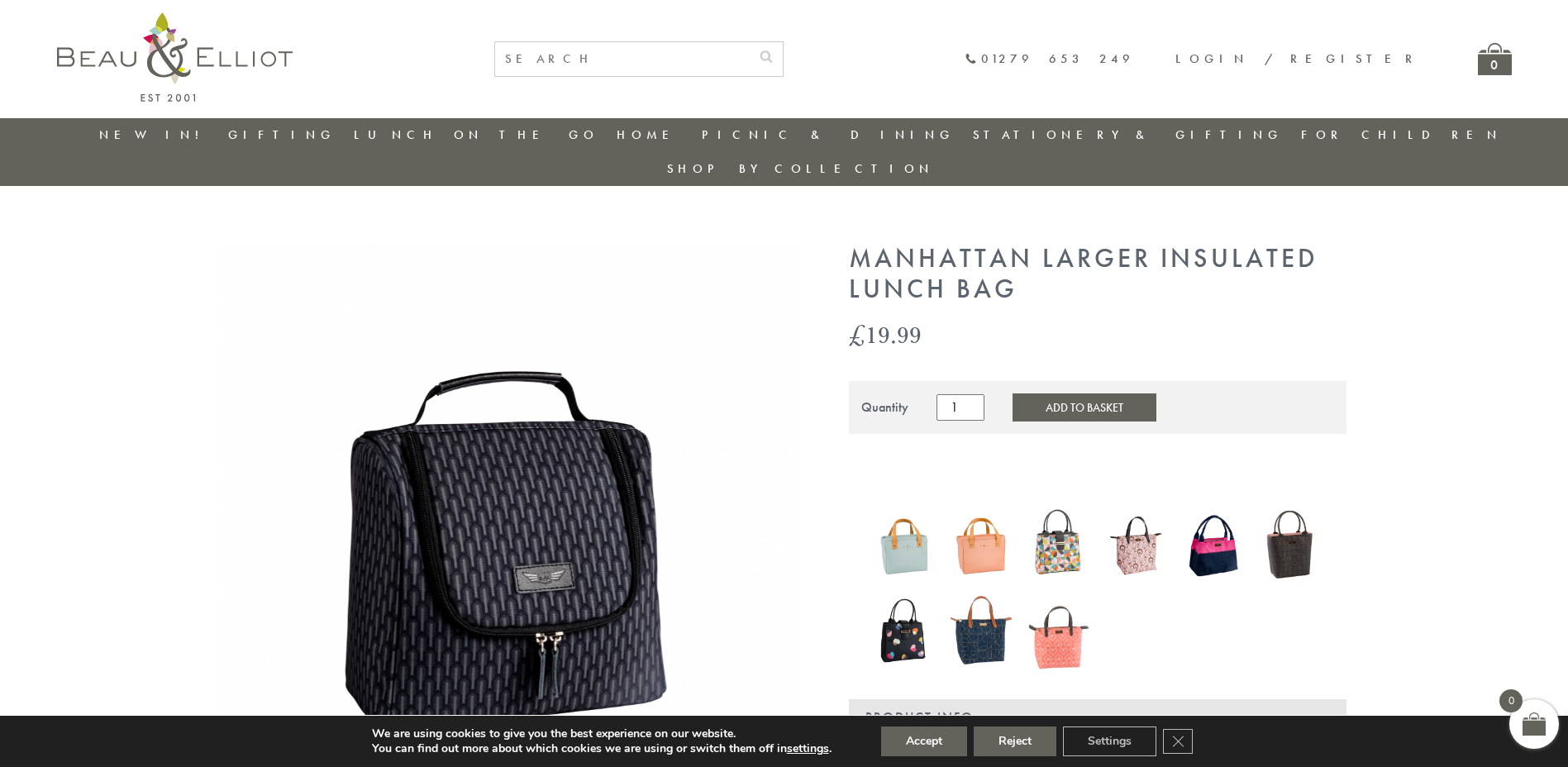
click at [1030, 393] on button "Add to Basket" at bounding box center [1084, 406] width 144 height 28
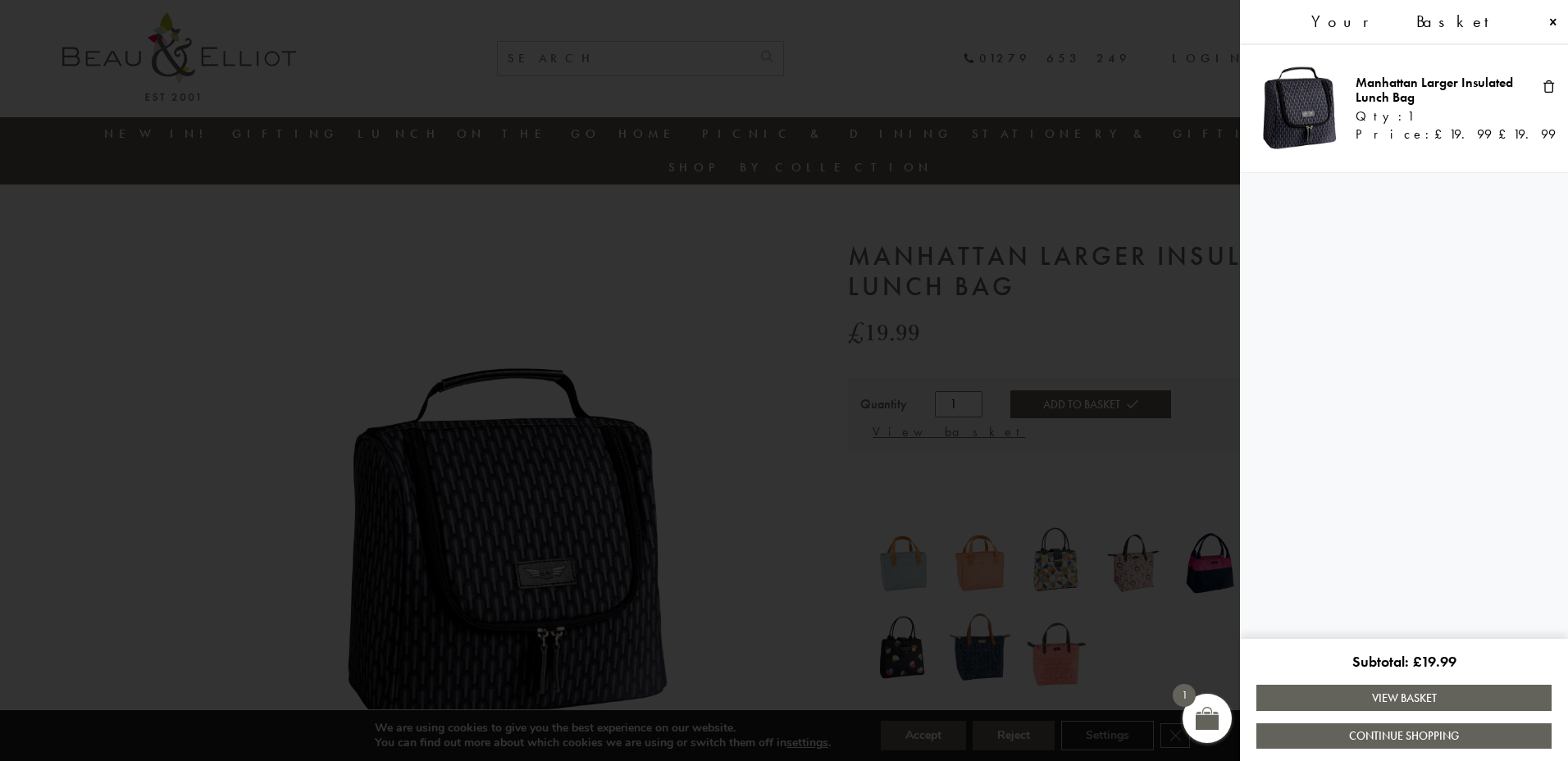
click at [1402, 701] on link "View Basket" at bounding box center [1403, 697] width 295 height 25
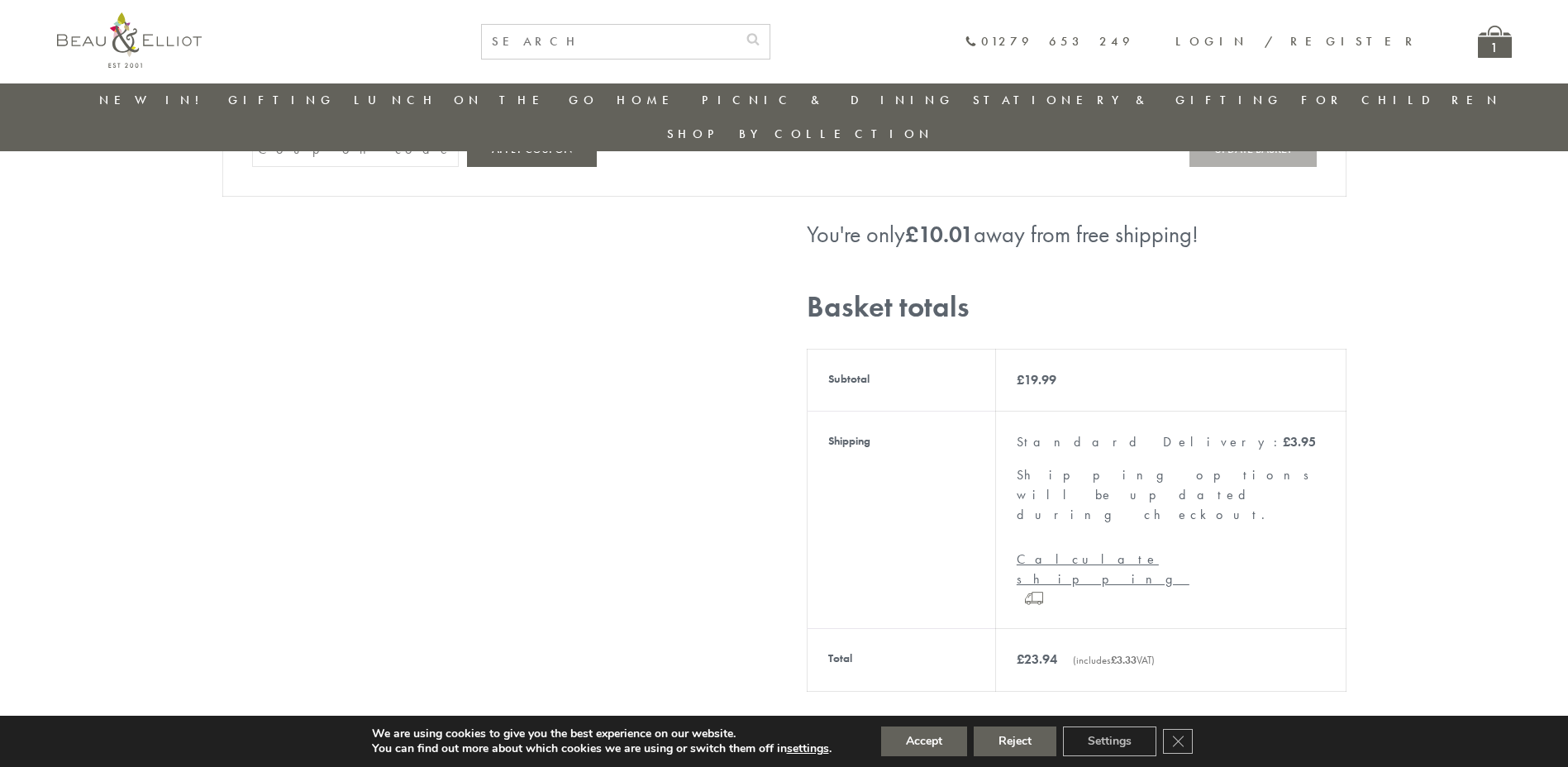
scroll to position [424, 0]
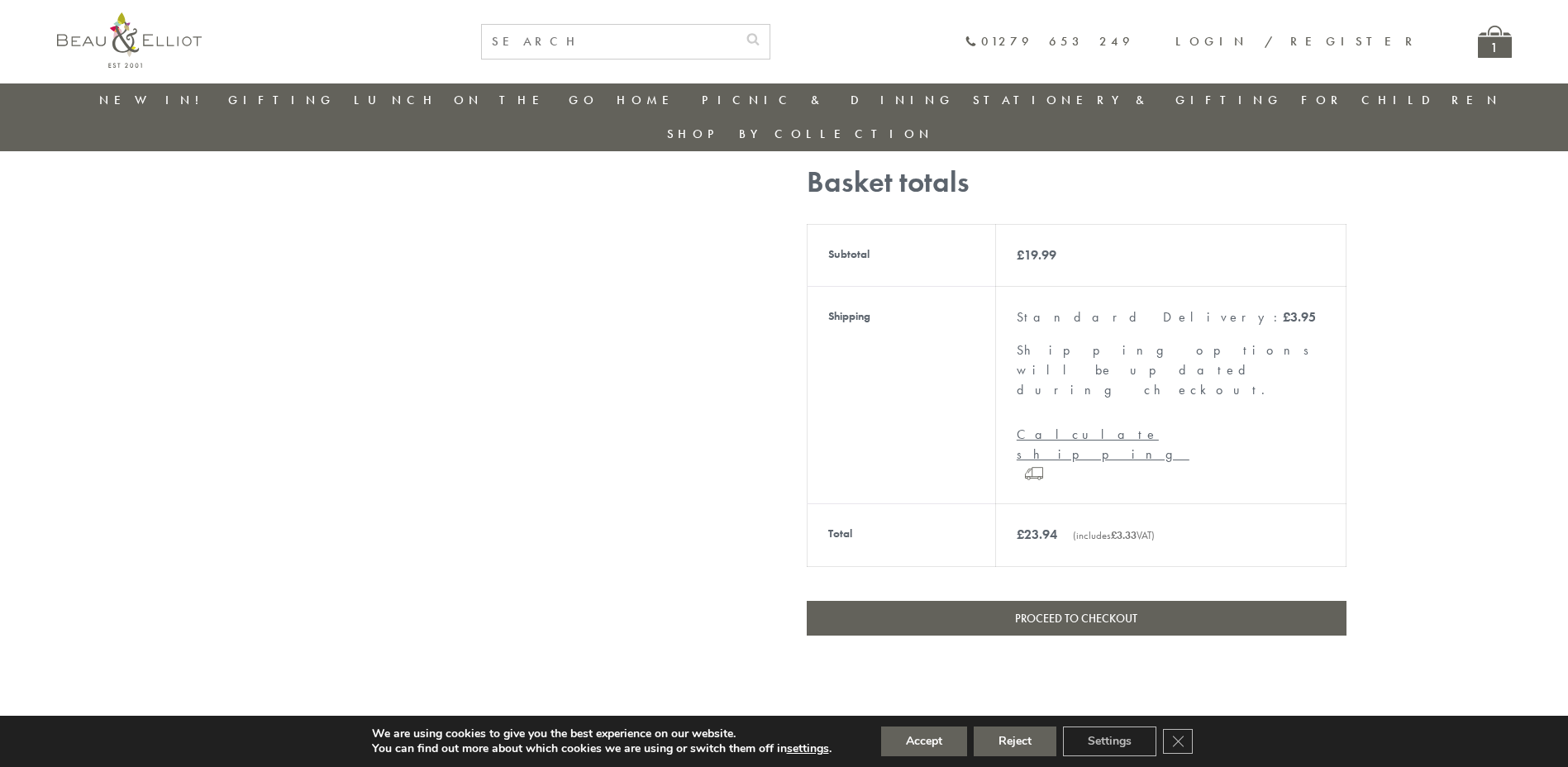
click at [1056, 425] on link "Calculate shipping" at bounding box center [1171, 444] width 308 height 40
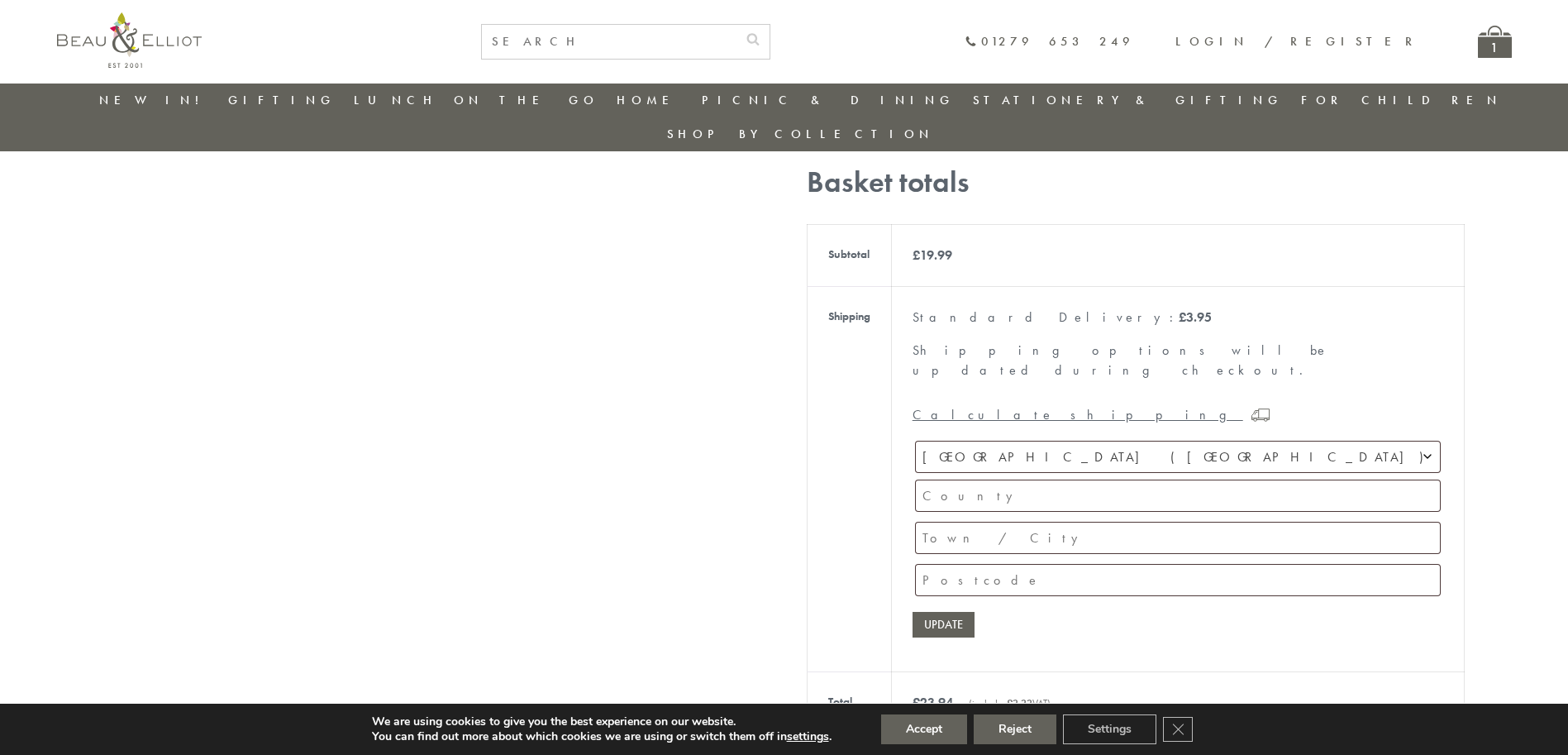
click at [1088, 441] on span "United Kingdom (UK)" at bounding box center [1177, 457] width 524 height 31
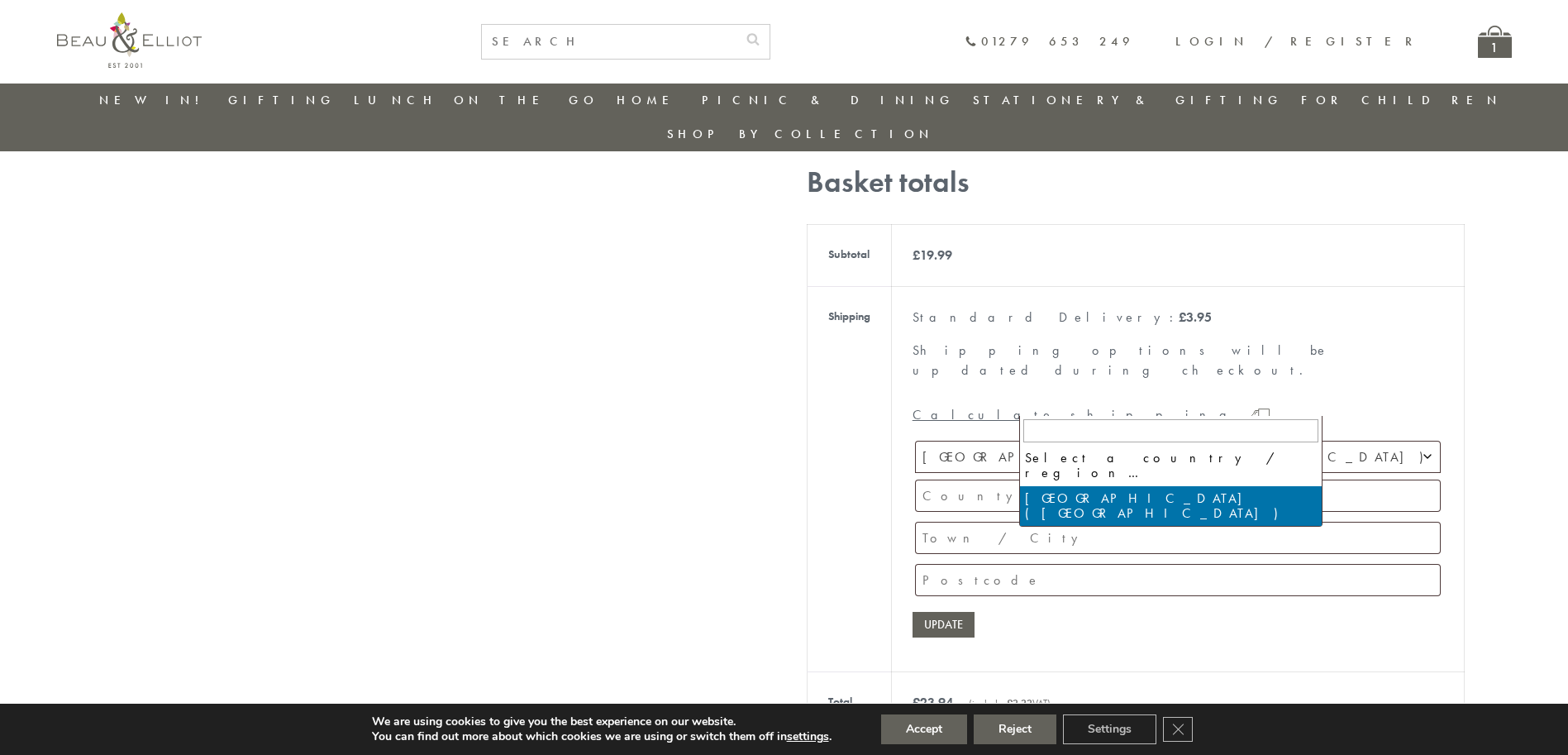
click at [1088, 441] on span "United Kingdom (UK)" at bounding box center [1177, 457] width 524 height 31
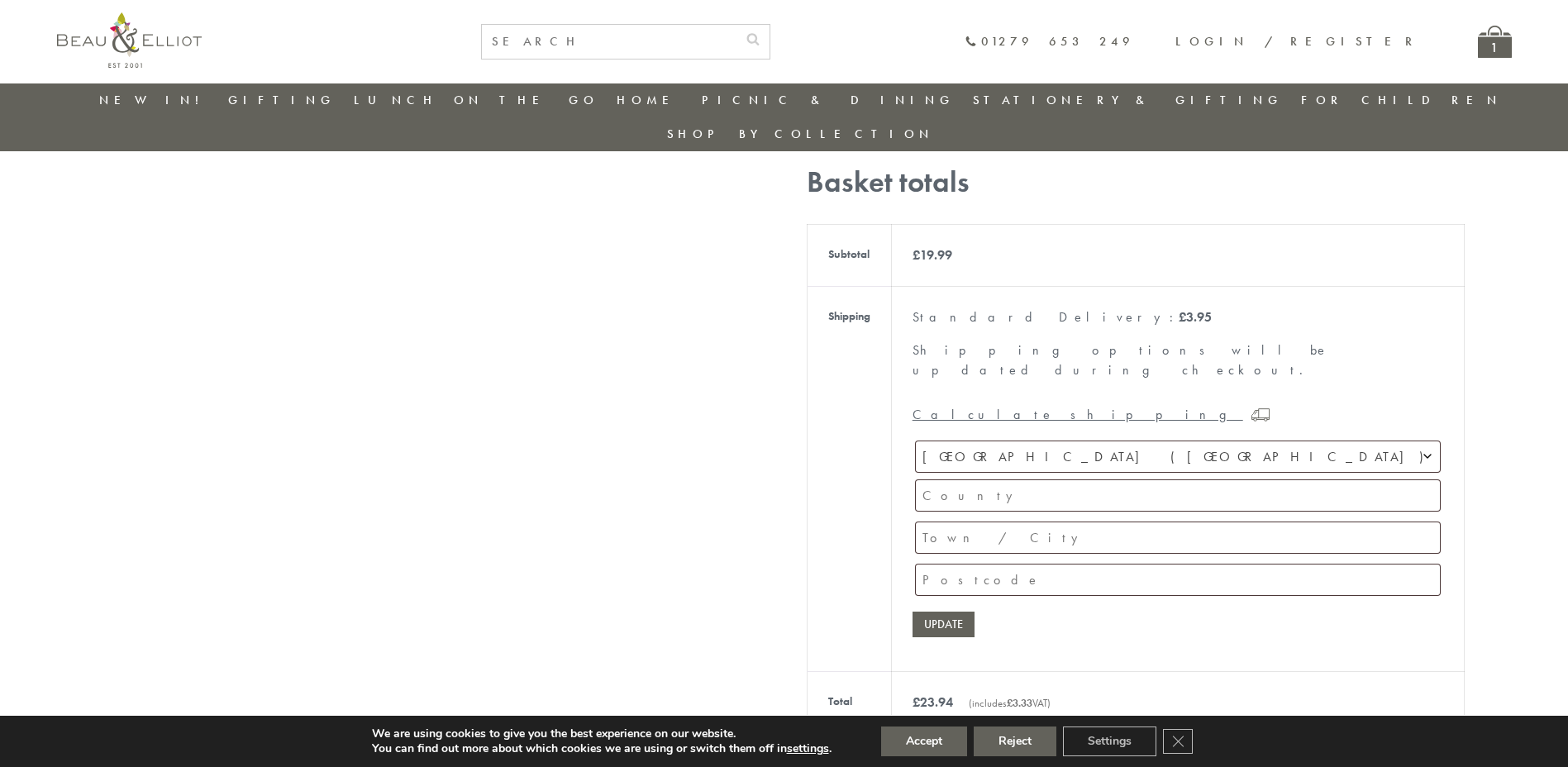
click at [1072, 441] on span "United Kingdom (UK)" at bounding box center [1177, 456] width 524 height 30
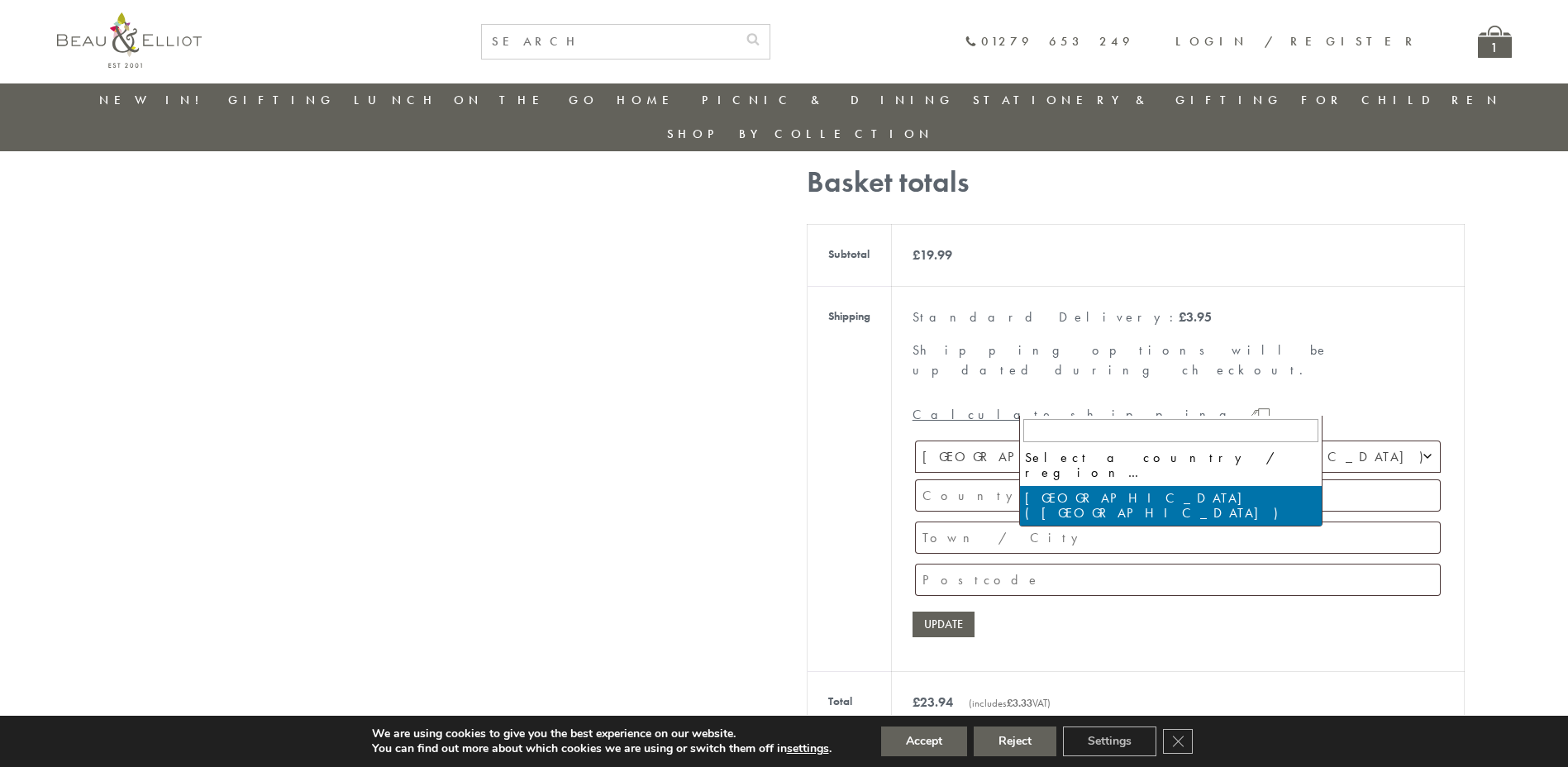
click at [688, 419] on div "You're only £ 10.01 away from free shipping! Basket totals Subtotal £ 19.99 Shi…" at bounding box center [784, 484] width 1124 height 775
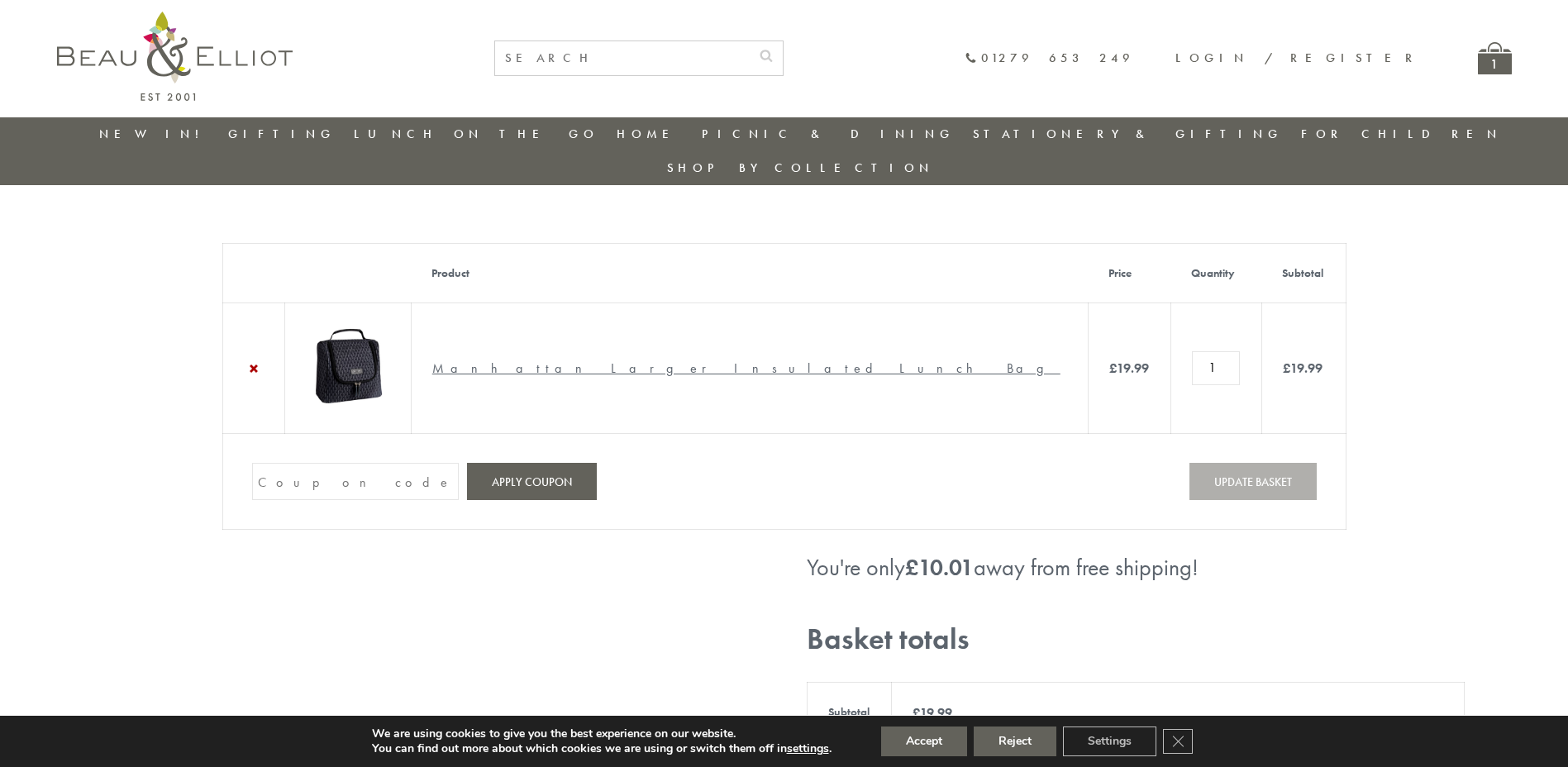
scroll to position [0, 0]
click at [389, 324] on img at bounding box center [347, 366] width 83 height 83
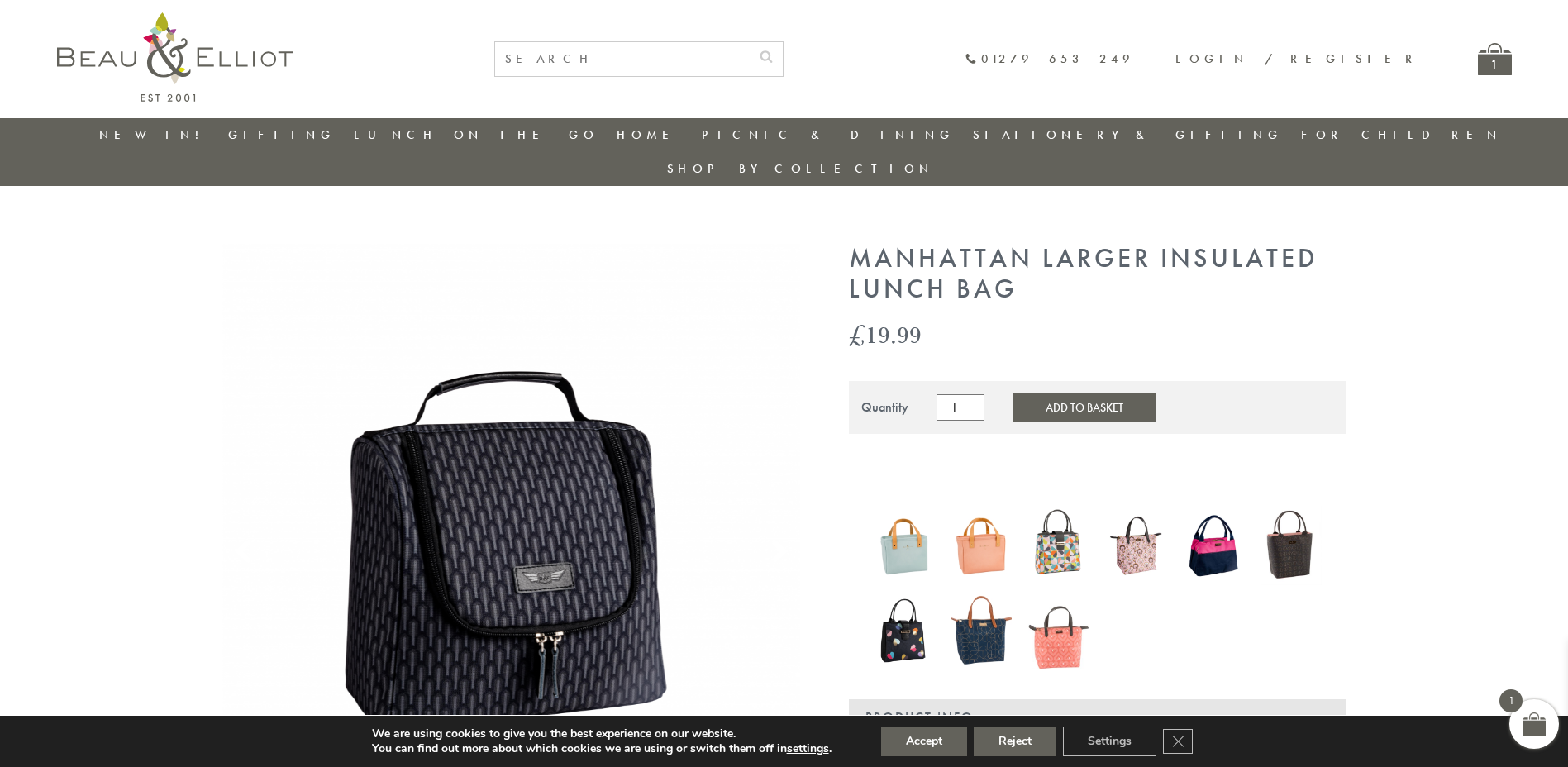
click at [1047, 602] on img at bounding box center [1059, 631] width 61 height 80
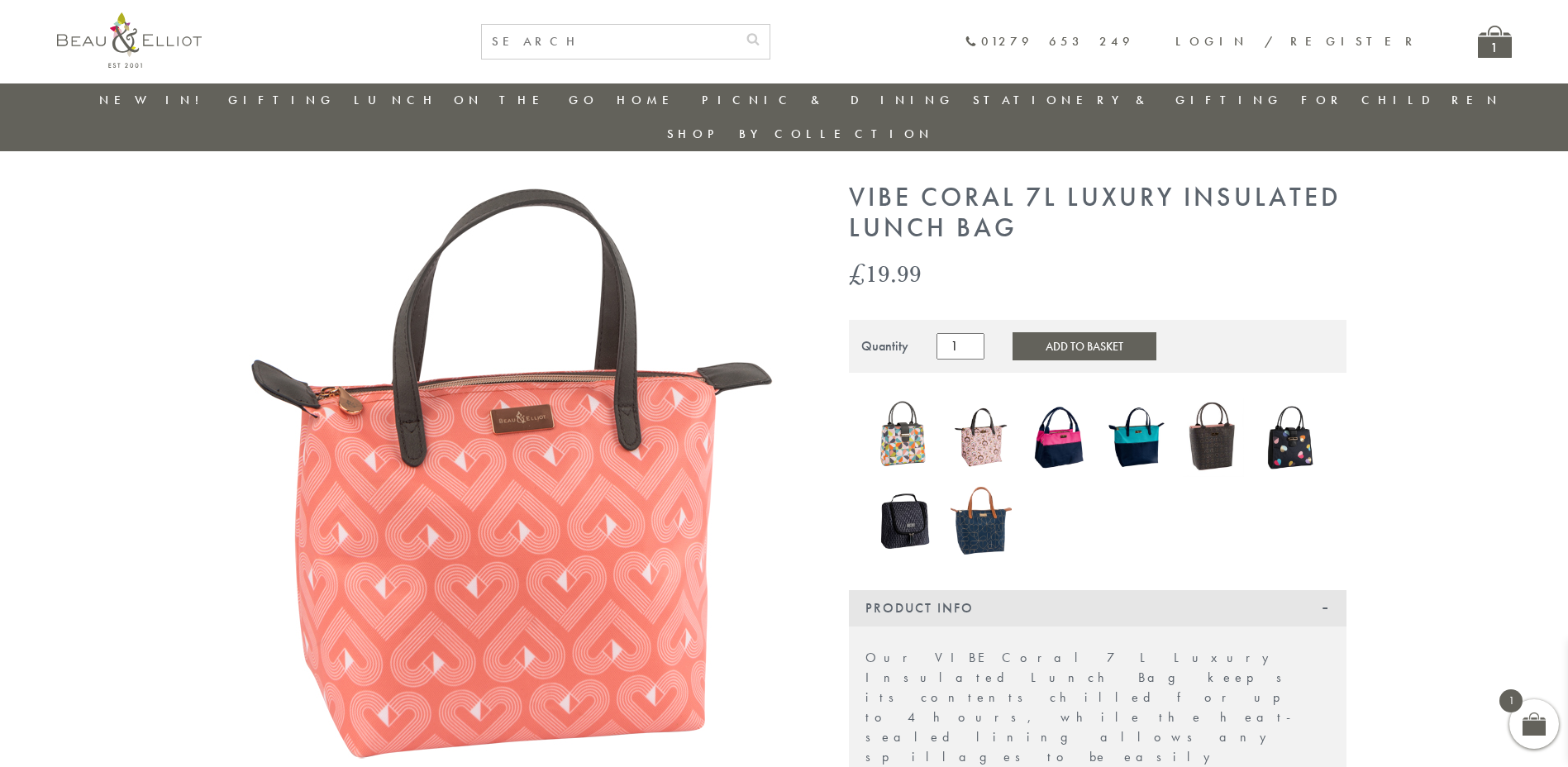
scroll to position [25, 0]
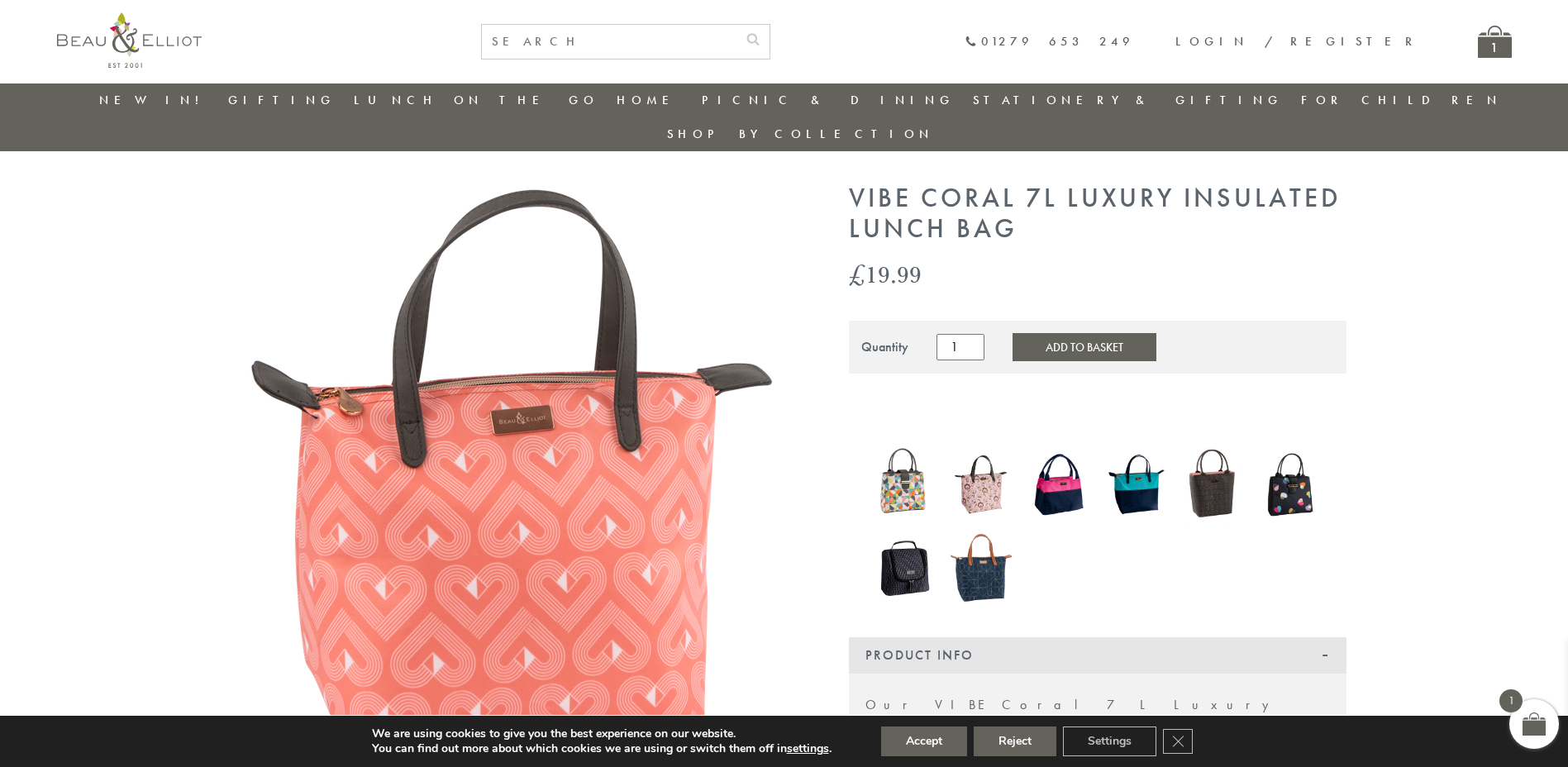
click at [1209, 455] on img at bounding box center [1213, 484] width 61 height 80
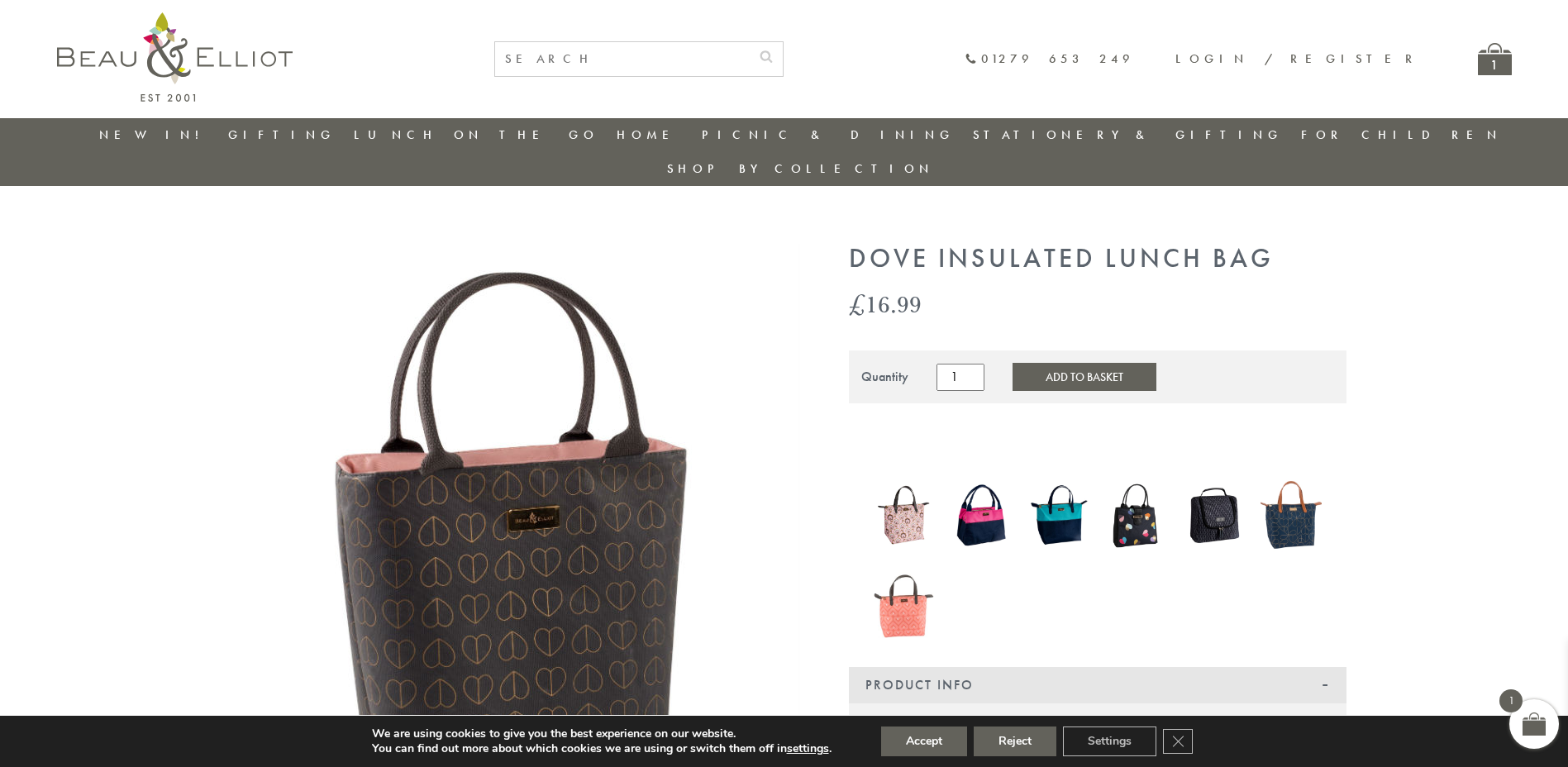
click at [146, 135] on link "New in!" at bounding box center [154, 135] width 111 height 17
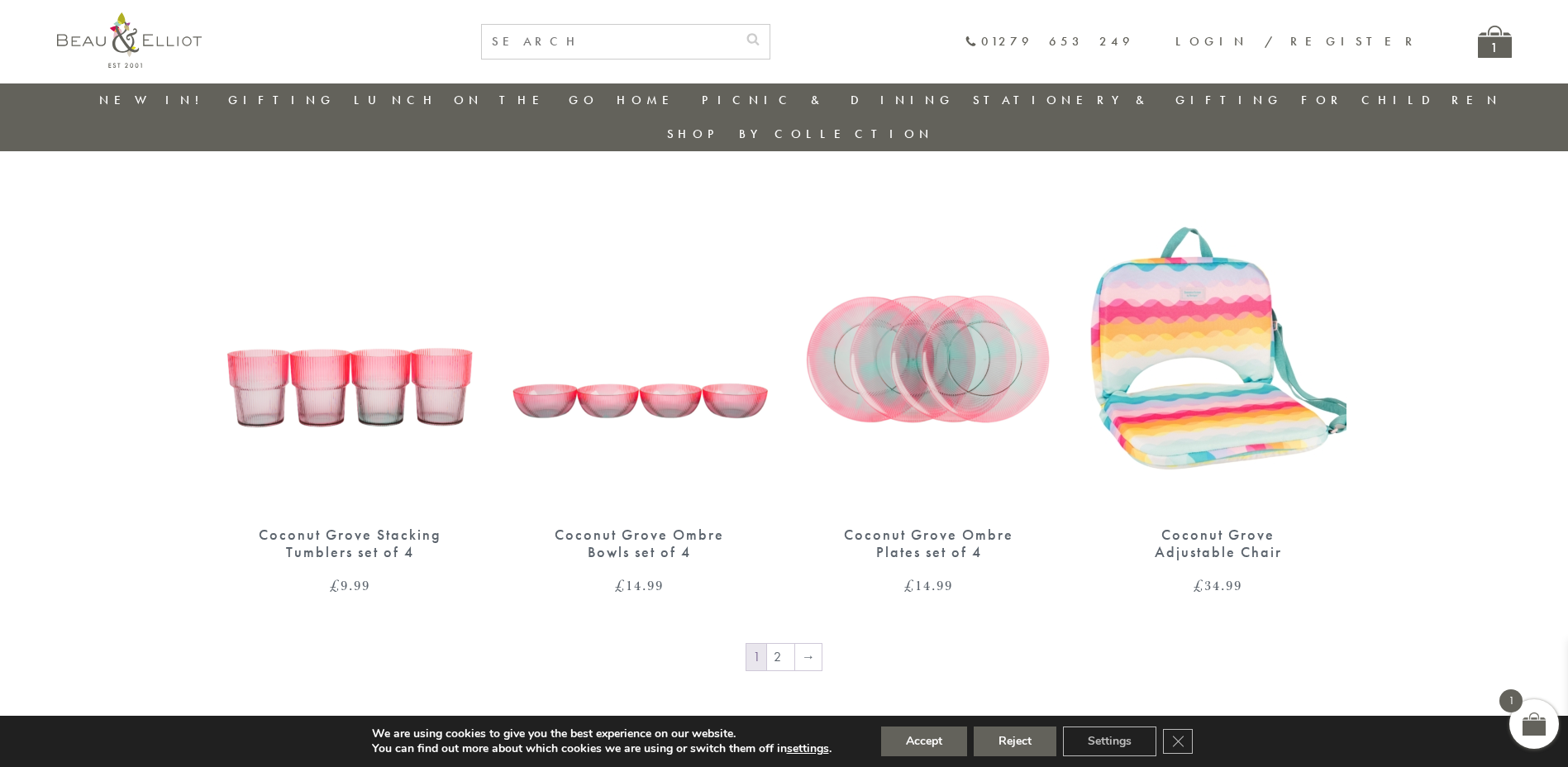
scroll to position [2853, 0]
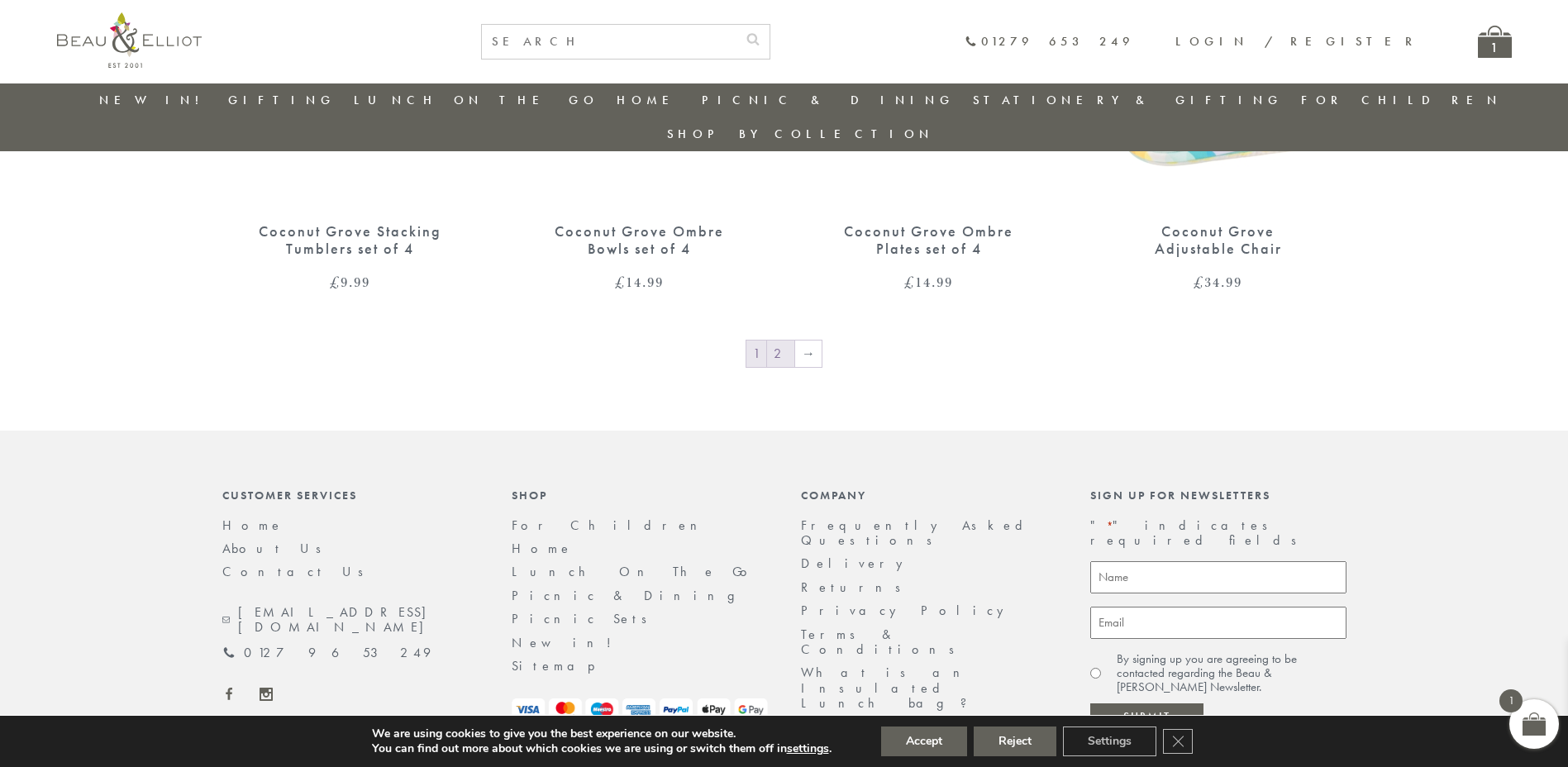
click at [780, 340] on link "2" at bounding box center [781, 353] width 27 height 26
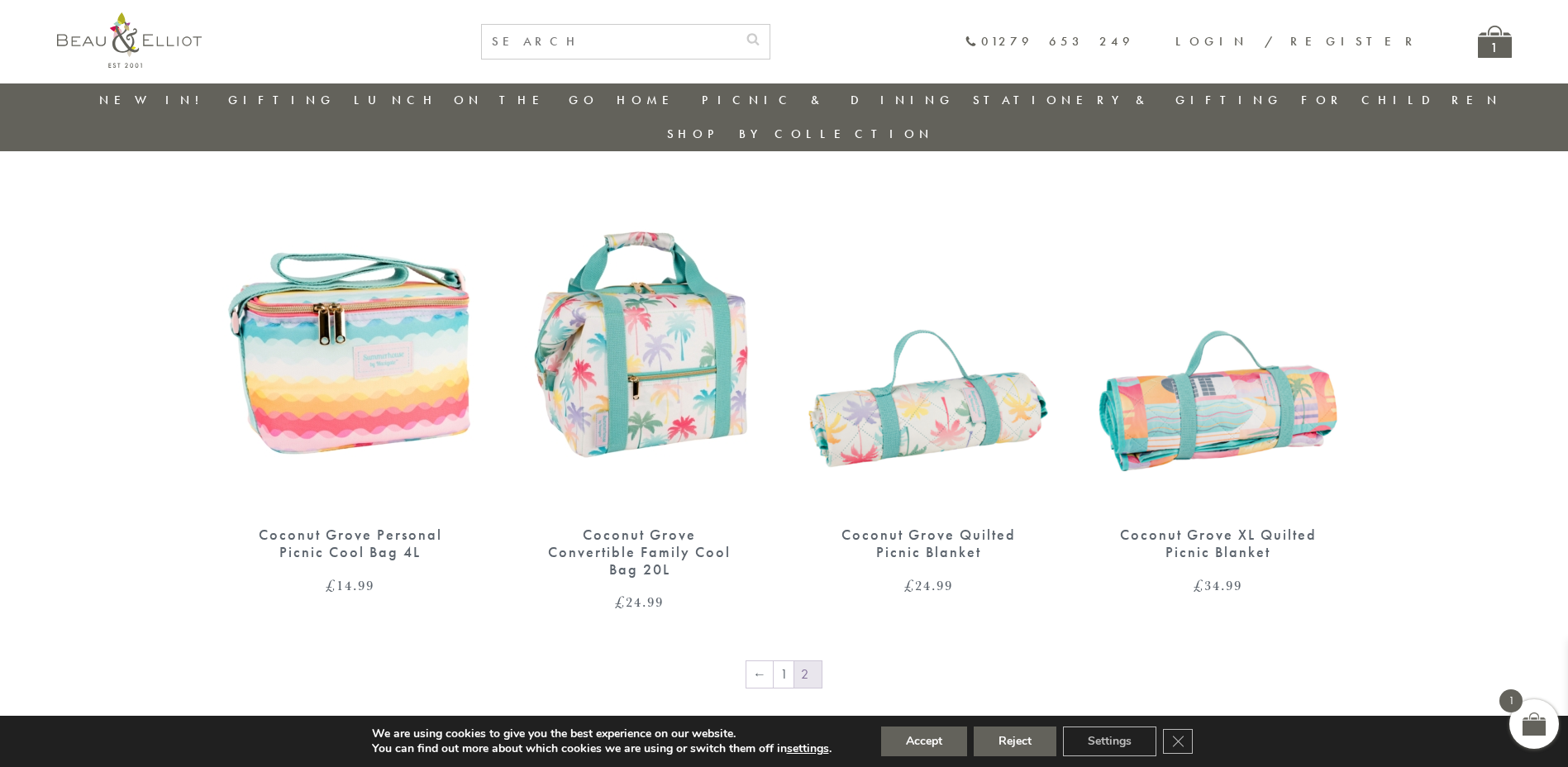
scroll to position [582, 0]
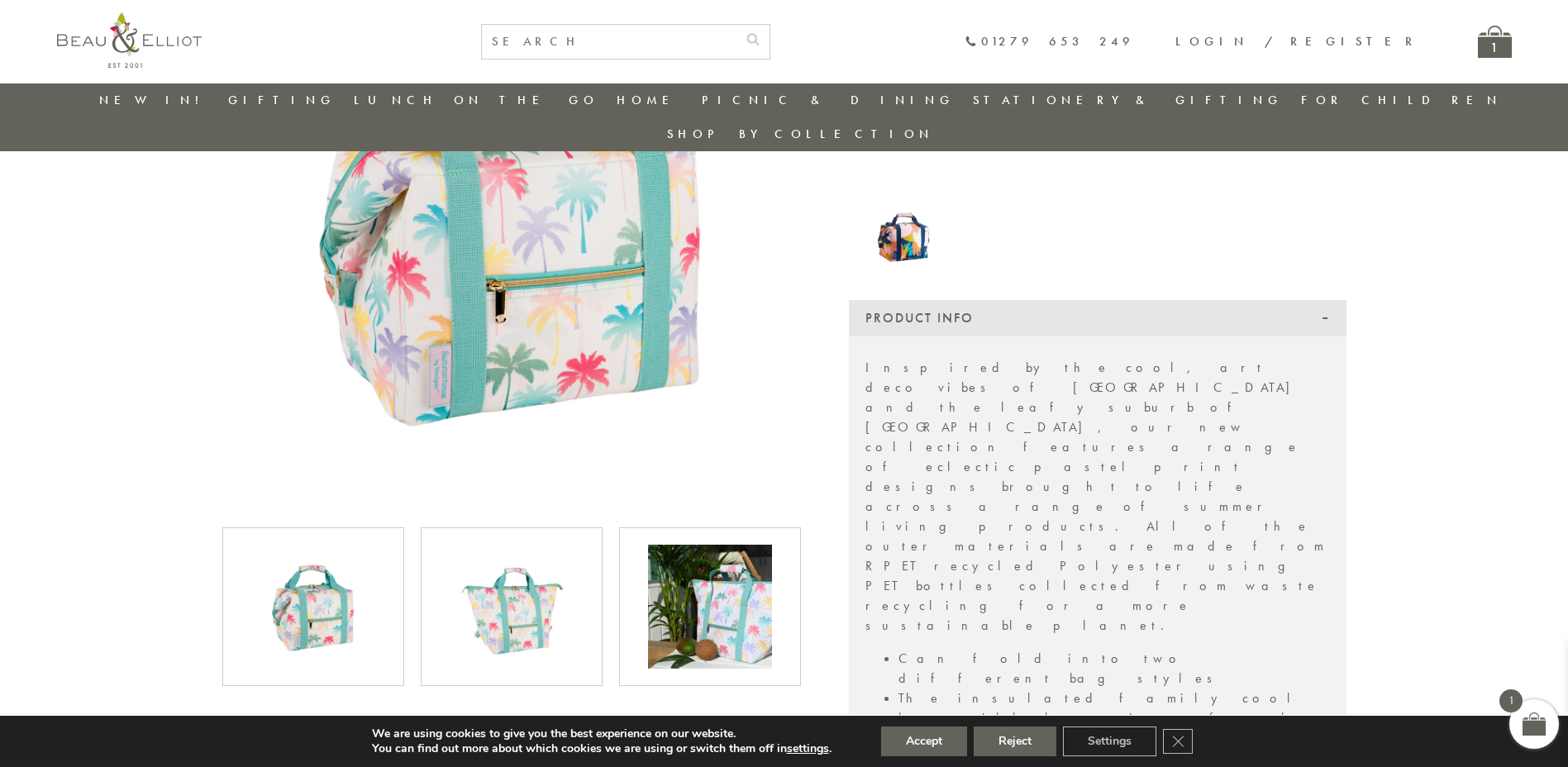
scroll to position [273, 0]
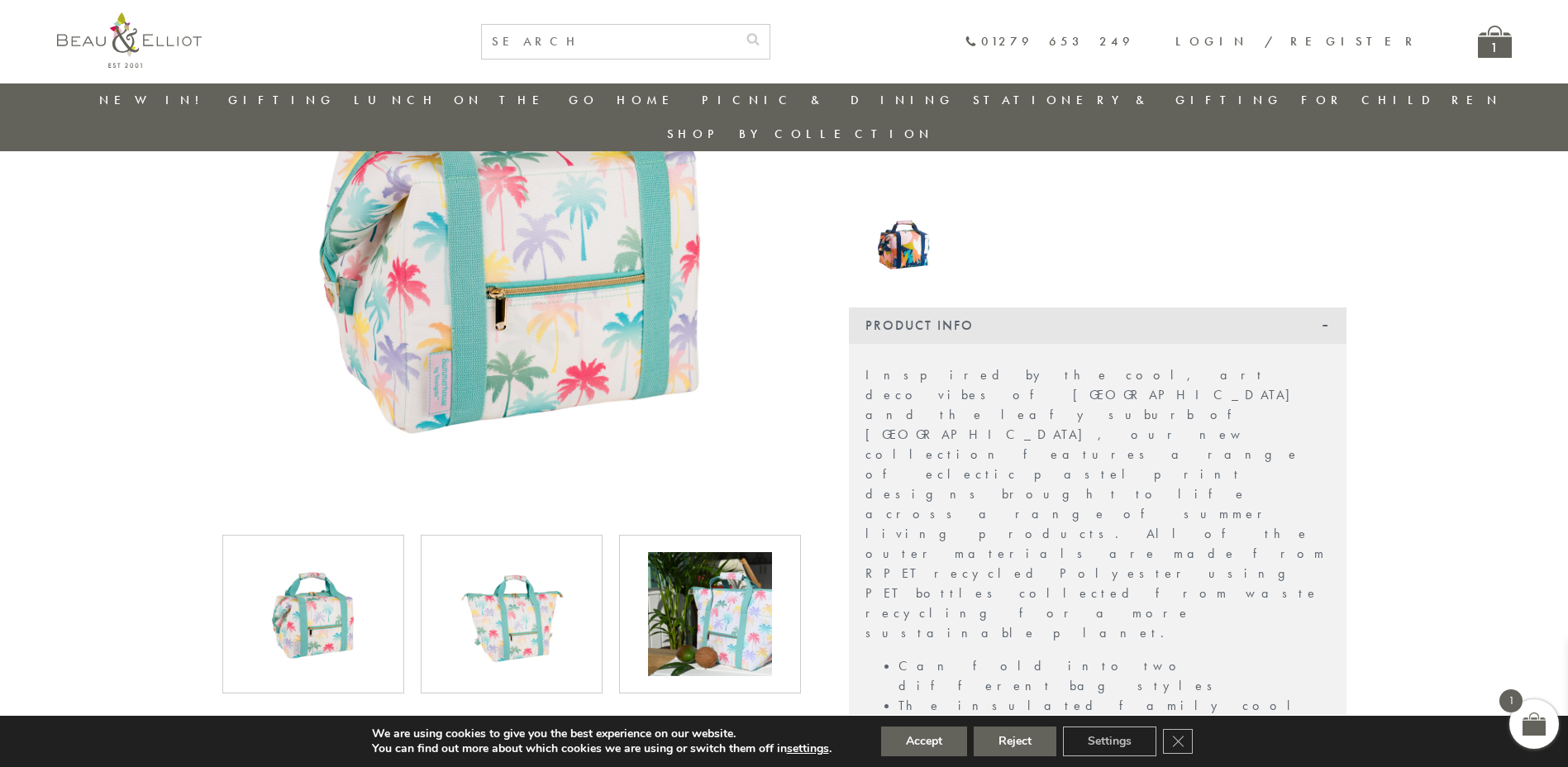
click at [470, 589] on img at bounding box center [512, 614] width 124 height 124
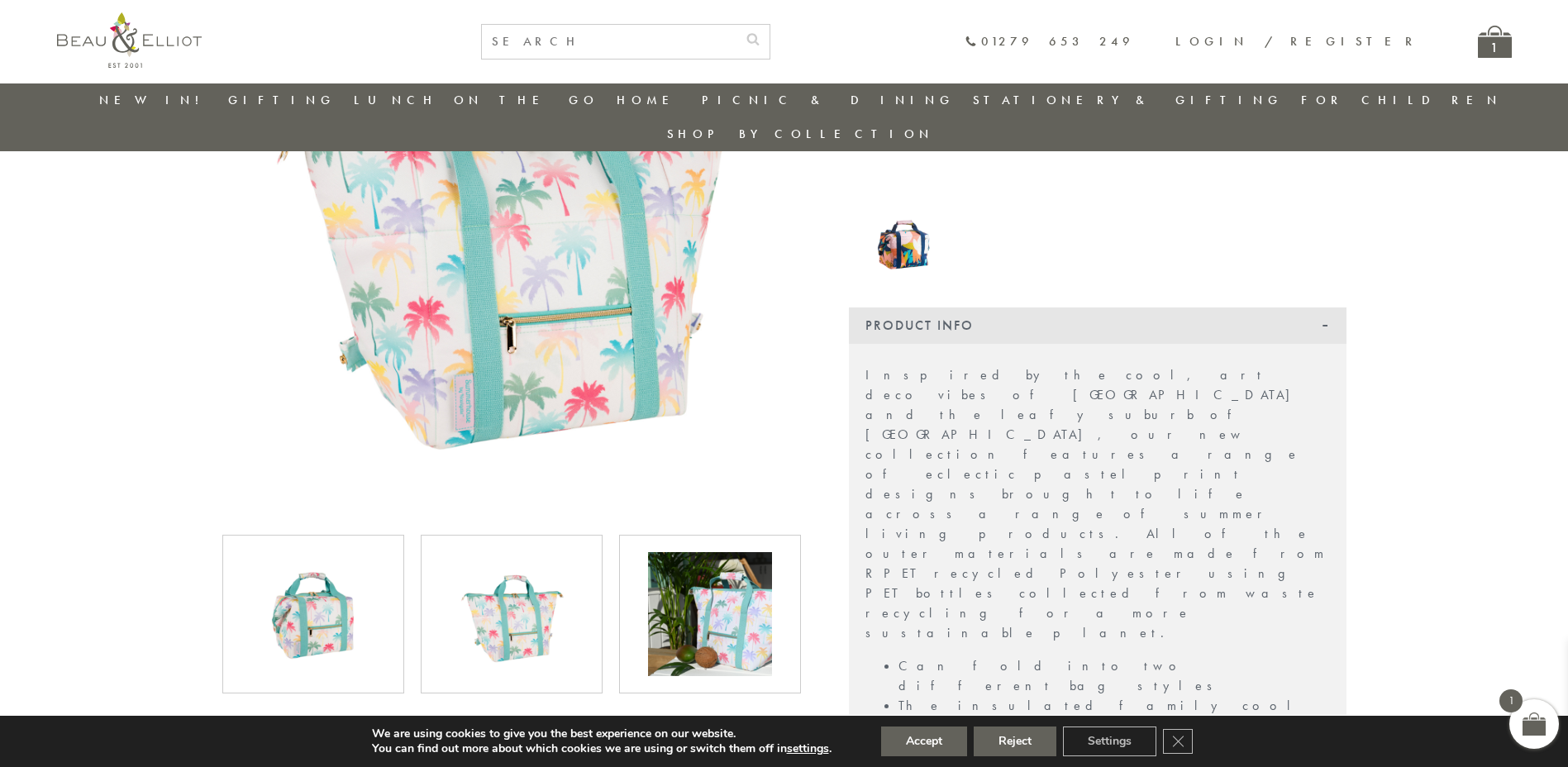
click at [707, 584] on img at bounding box center [710, 614] width 124 height 124
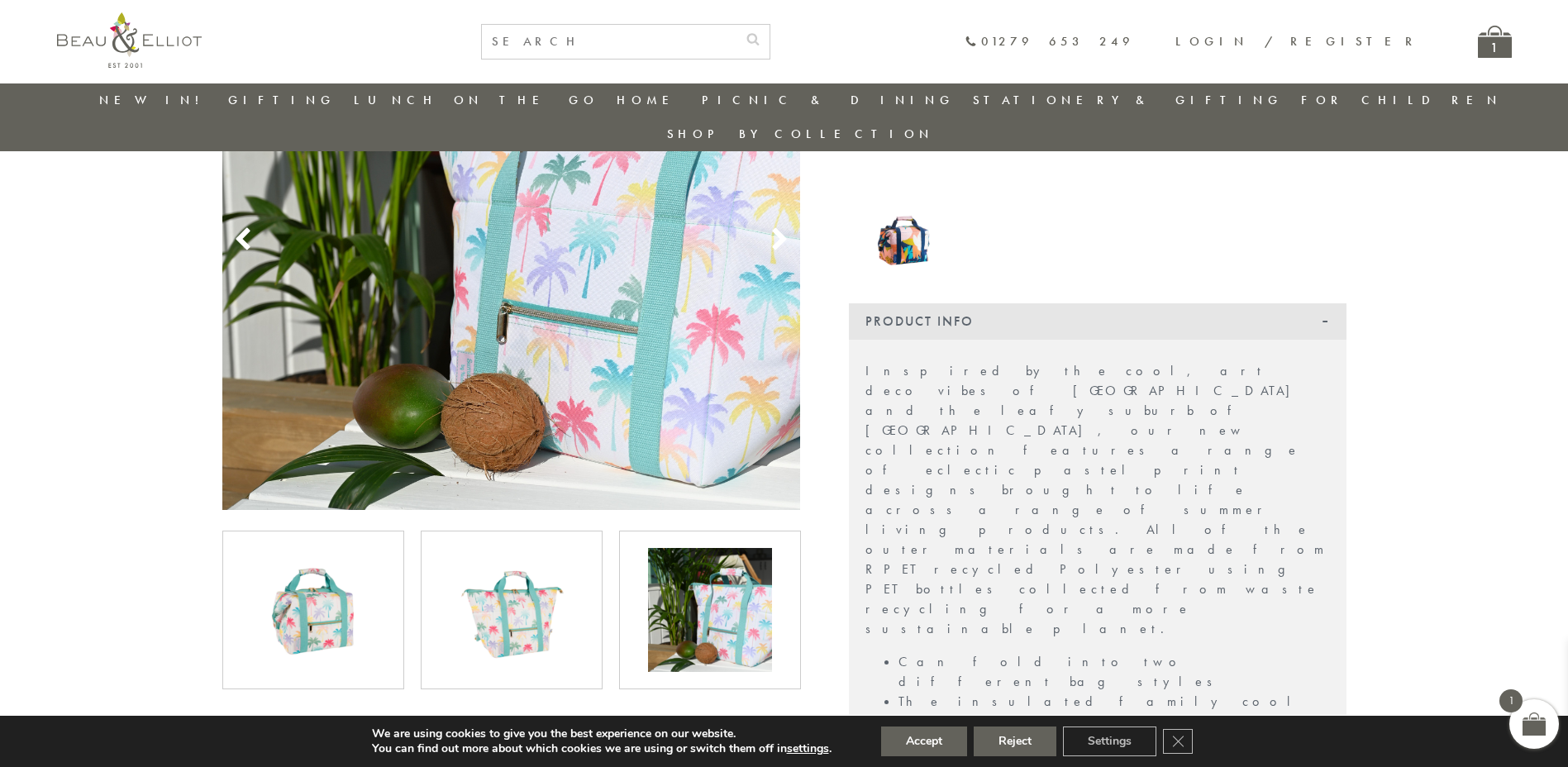
scroll to position [315, 0]
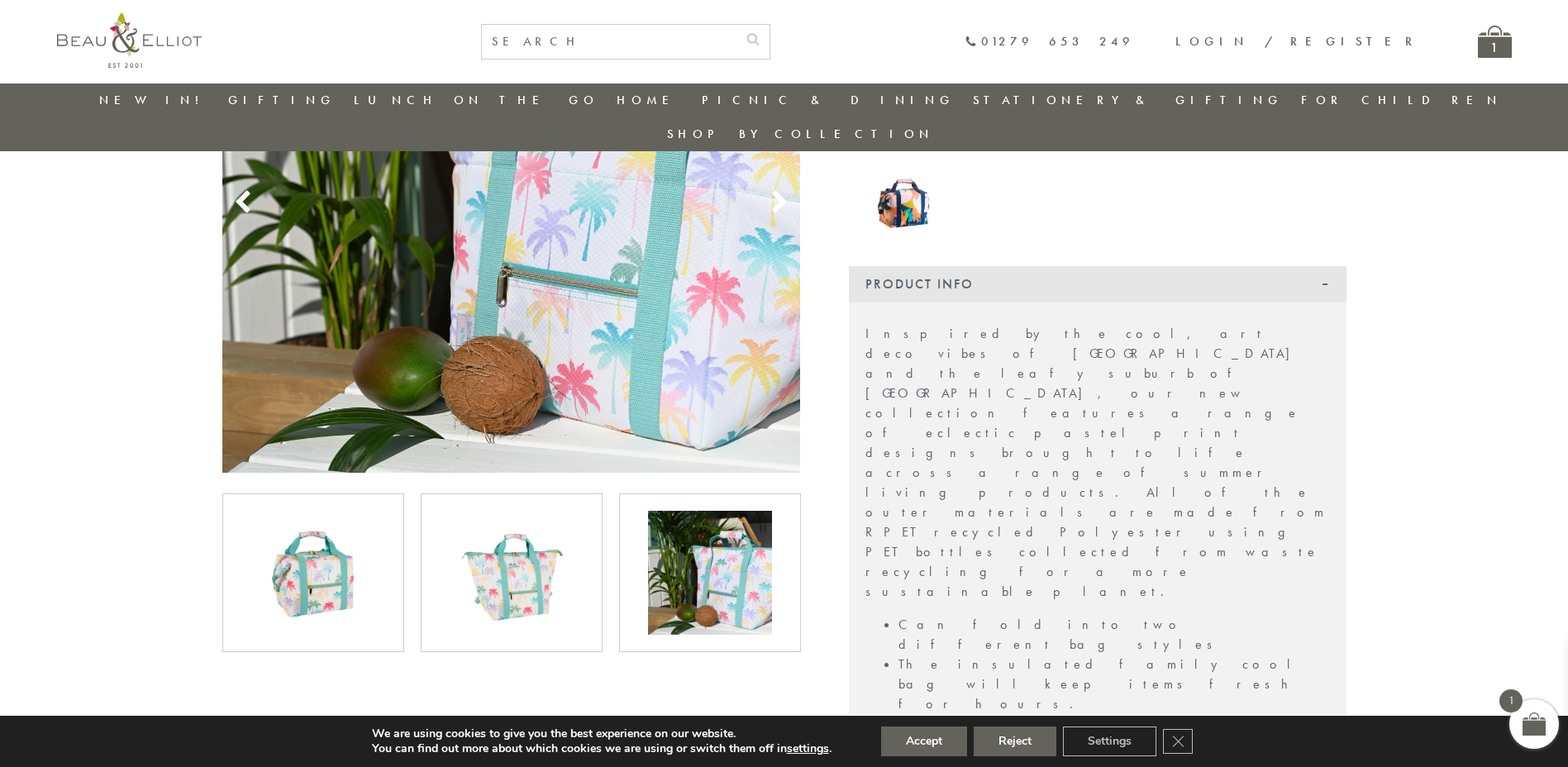
click at [327, 549] on img at bounding box center [313, 572] width 124 height 124
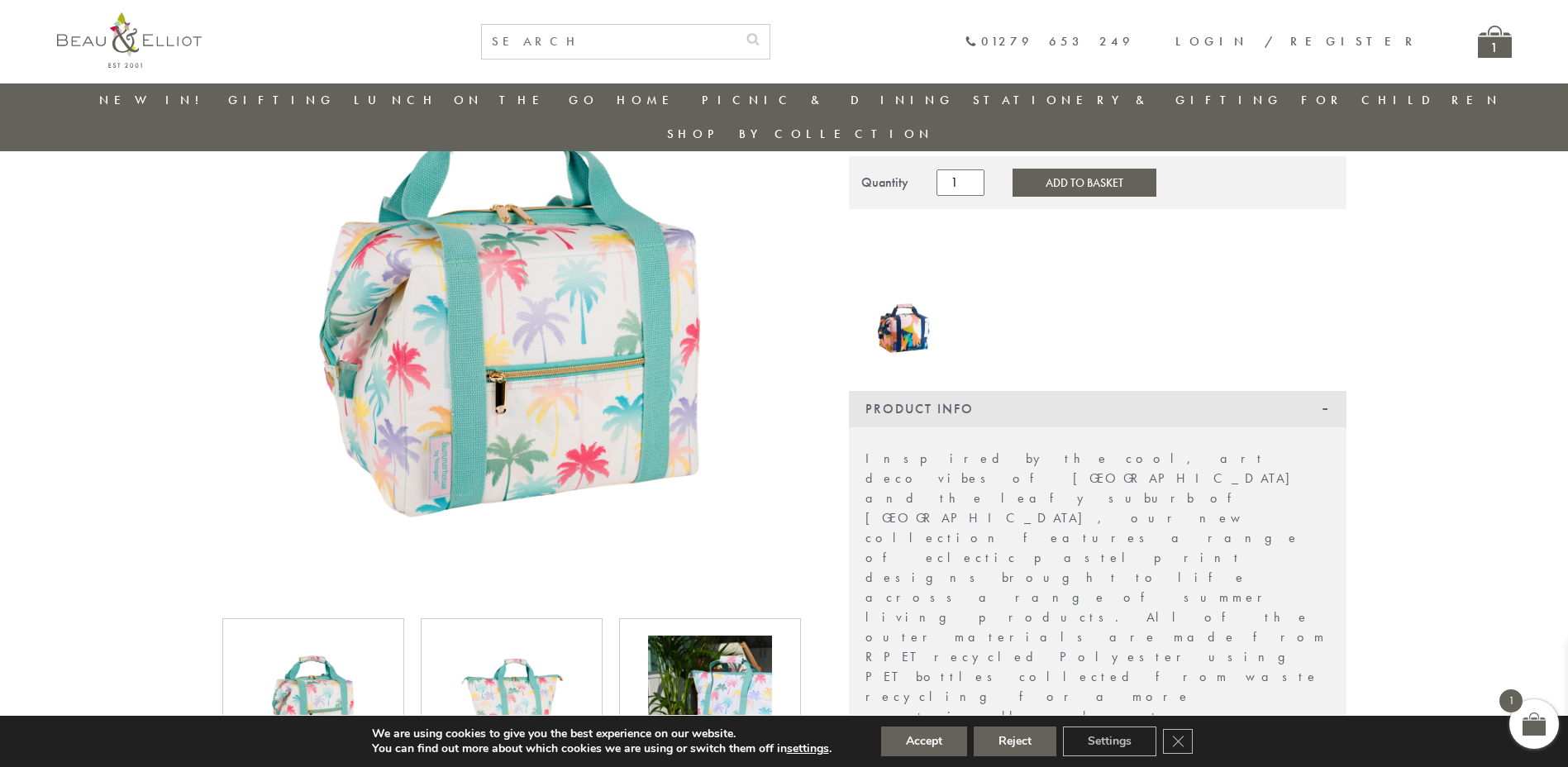
scroll to position [0, 0]
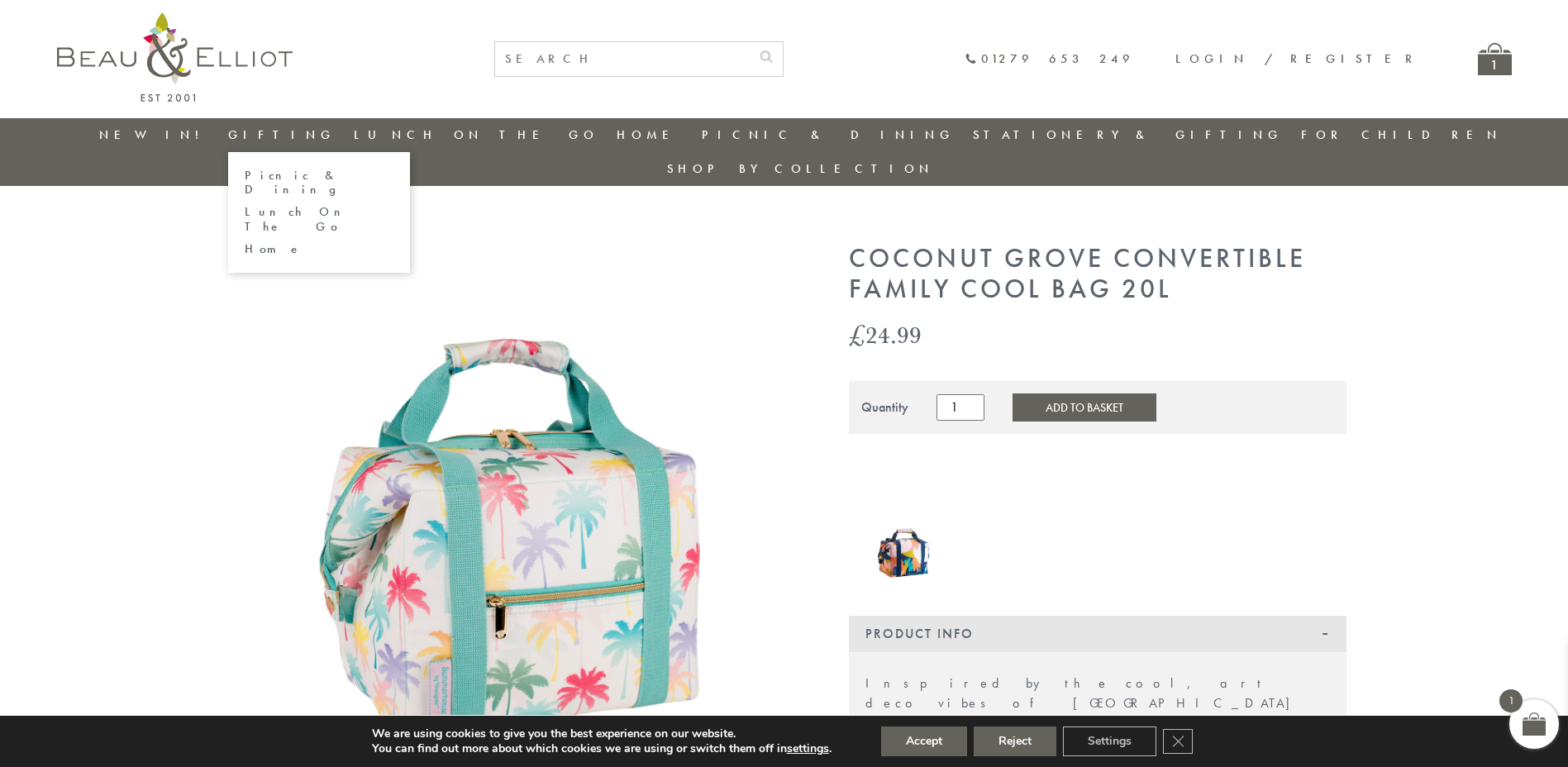
click at [290, 139] on link "Gifting" at bounding box center [281, 135] width 108 height 17
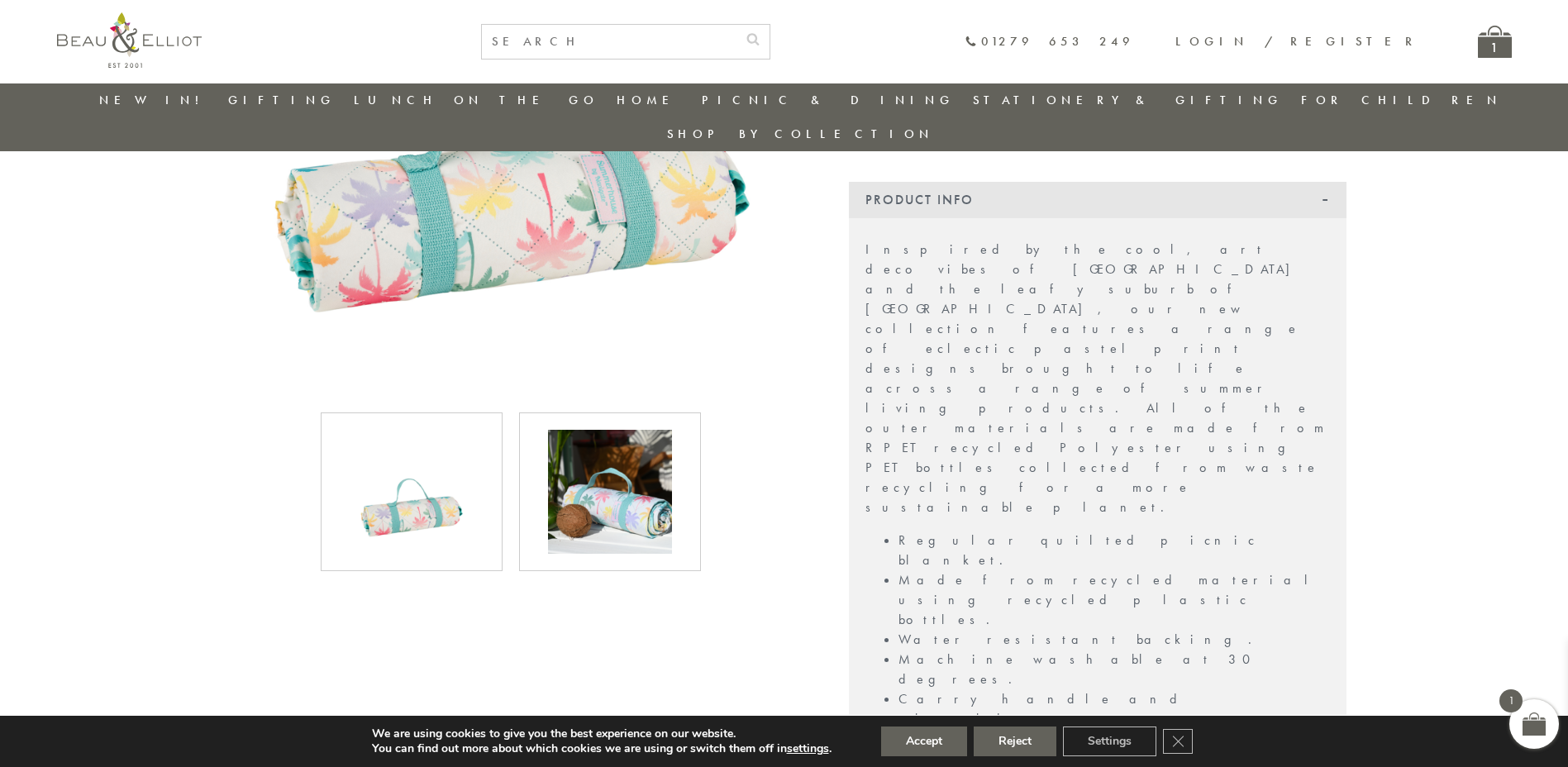
scroll to position [399, 0]
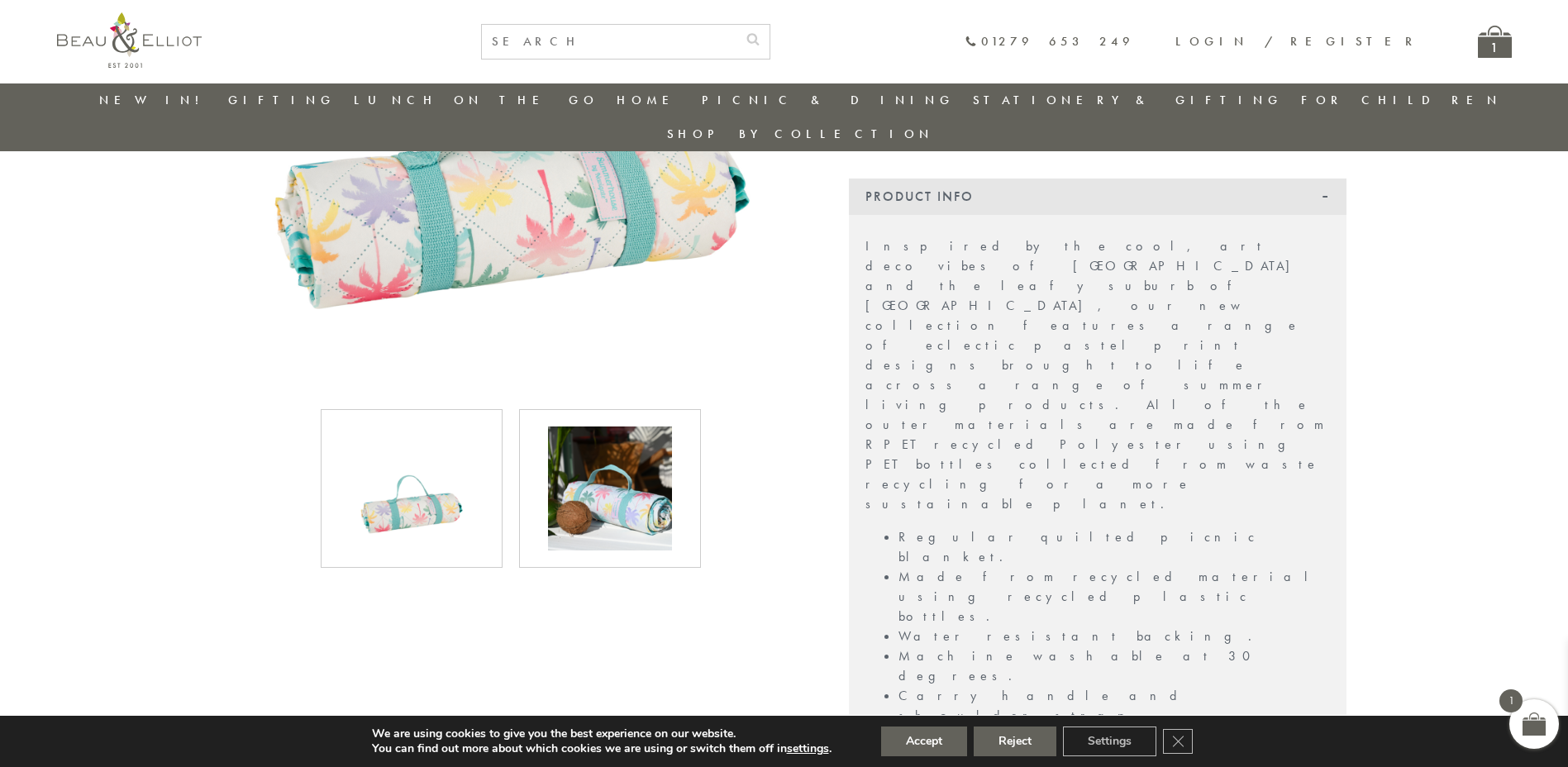
click at [614, 494] on img at bounding box center [610, 488] width 124 height 124
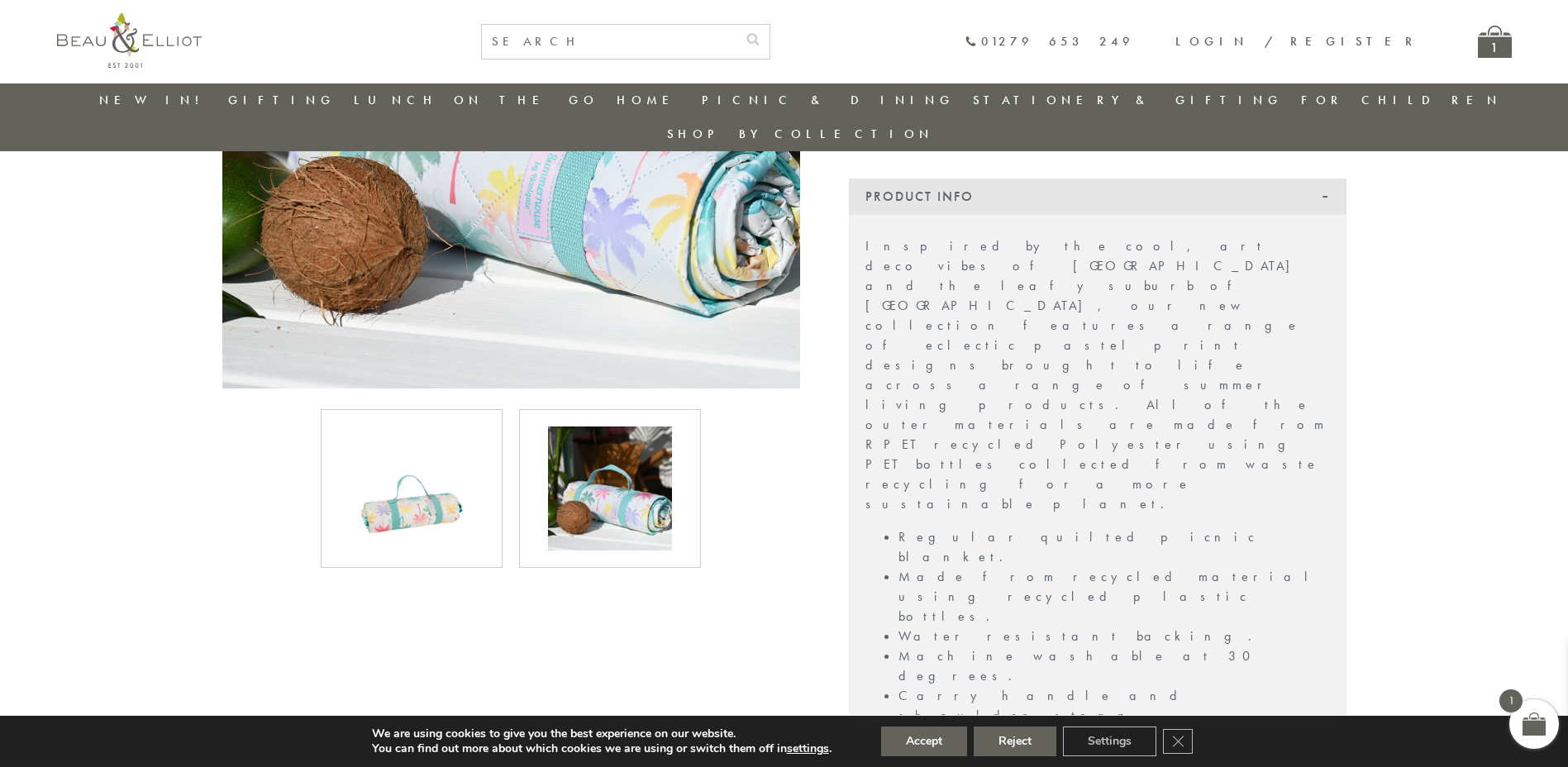
click at [410, 480] on img at bounding box center [412, 488] width 124 height 124
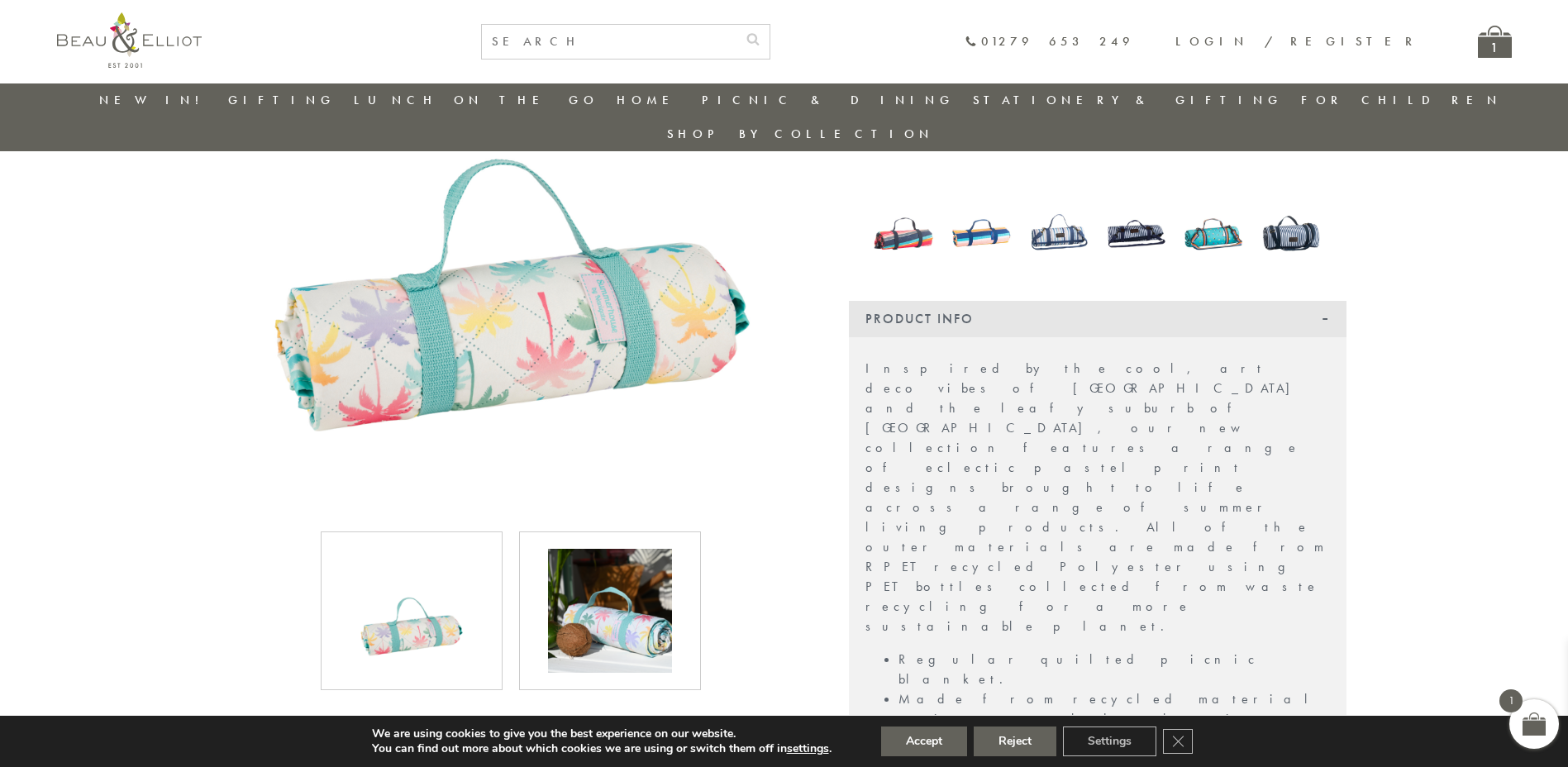
scroll to position [255, 0]
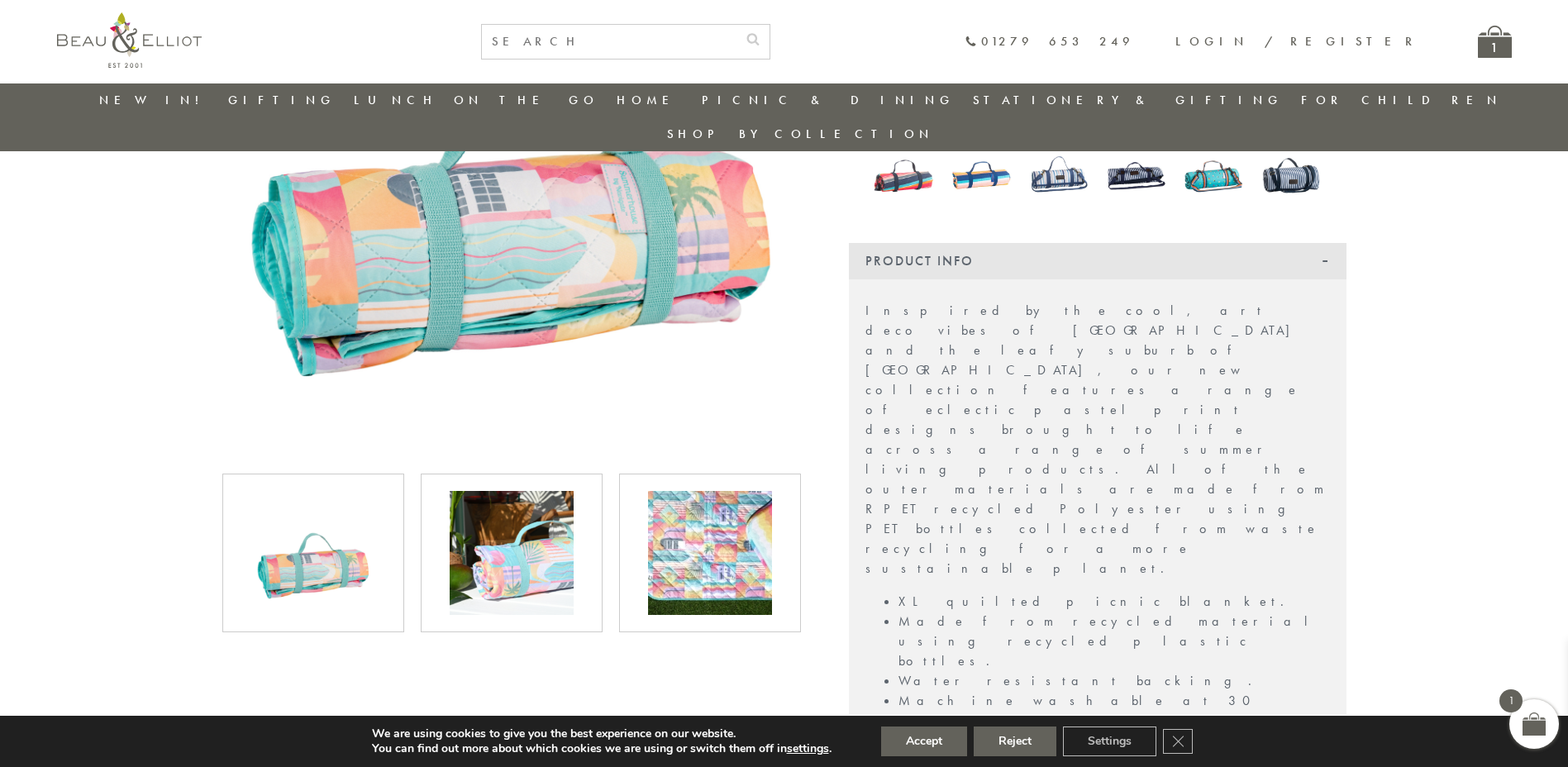
scroll to position [335, 0]
click at [313, 537] on img at bounding box center [313, 552] width 124 height 124
click at [513, 520] on img at bounding box center [512, 552] width 124 height 124
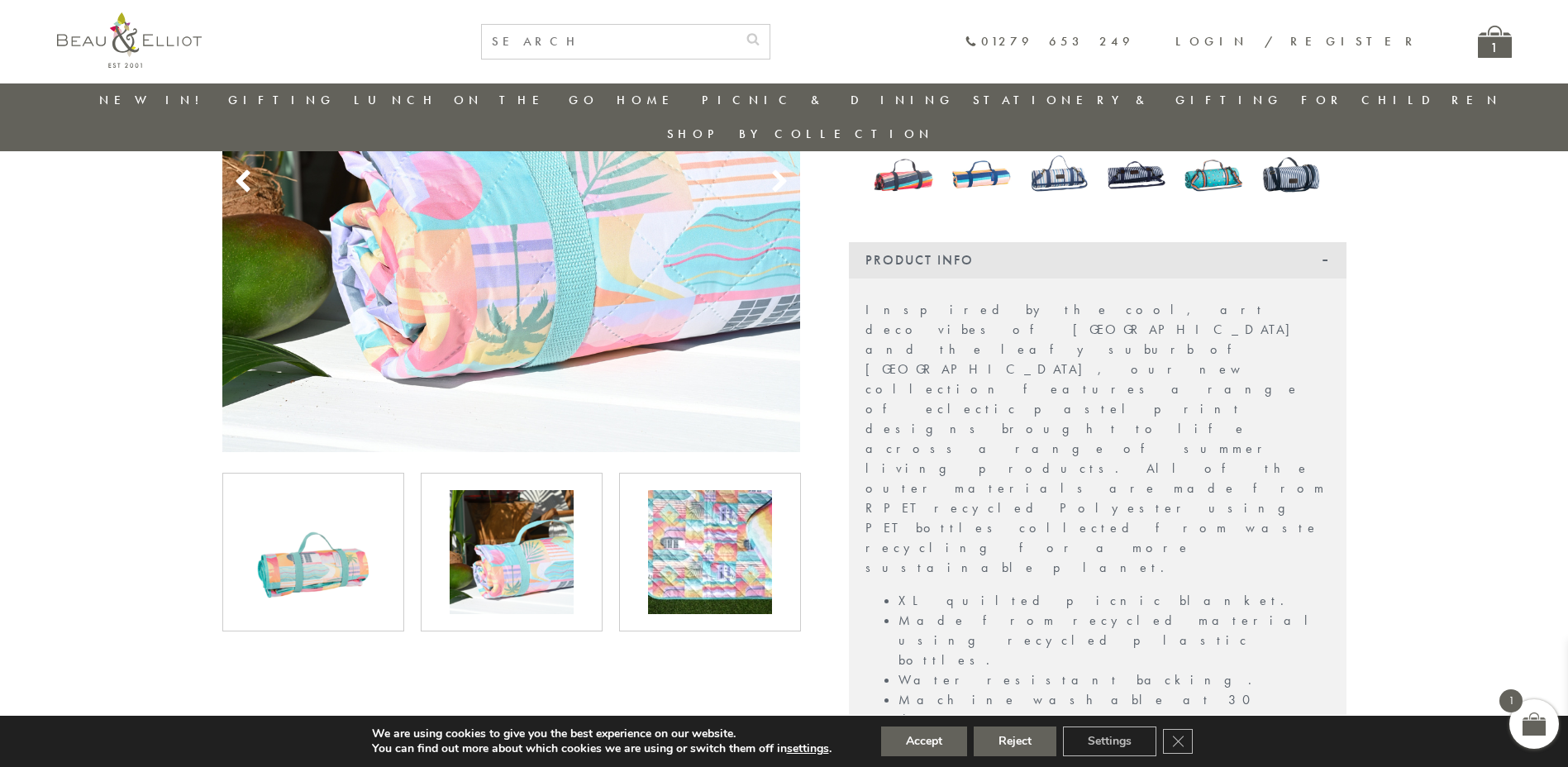
click at [678, 519] on img at bounding box center [710, 552] width 124 height 124
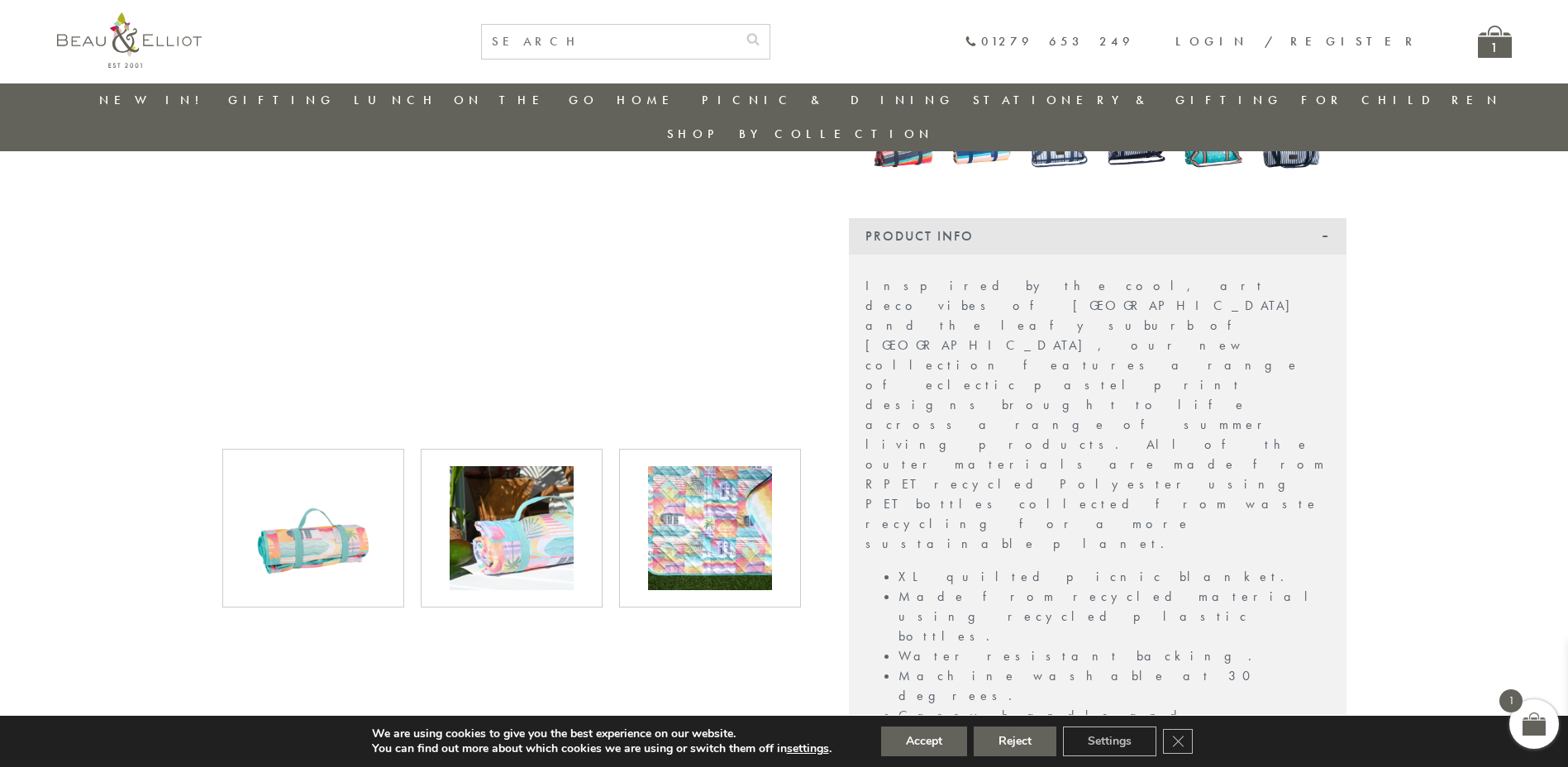
scroll to position [358, 0]
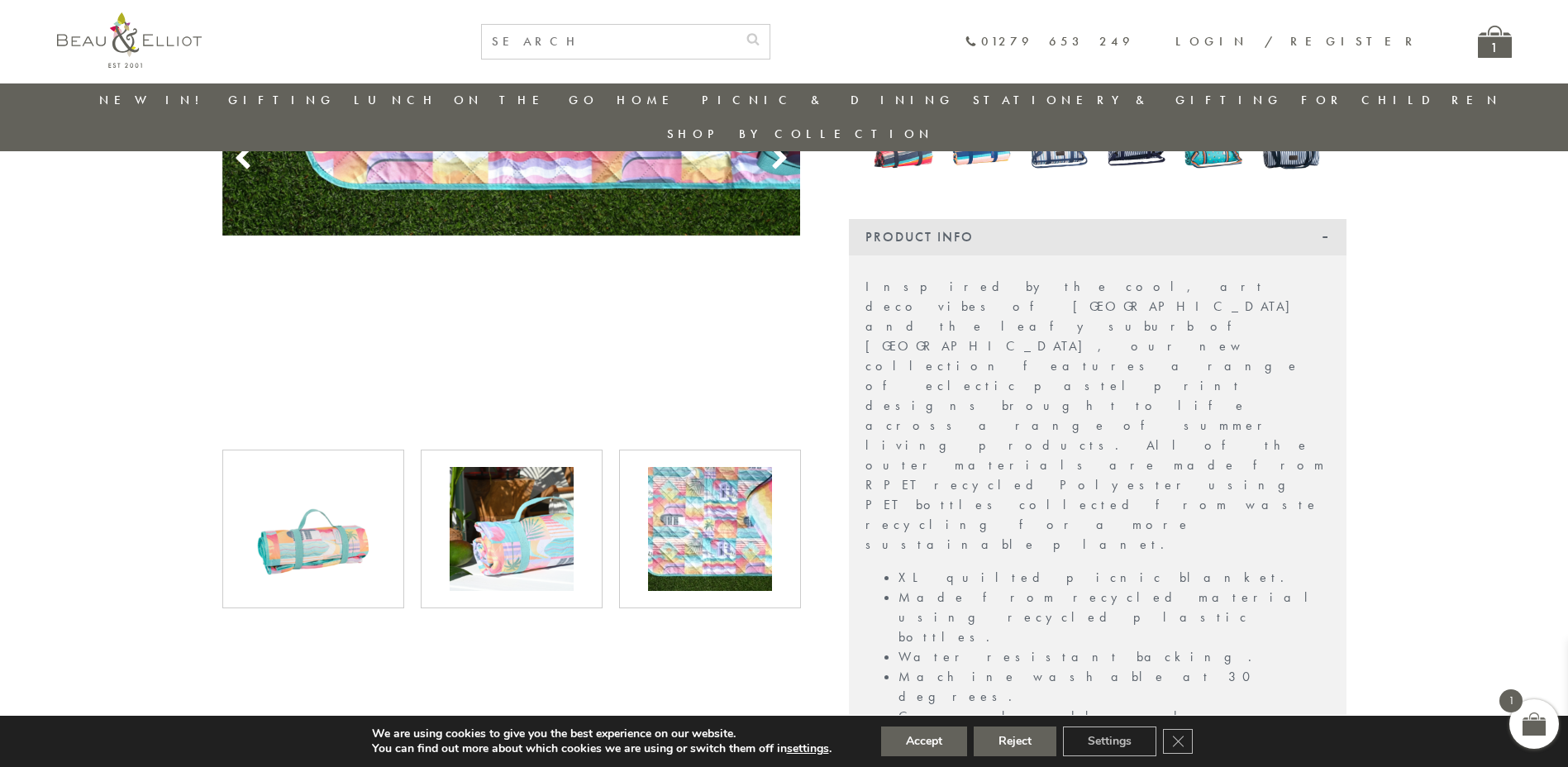
click at [310, 505] on img at bounding box center [313, 528] width 124 height 124
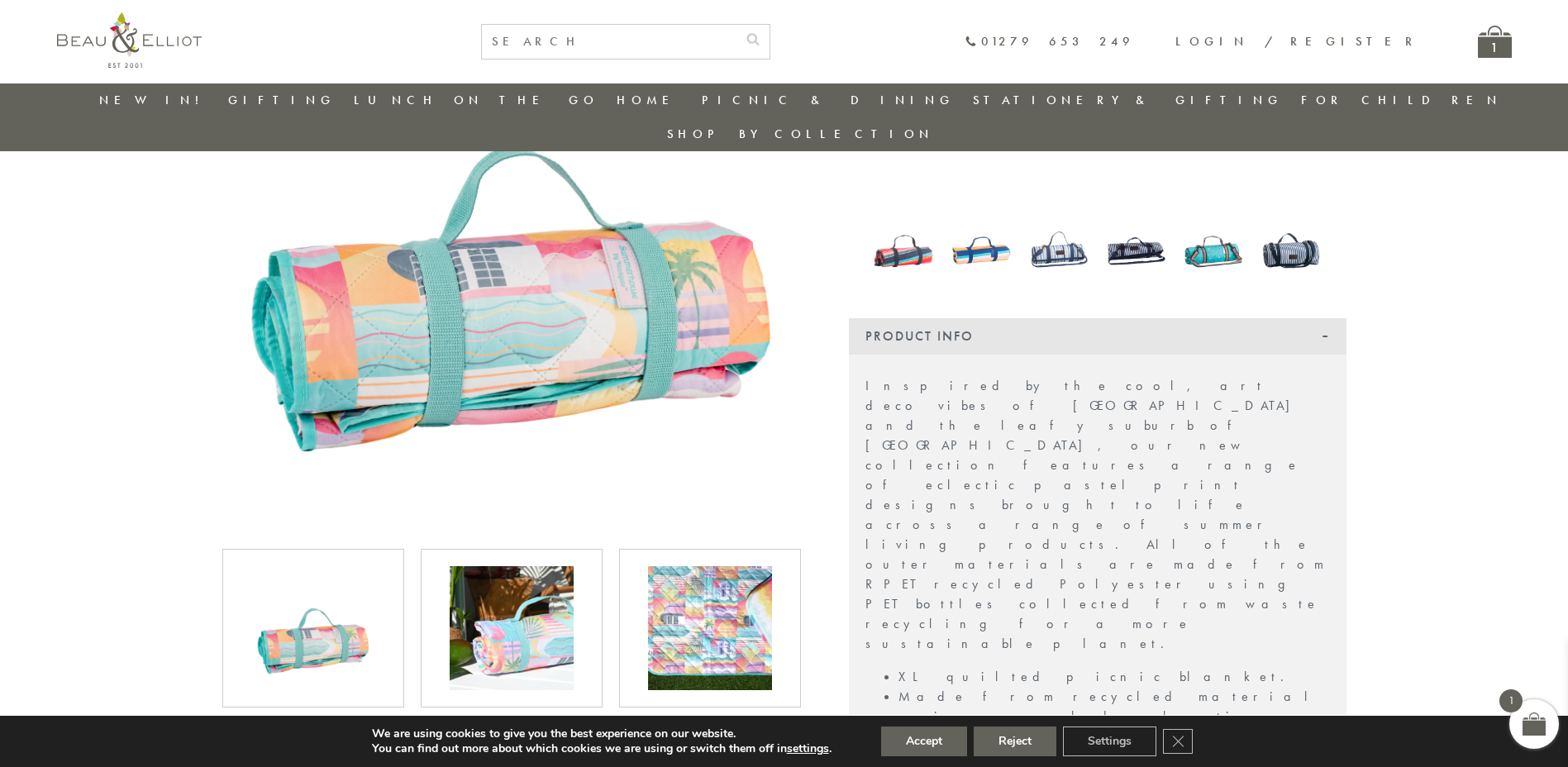
scroll to position [235, 0]
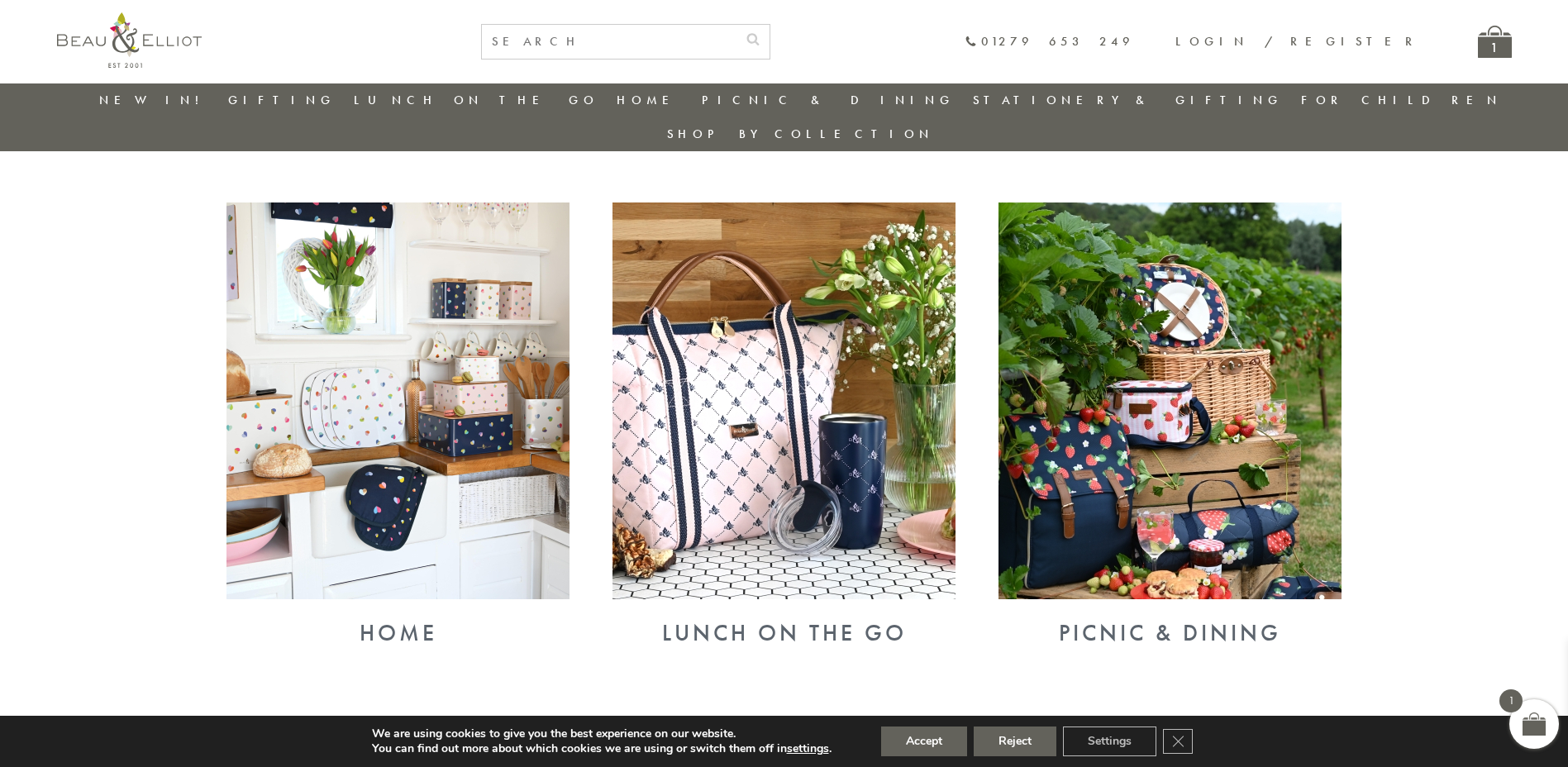
scroll to position [521, 0]
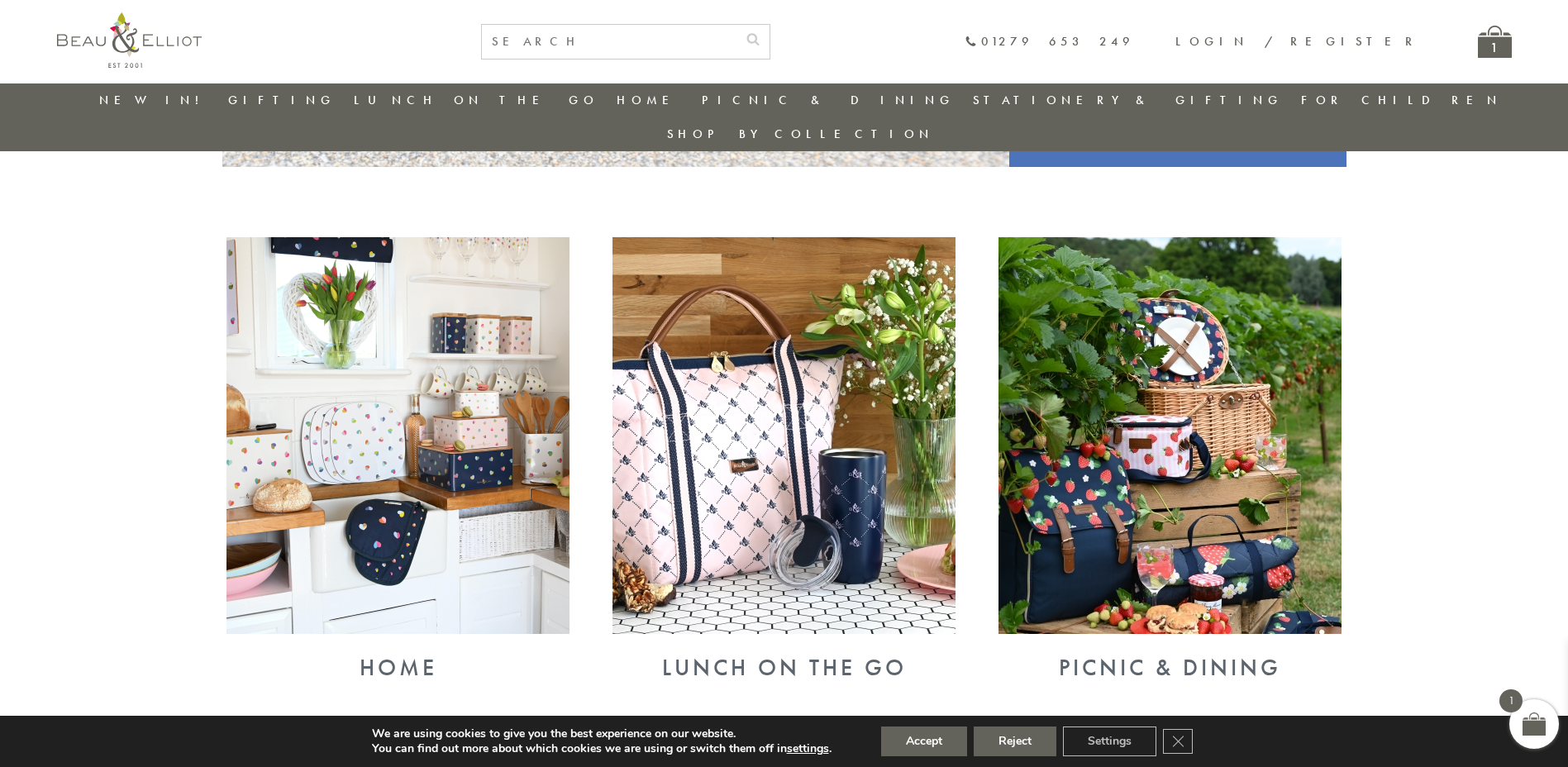
click at [754, 432] on img at bounding box center [784, 435] width 343 height 396
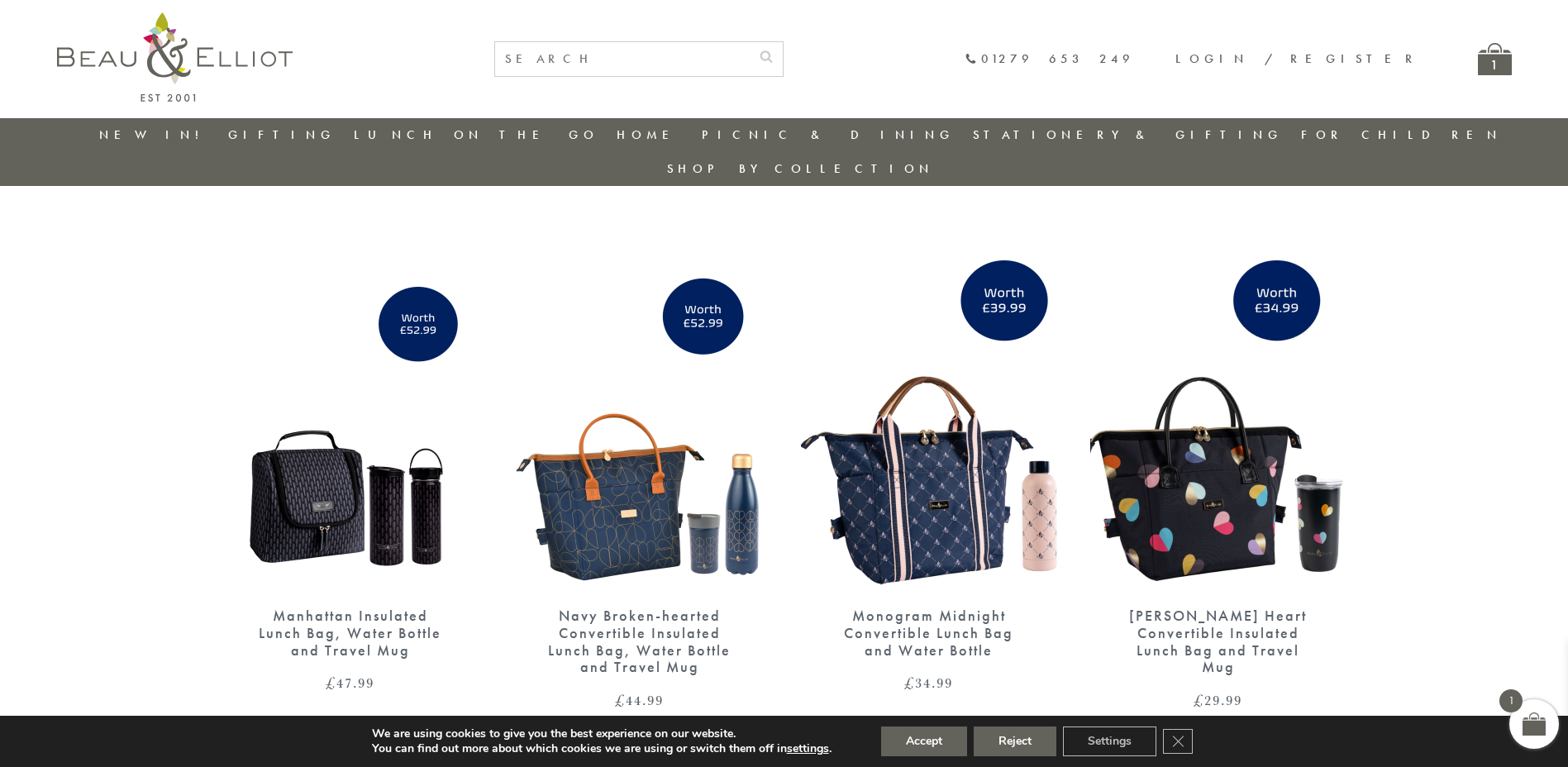
click at [322, 483] on img at bounding box center [350, 425] width 256 height 330
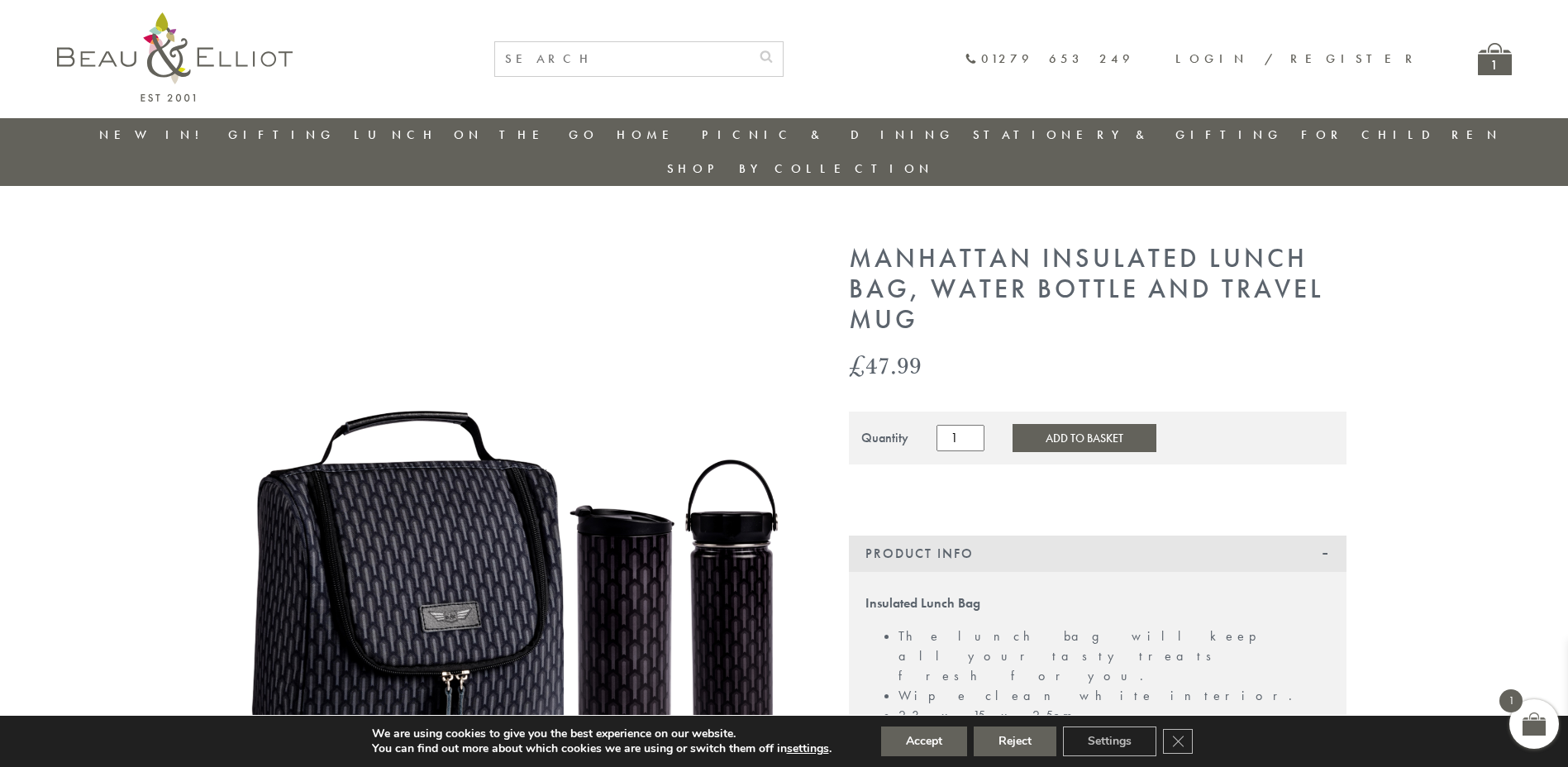
click at [1490, 63] on div "1" at bounding box center [1495, 59] width 34 height 32
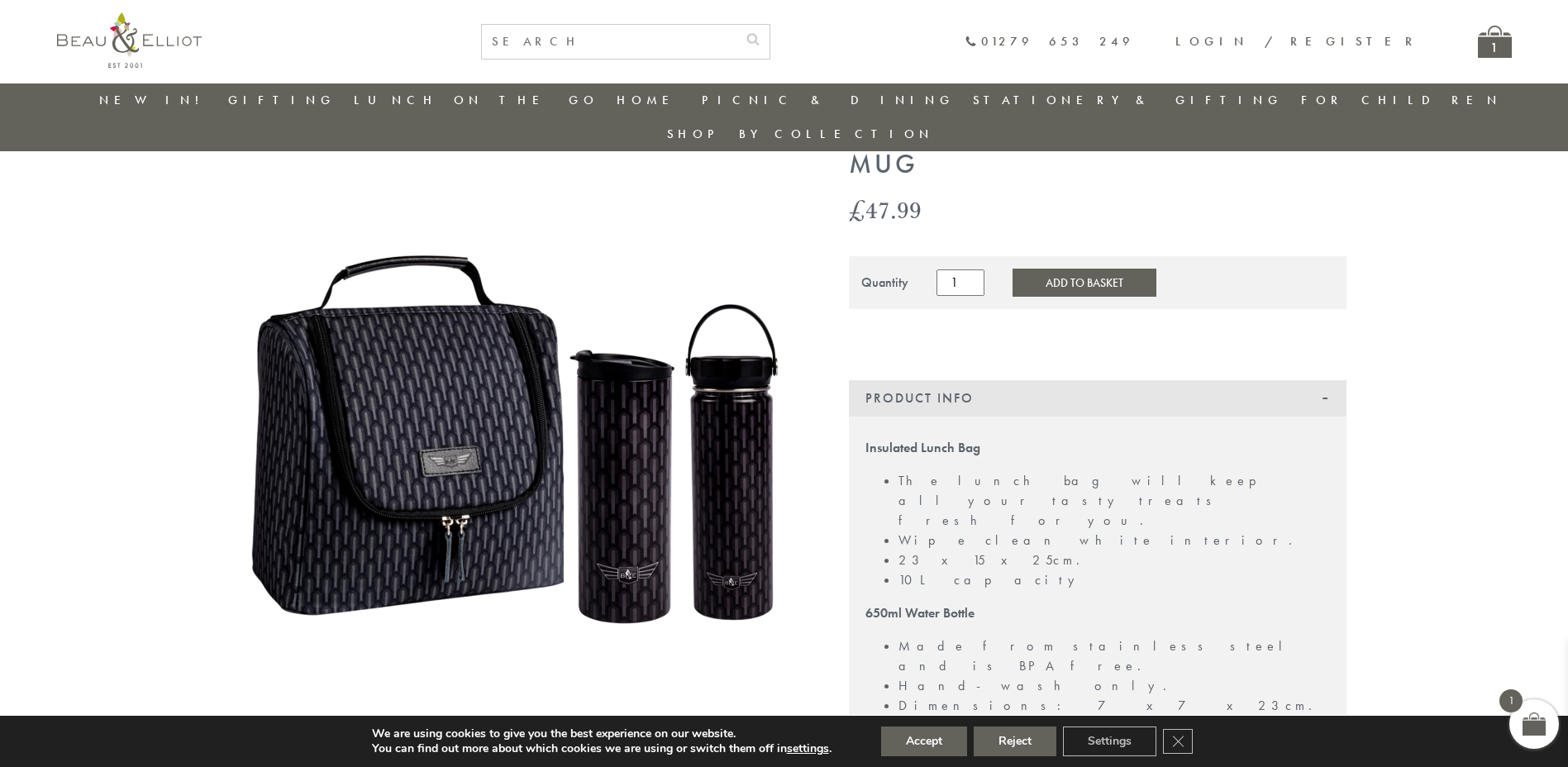
scroll to position [87, 0]
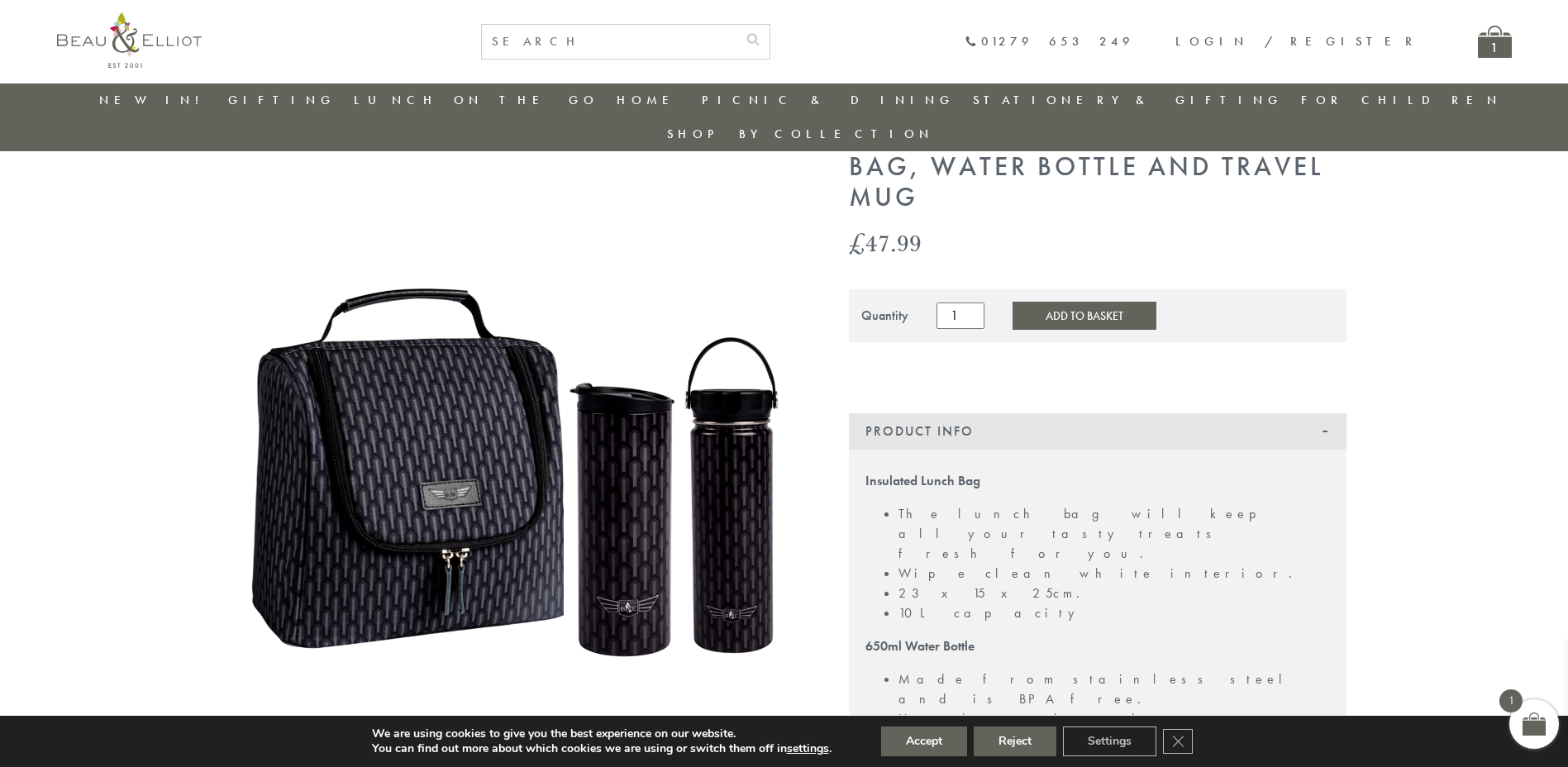
click at [129, 596] on section "Manhattan Insulated Lunch Bag, Water Bottle and Travel Mug £ 47.99 Quantity Man…" at bounding box center [784, 657] width 1568 height 1072
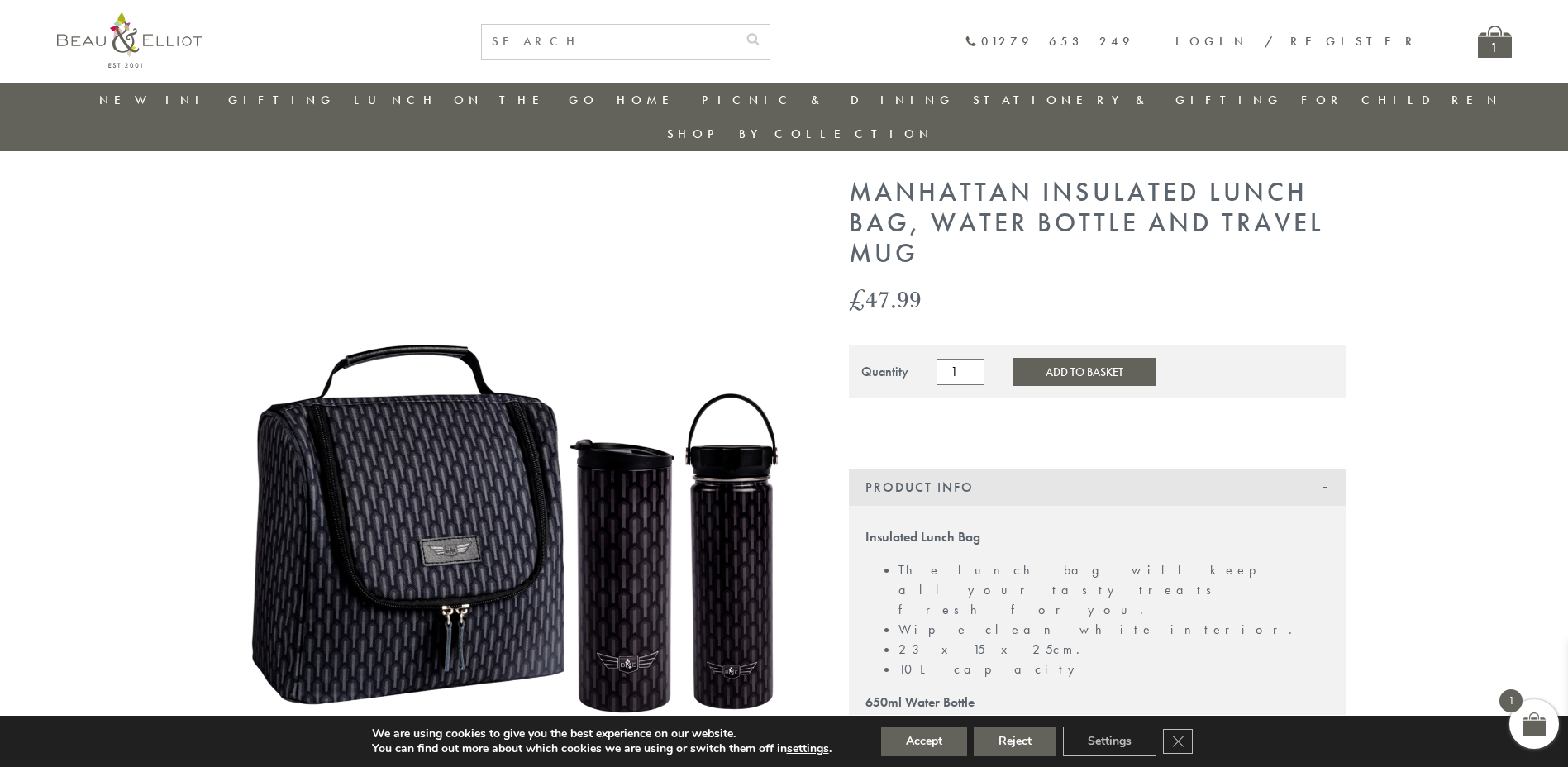
scroll to position [0, 0]
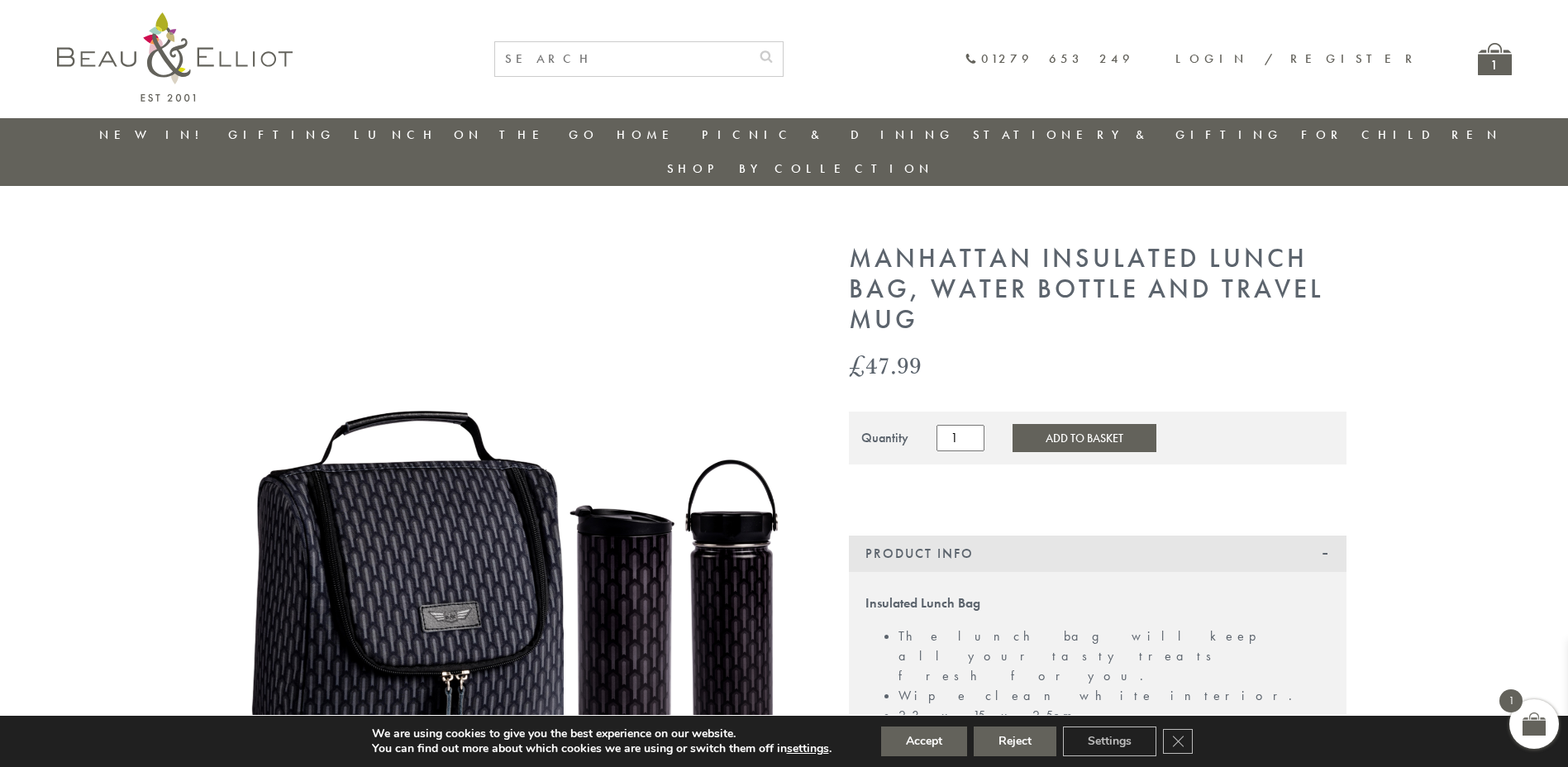
click at [138, 460] on section "Manhattan Insulated Lunch Bag, Water Bottle and Travel Mug £ 47.99 Quantity Man…" at bounding box center [784, 780] width 1568 height 1072
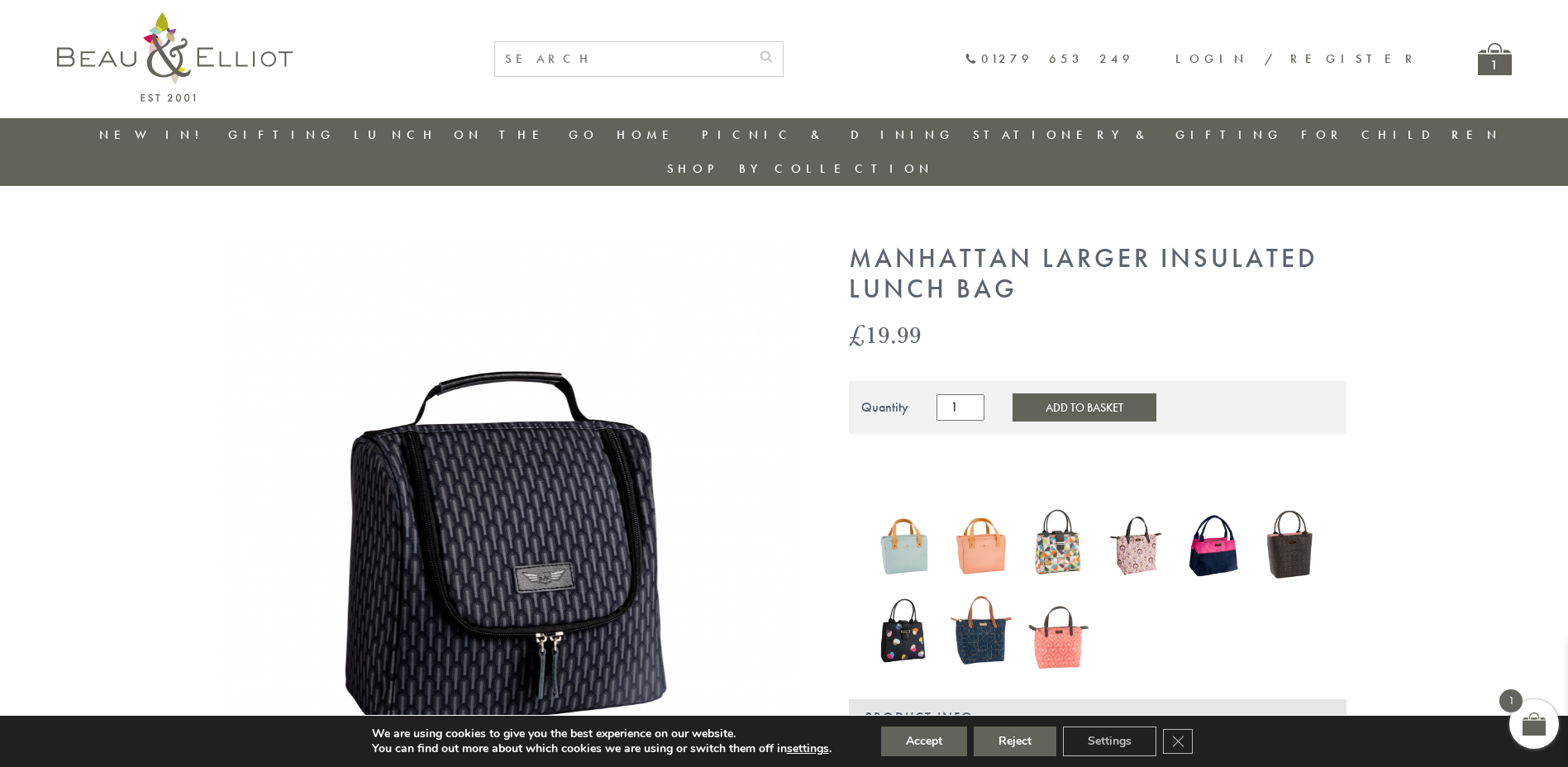
click at [1024, 139] on link "Stationery & Gifting" at bounding box center [1128, 135] width 310 height 17
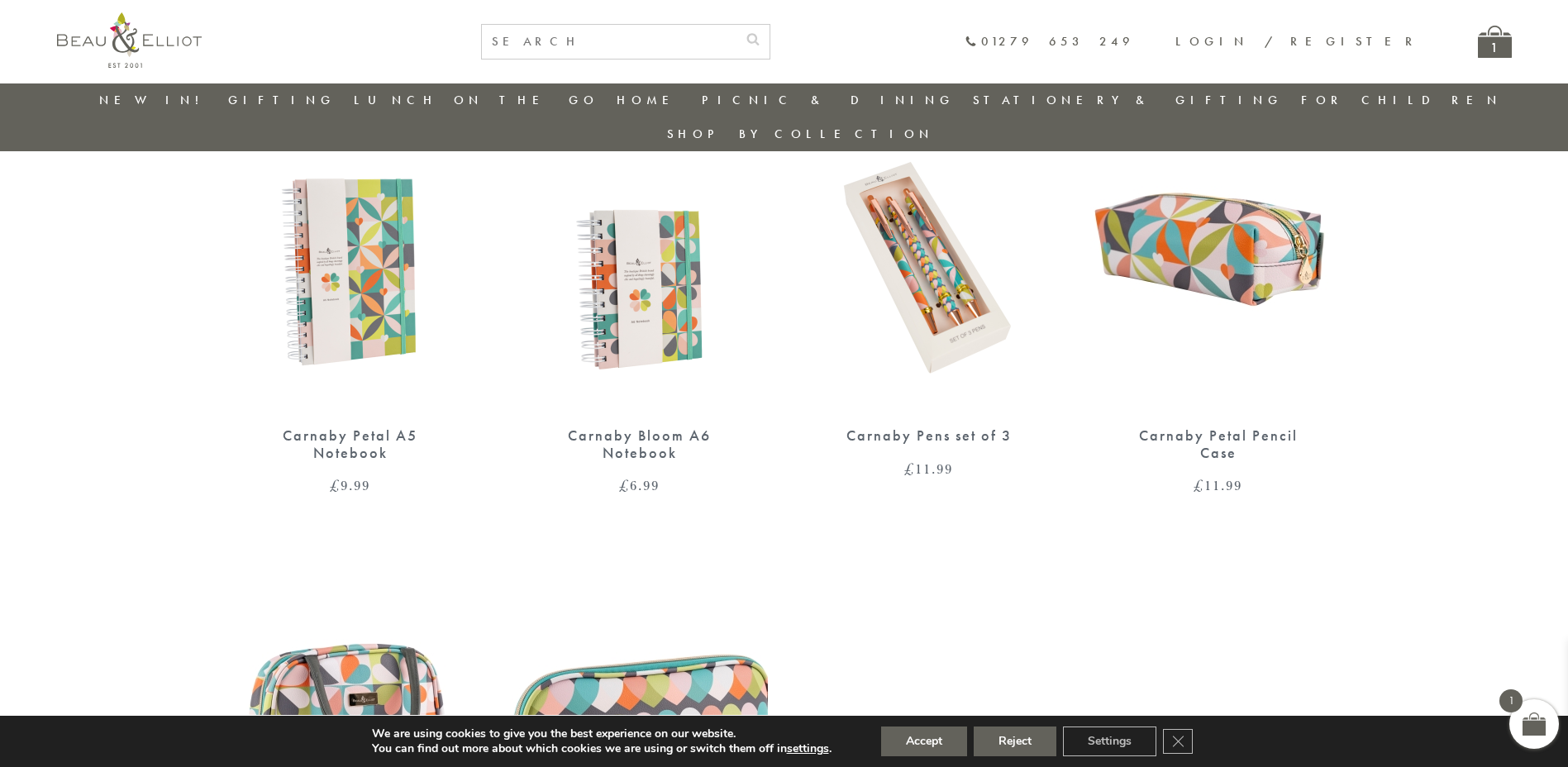
scroll to position [1100, 0]
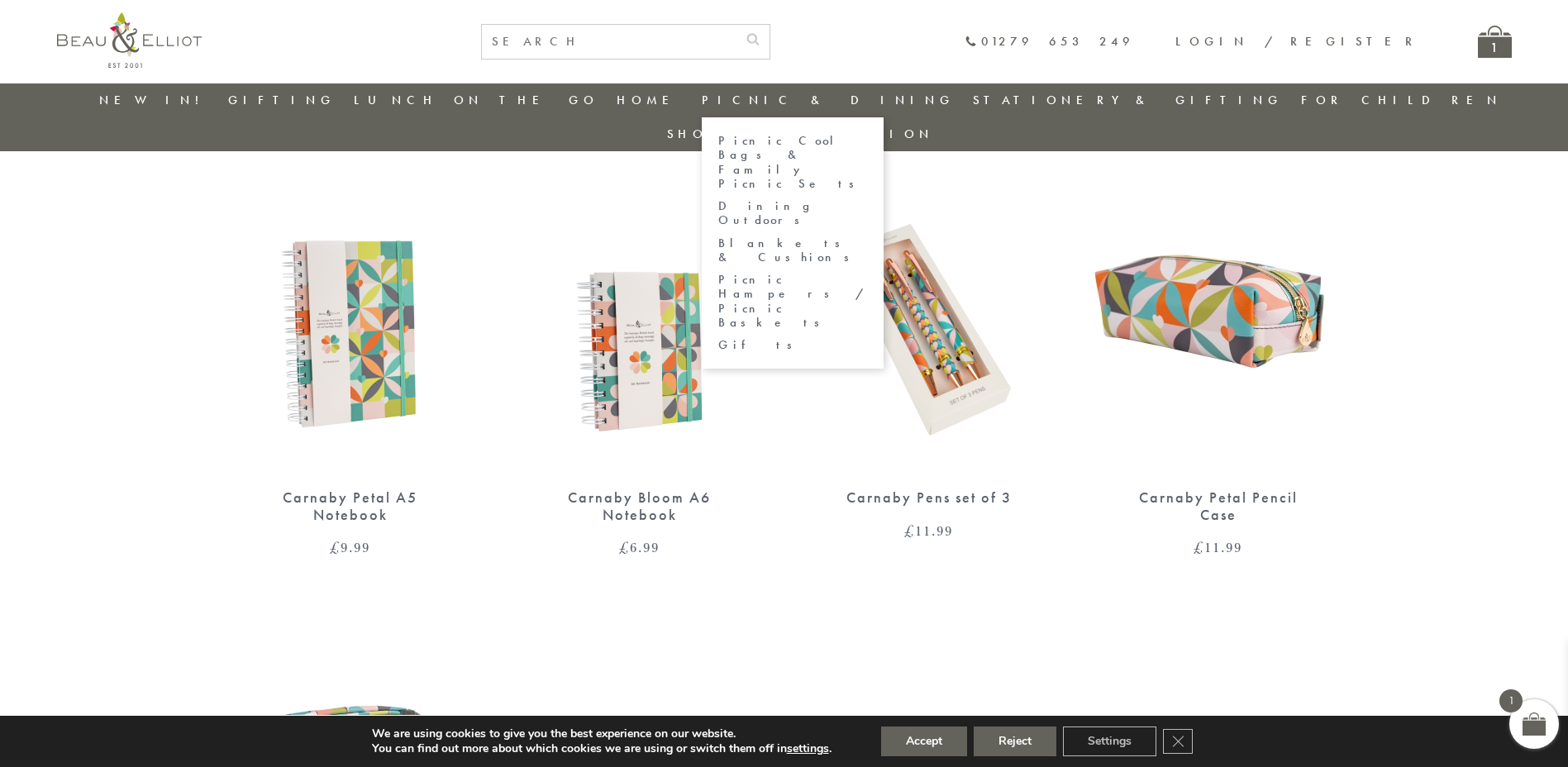
click at [773, 94] on link "Picnic & Dining" at bounding box center [828, 100] width 253 height 17
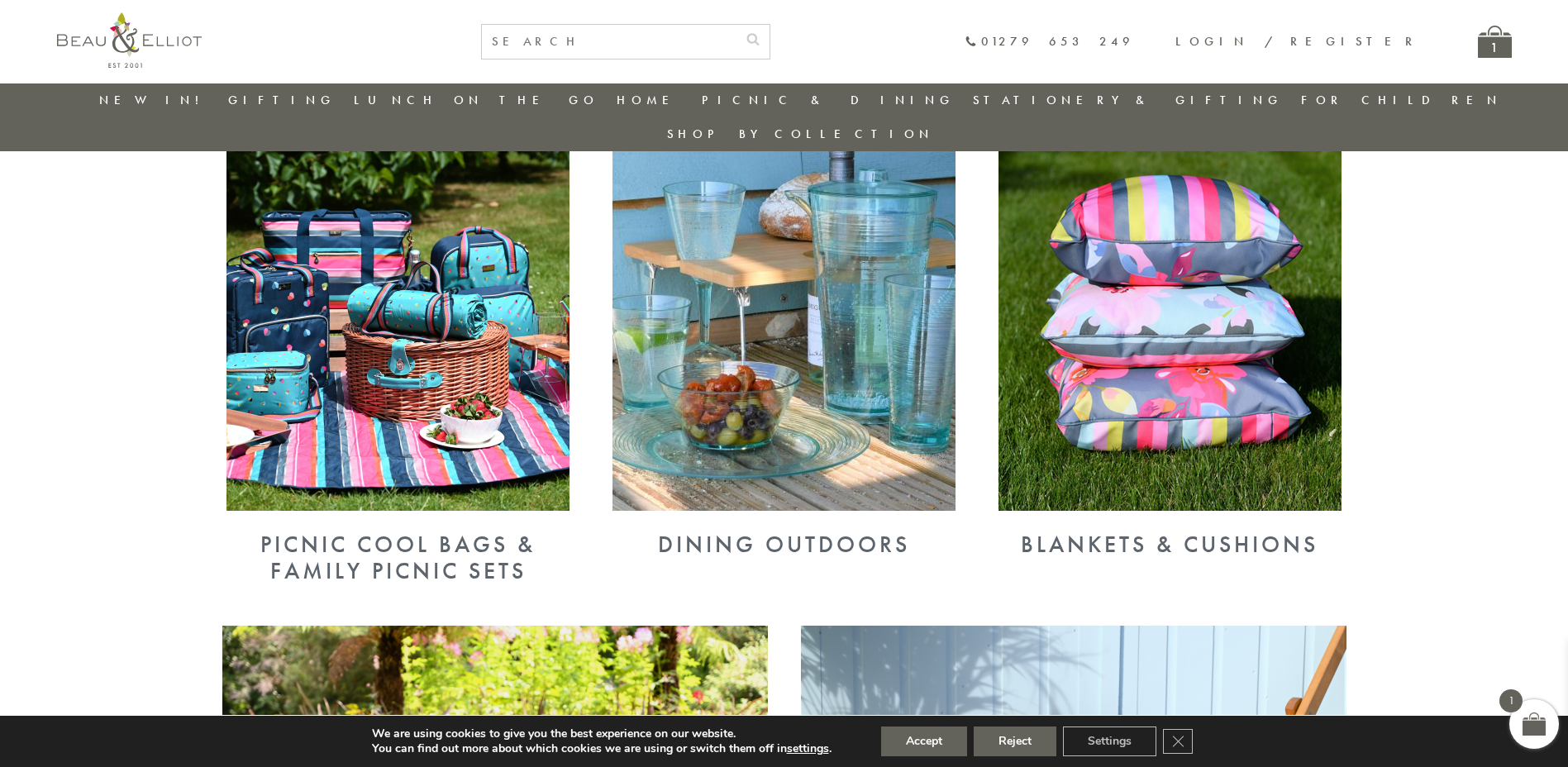
scroll to position [640, 0]
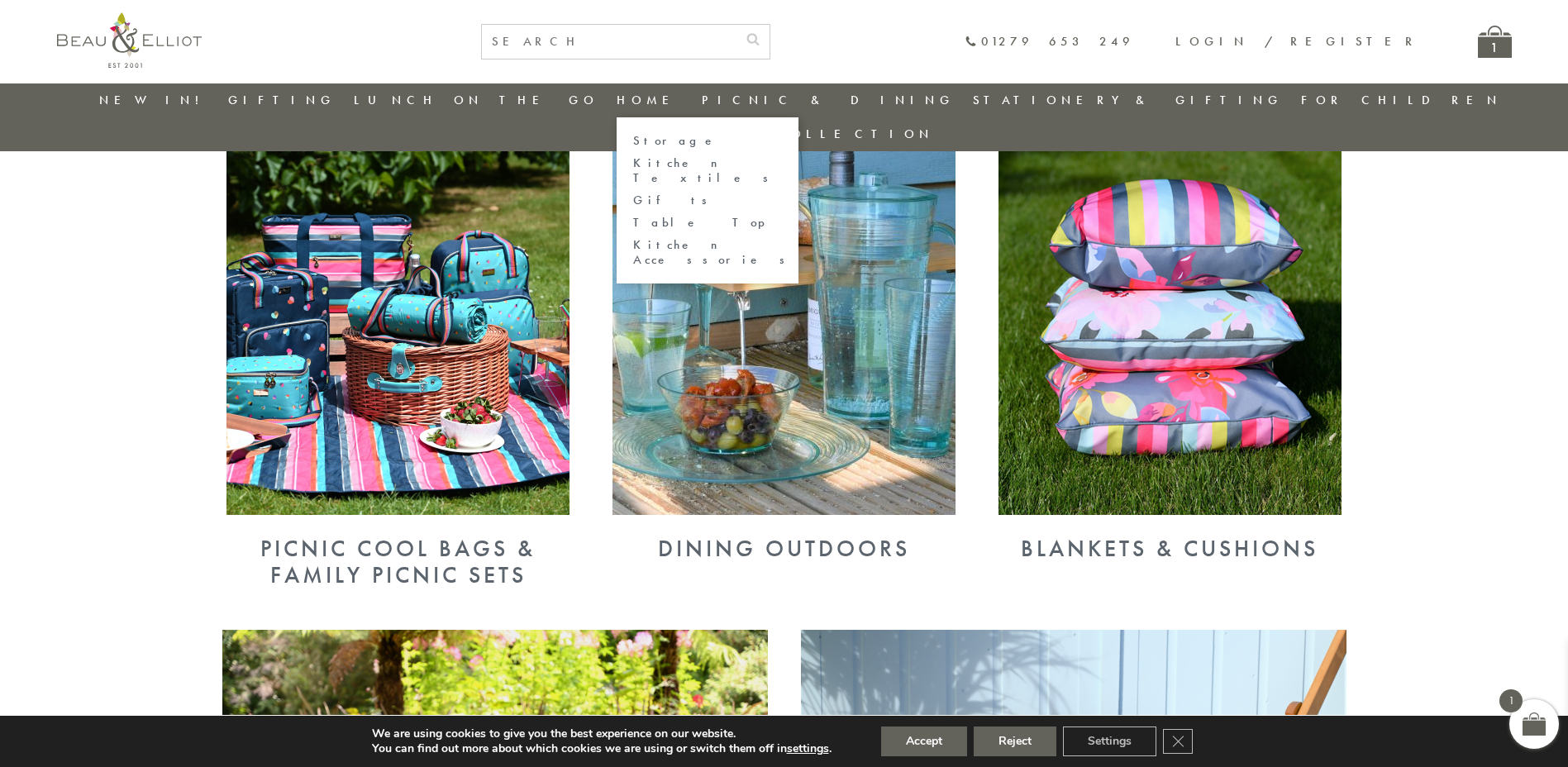
click at [617, 97] on link "Home" at bounding box center [650, 100] width 66 height 17
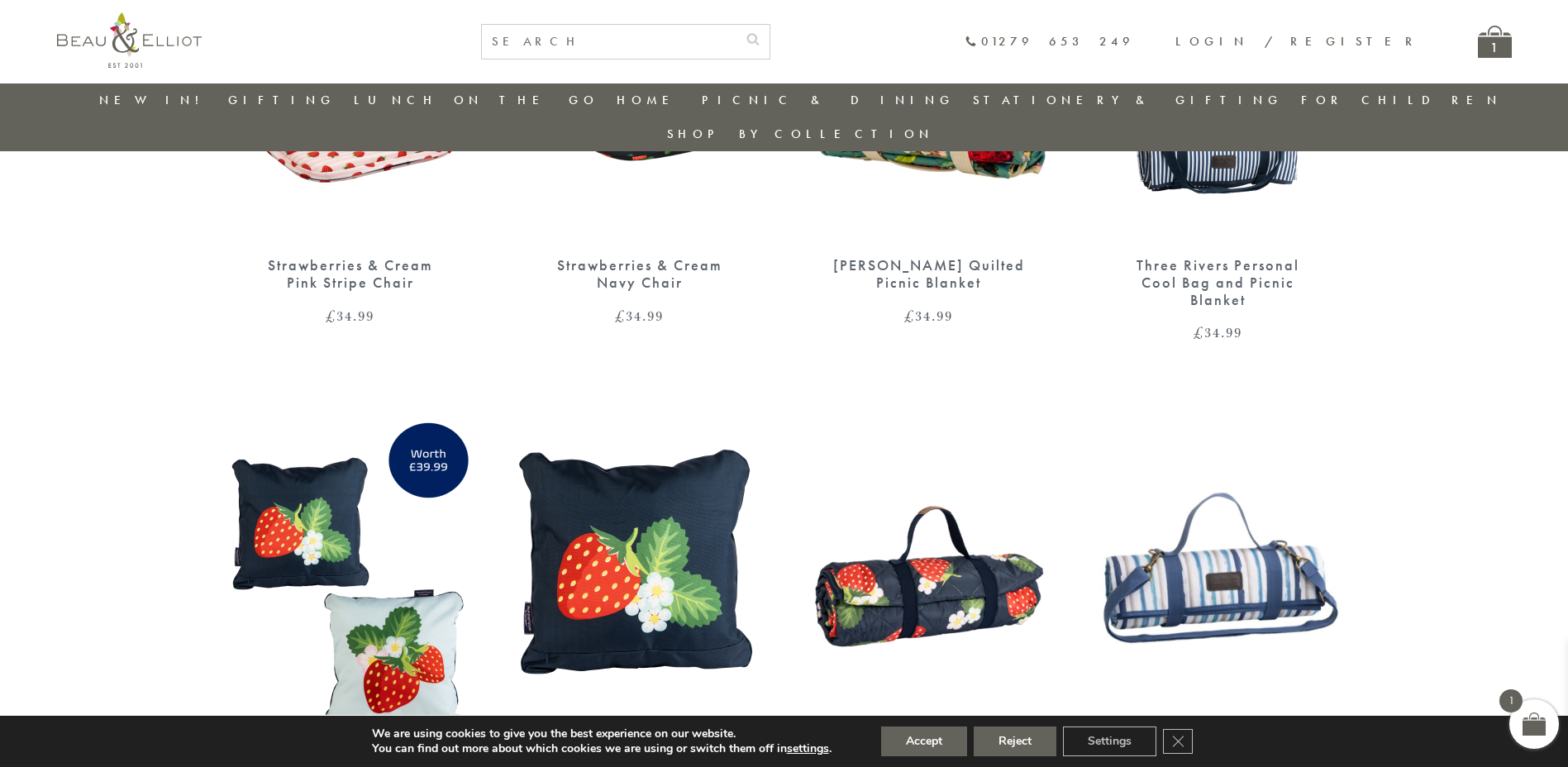
scroll to position [1081, 0]
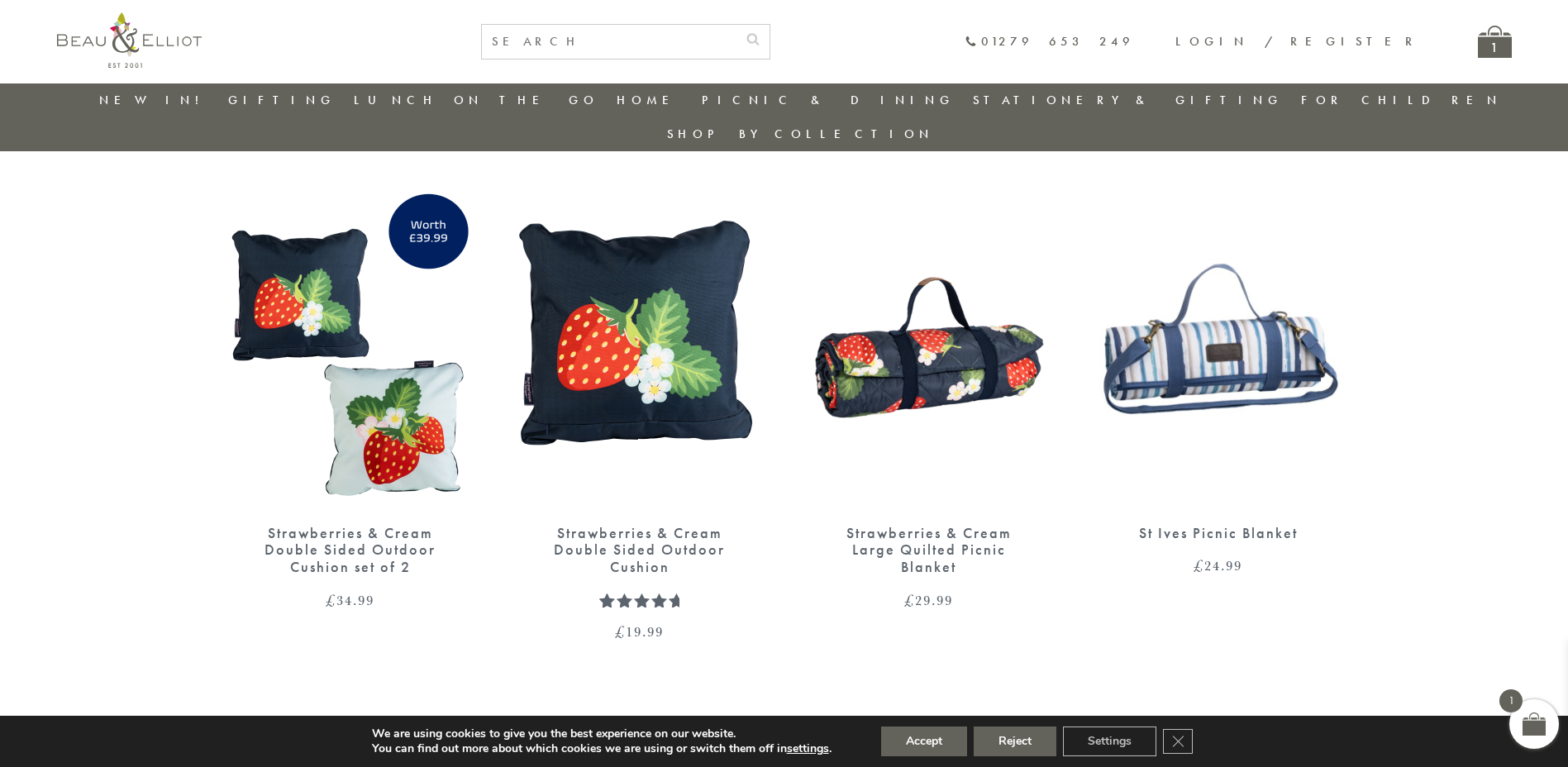
click at [1204, 318] on img at bounding box center [1218, 343] width 256 height 330
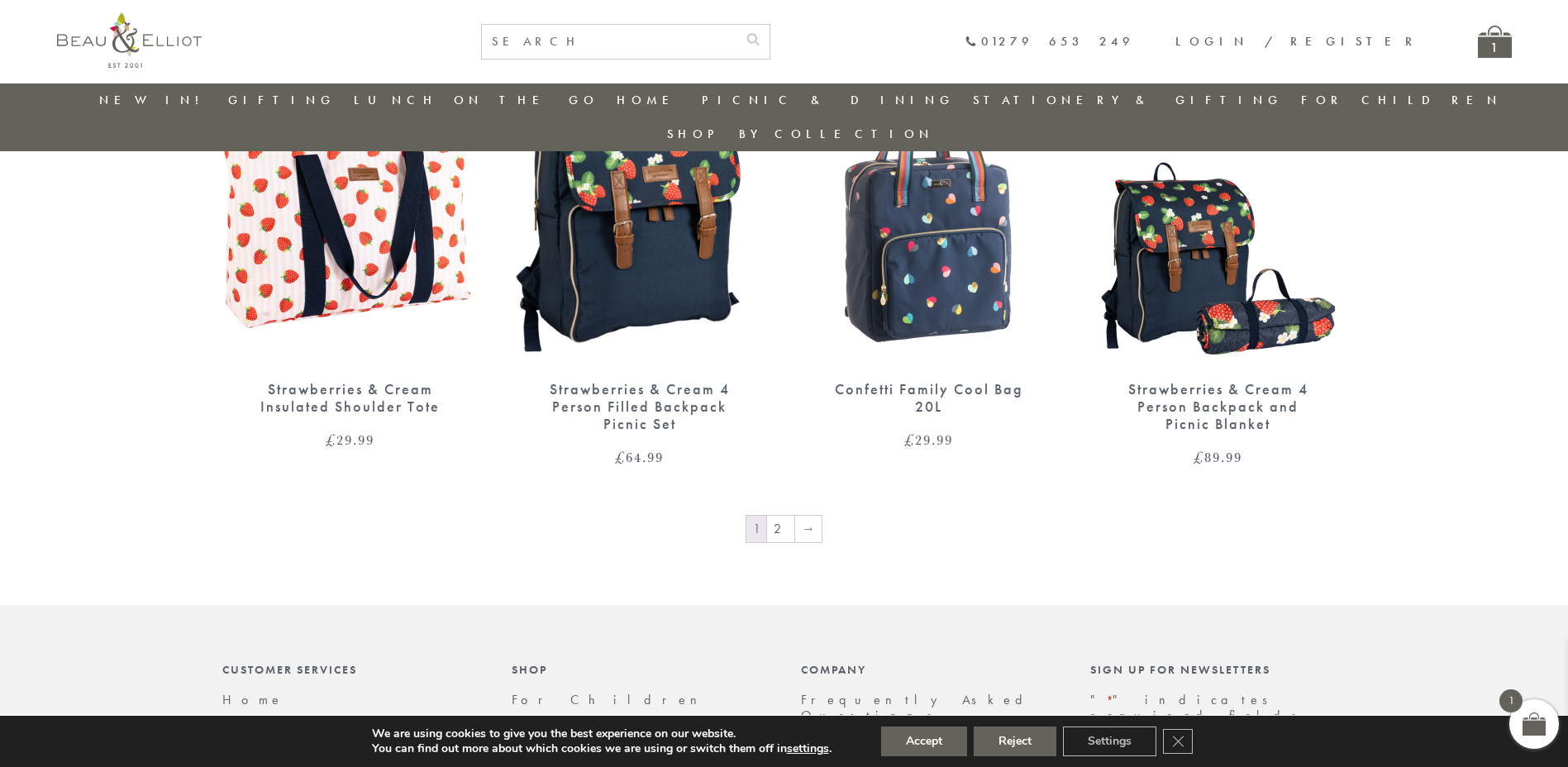
scroll to position [2888, 0]
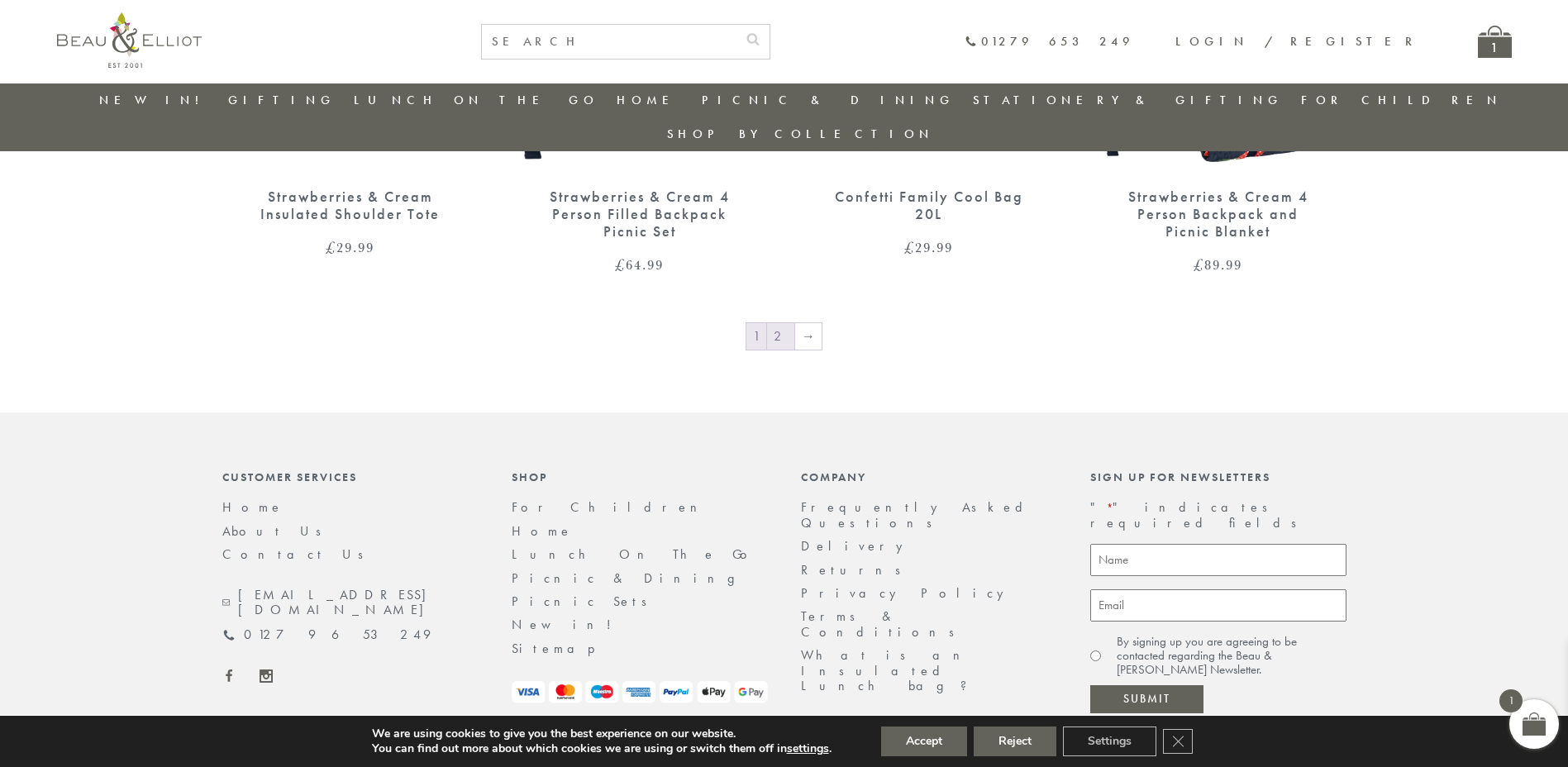
click at [781, 323] on link "2" at bounding box center [781, 336] width 27 height 26
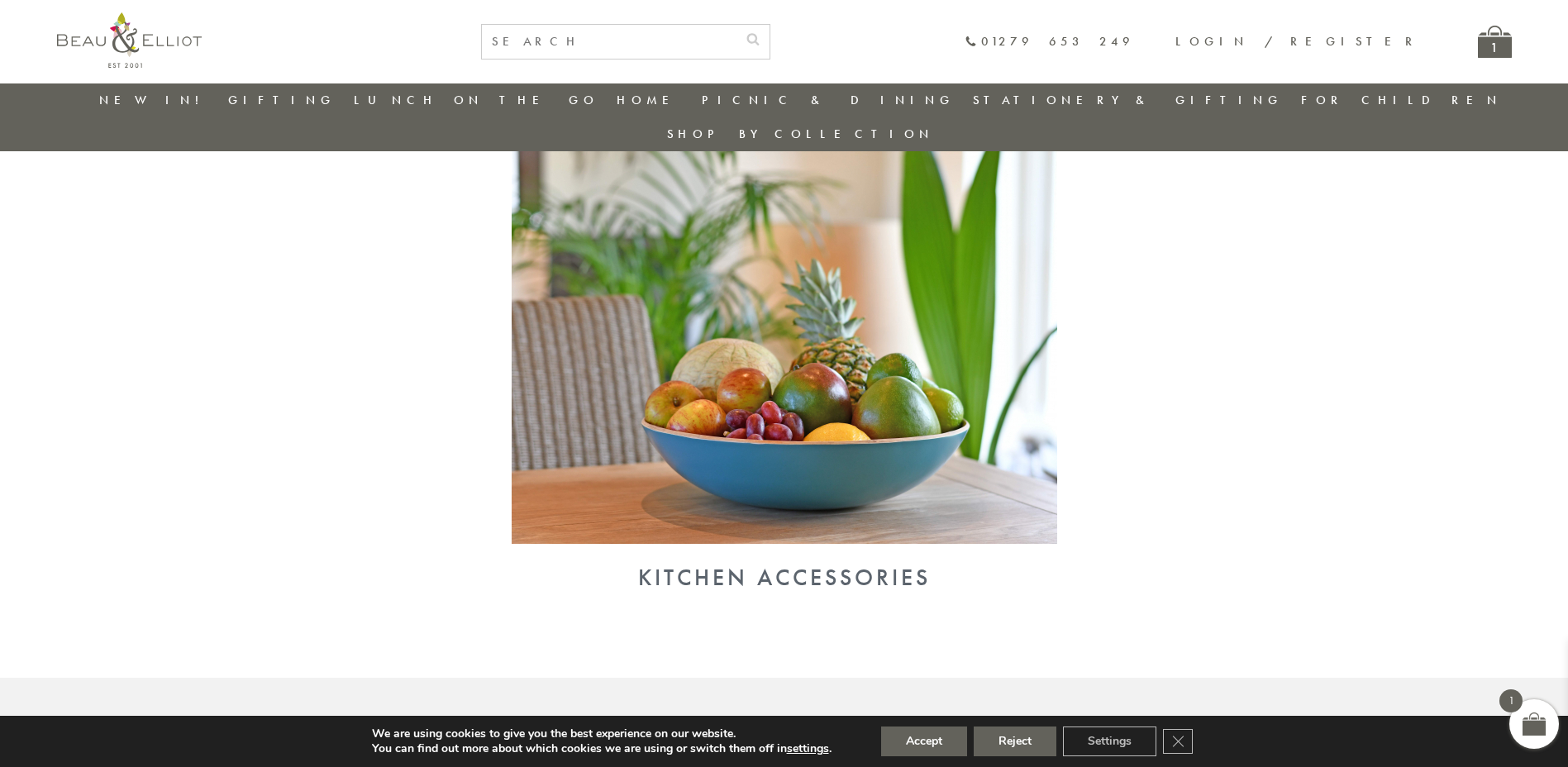
scroll to position [1618, 0]
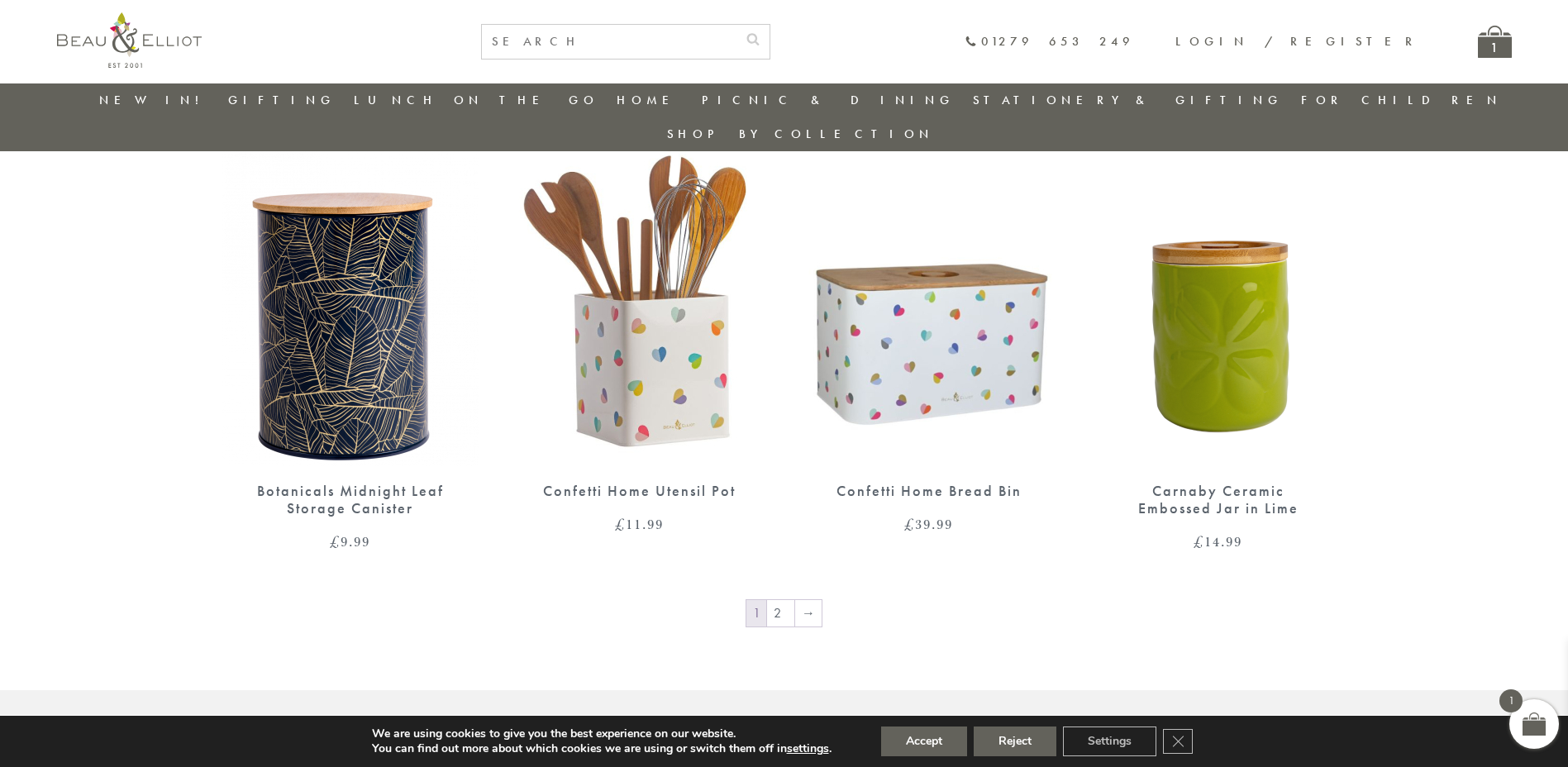
scroll to position [2566, 0]
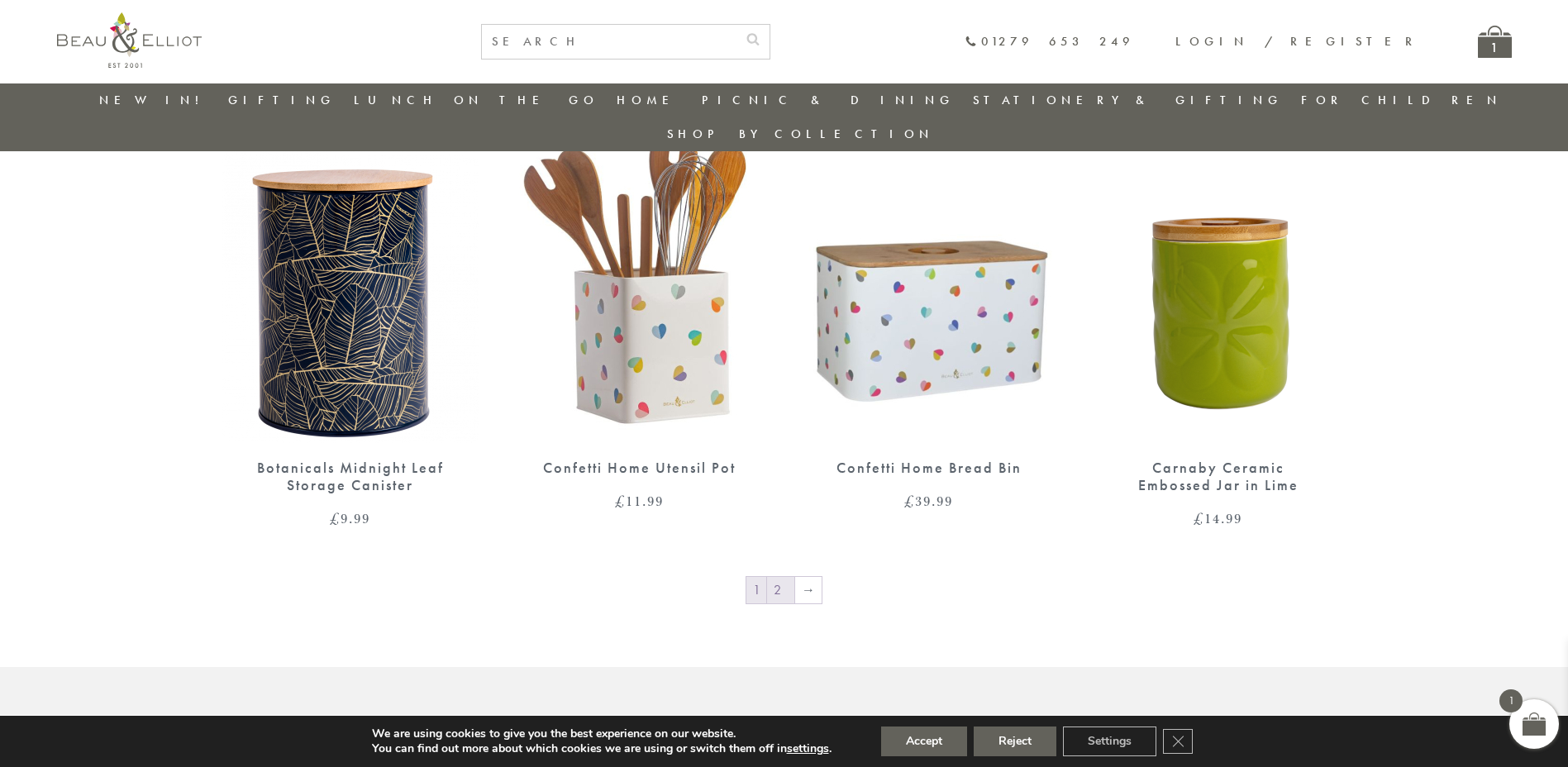
click at [784, 577] on link "2" at bounding box center [781, 589] width 27 height 26
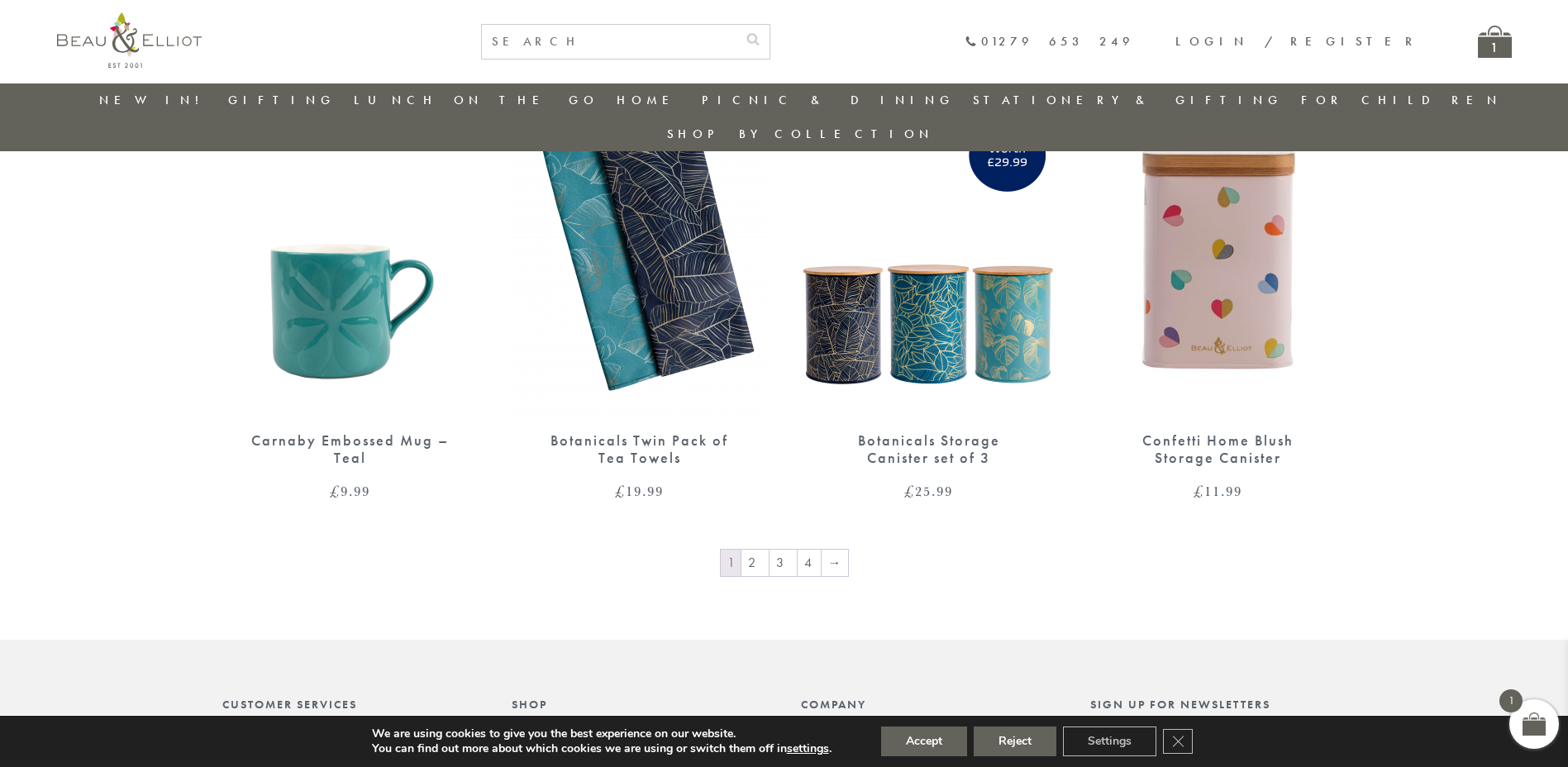
scroll to position [2547, 0]
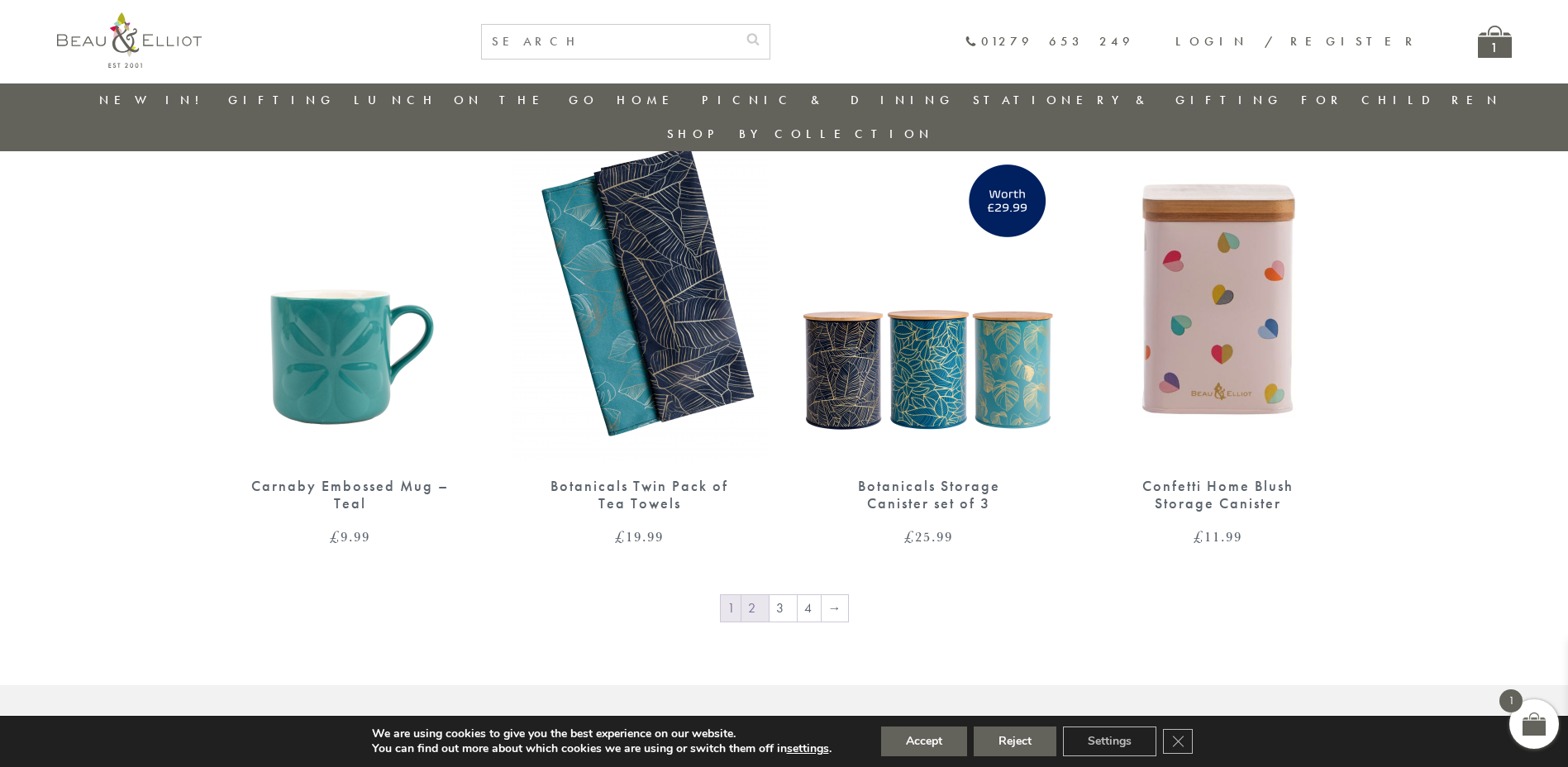
click at [760, 595] on link "2" at bounding box center [755, 608] width 27 height 26
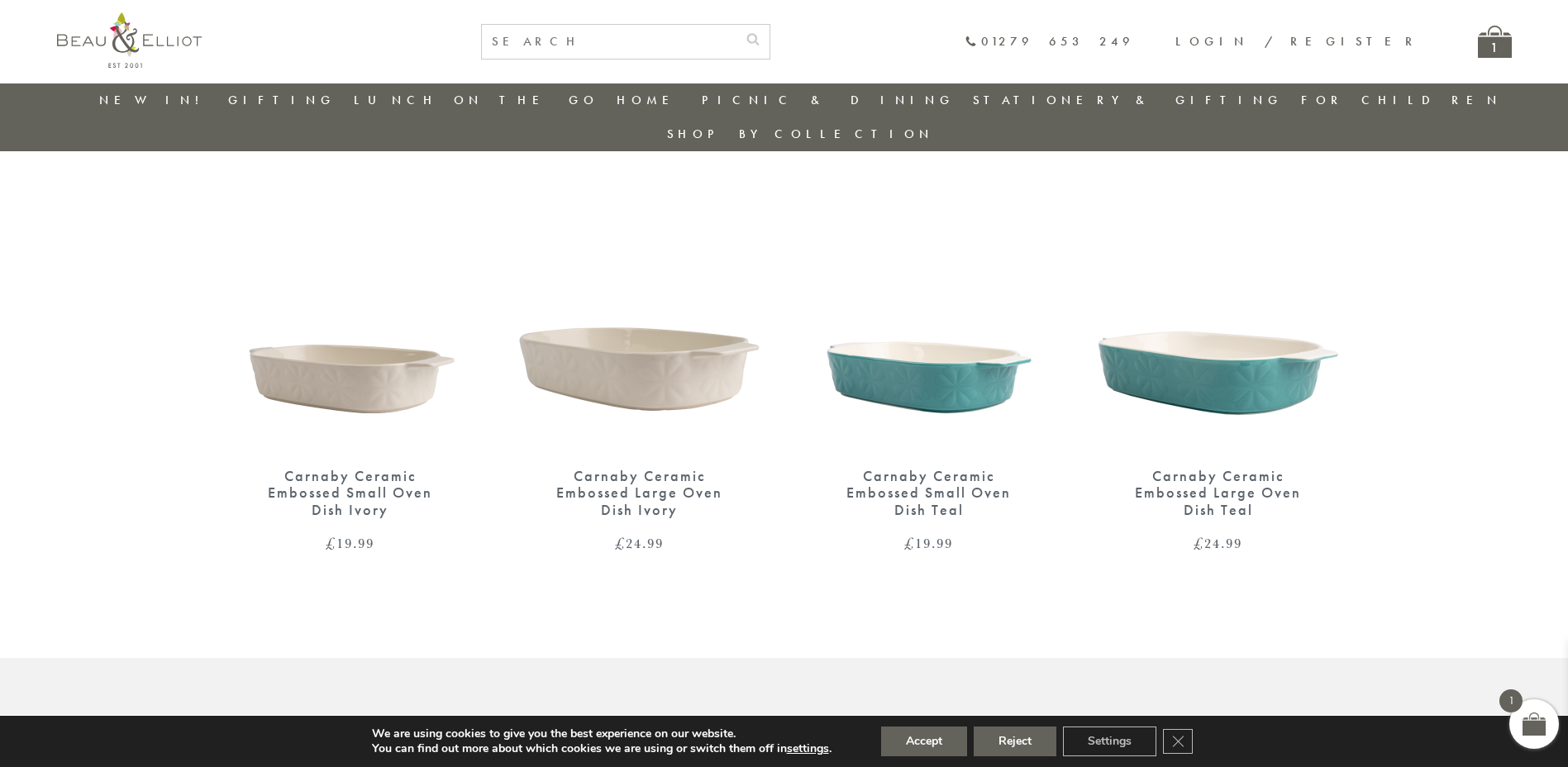
scroll to position [1869, 0]
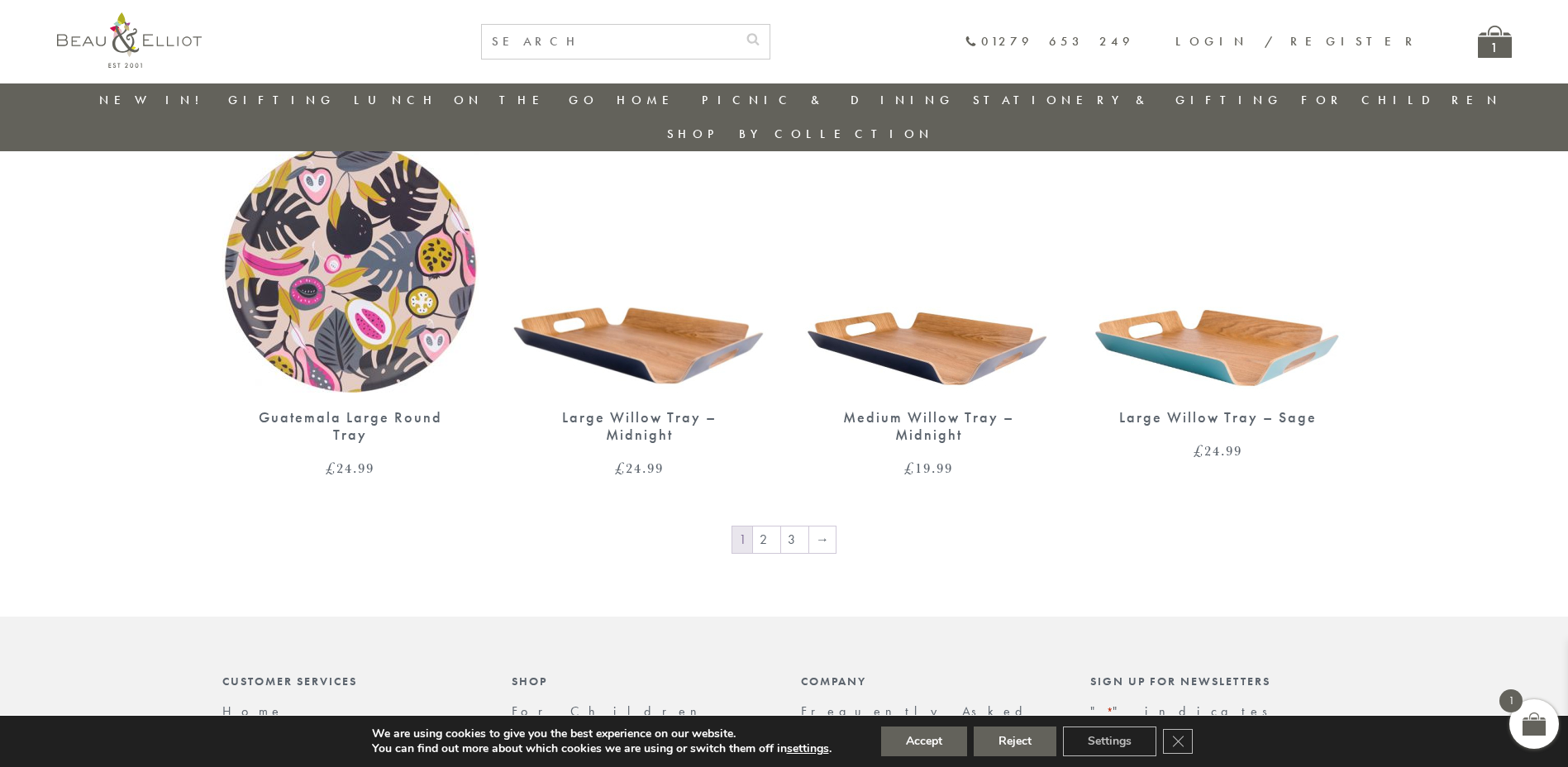
scroll to position [2589, 0]
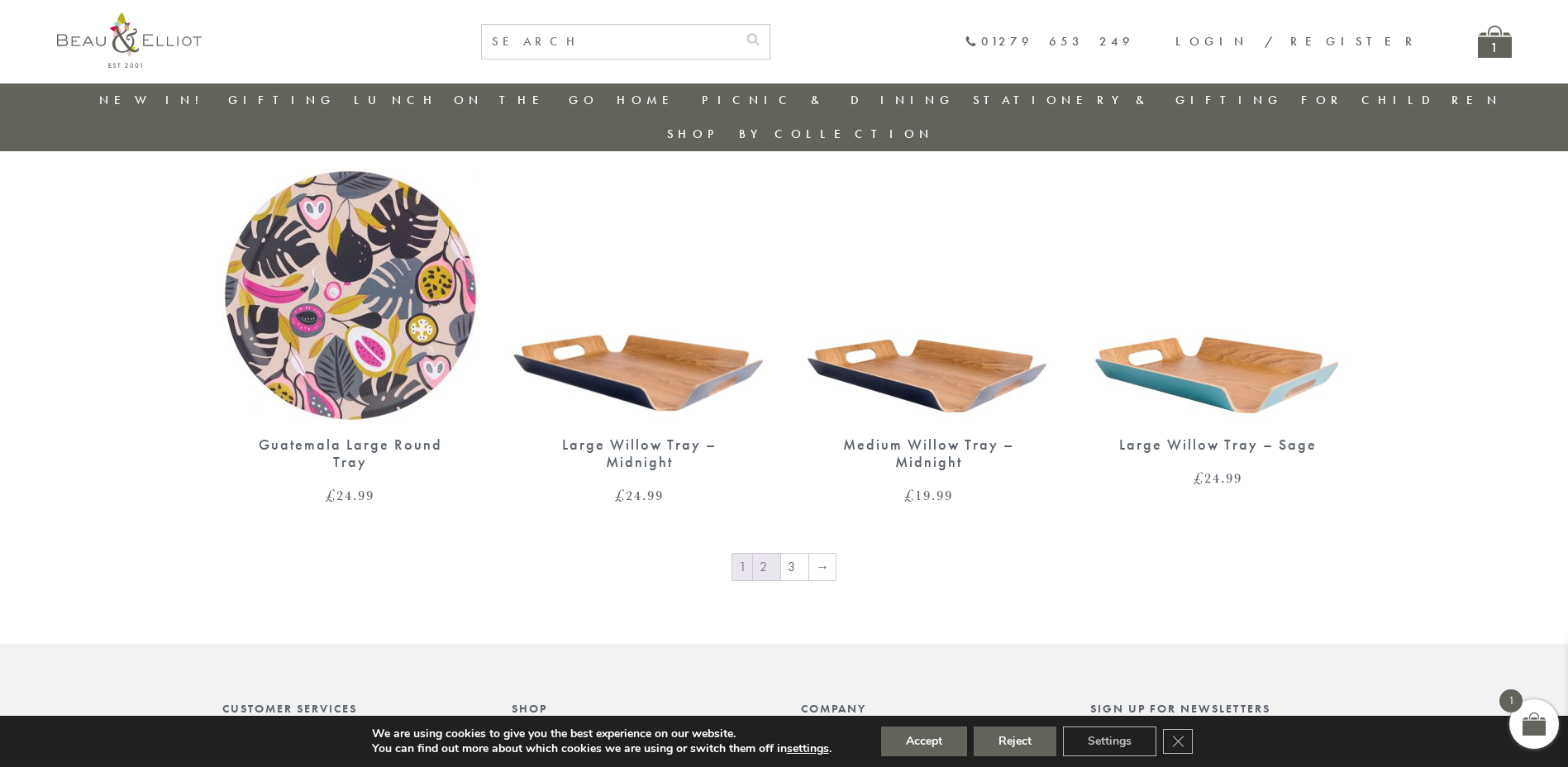
click at [778, 554] on link "2" at bounding box center [767, 566] width 27 height 26
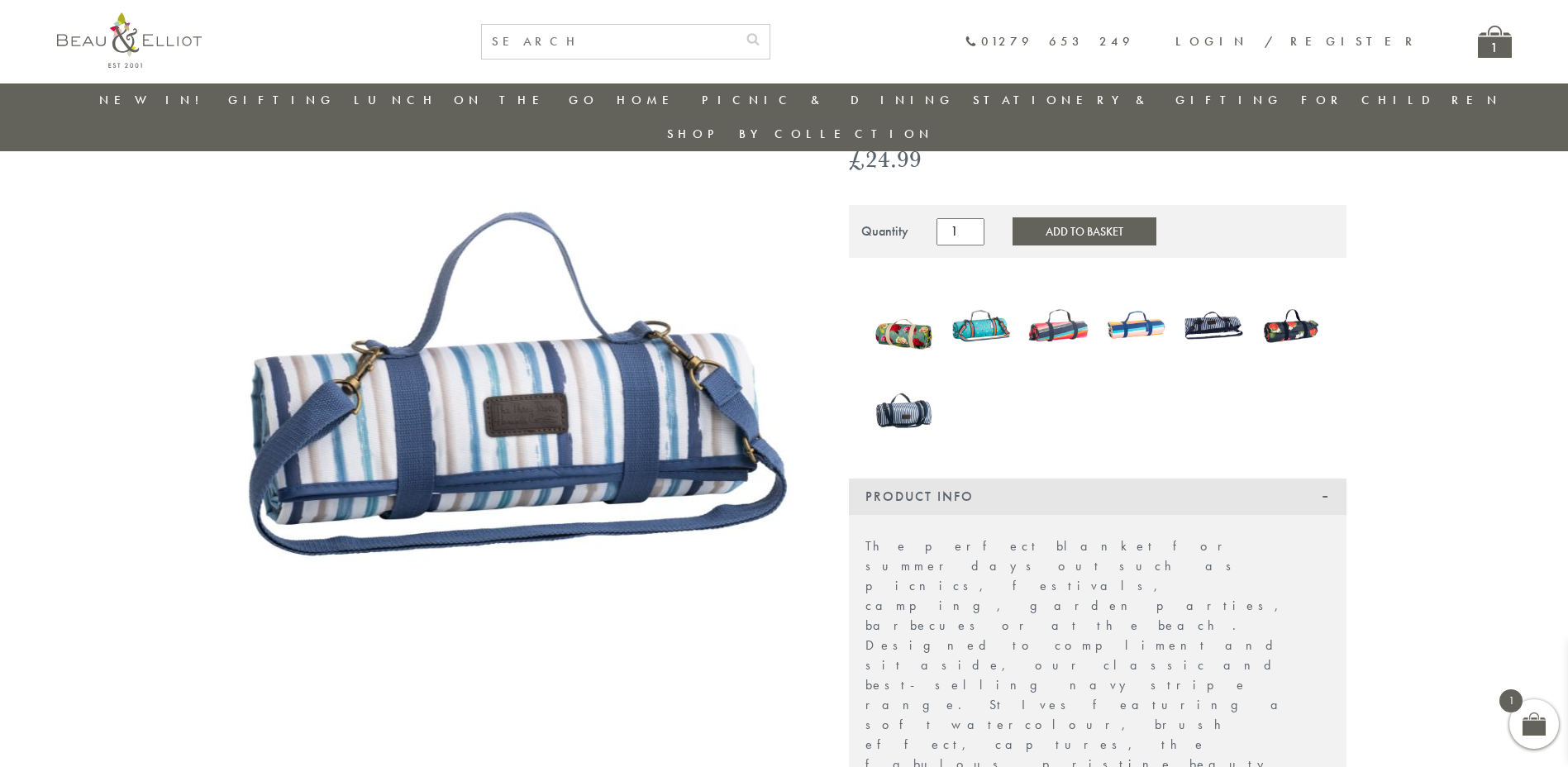
scroll to position [110, 0]
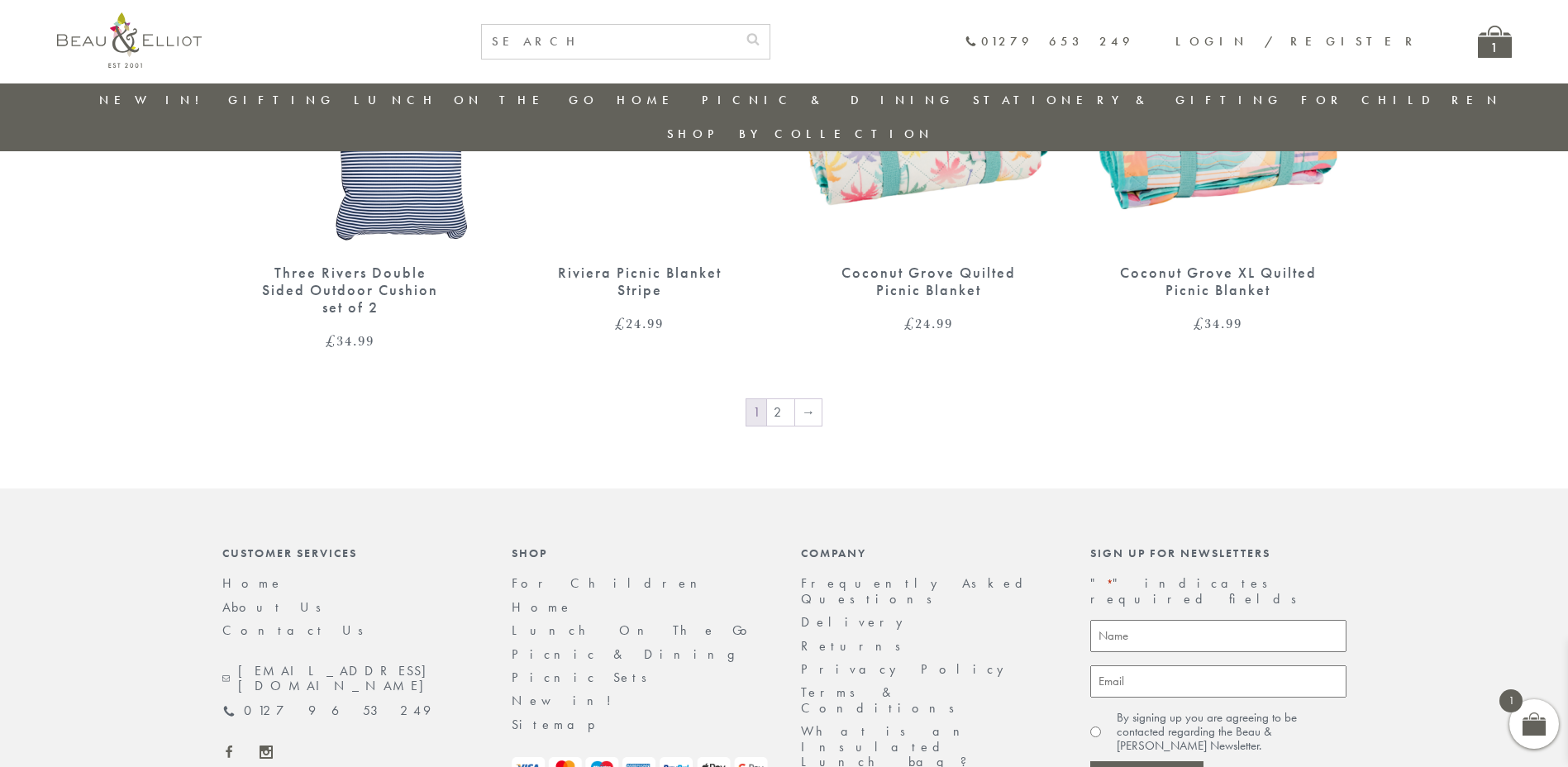
scroll to position [2919, 0]
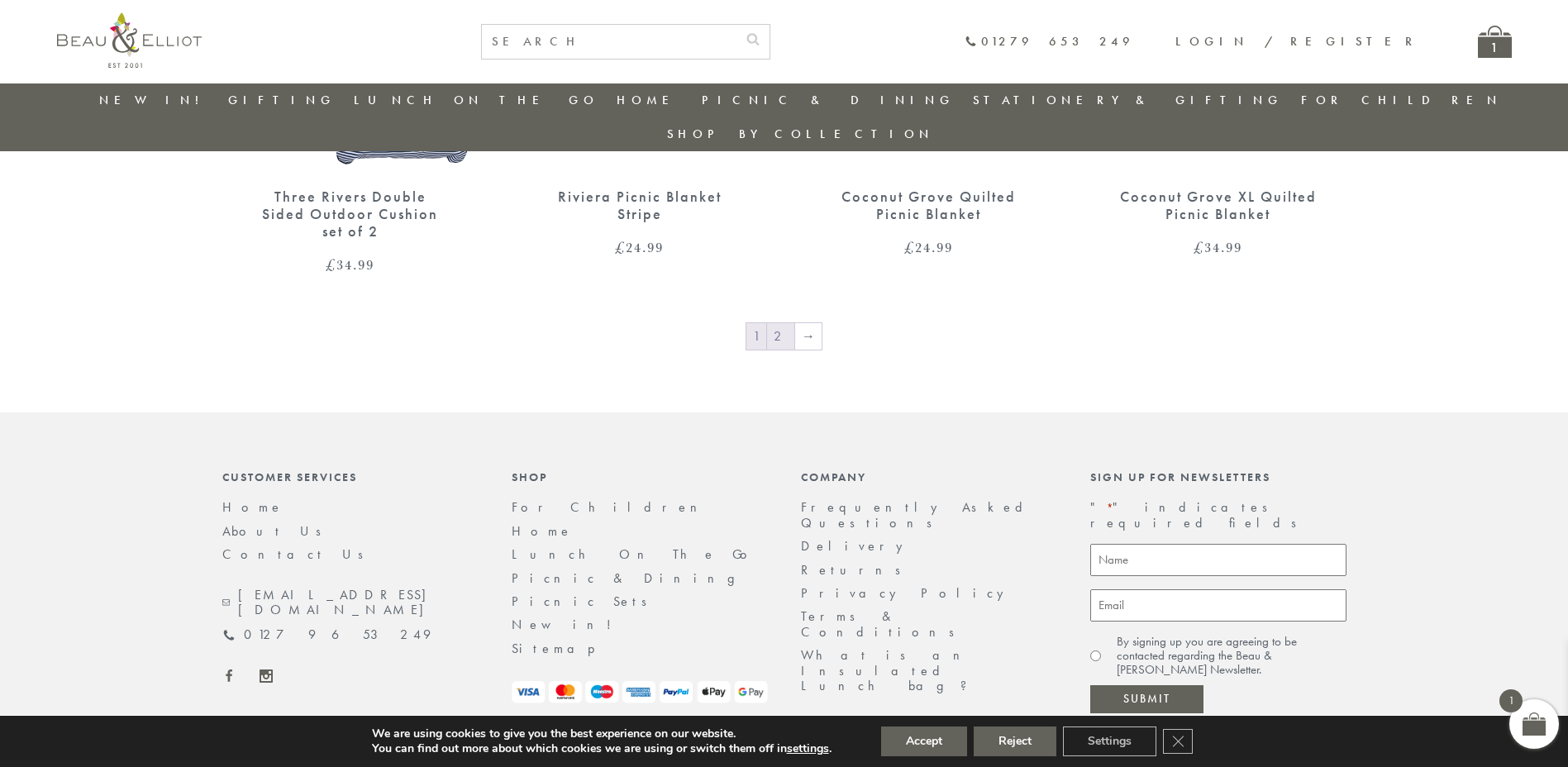
click at [774, 323] on link "2" at bounding box center [781, 336] width 27 height 26
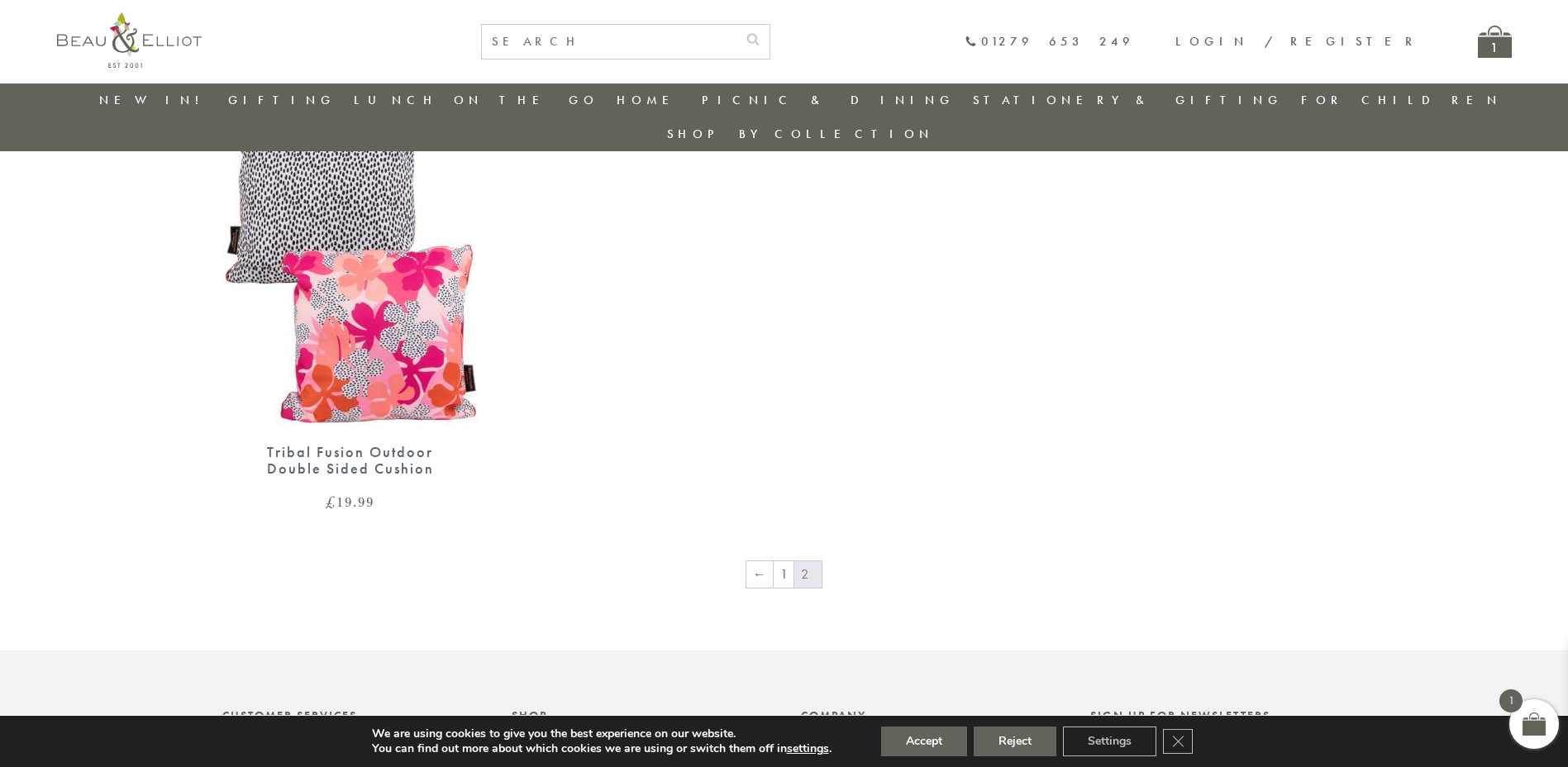
scroll to position [1163, 0]
click at [781, 560] on link "1" at bounding box center [783, 573] width 19 height 26
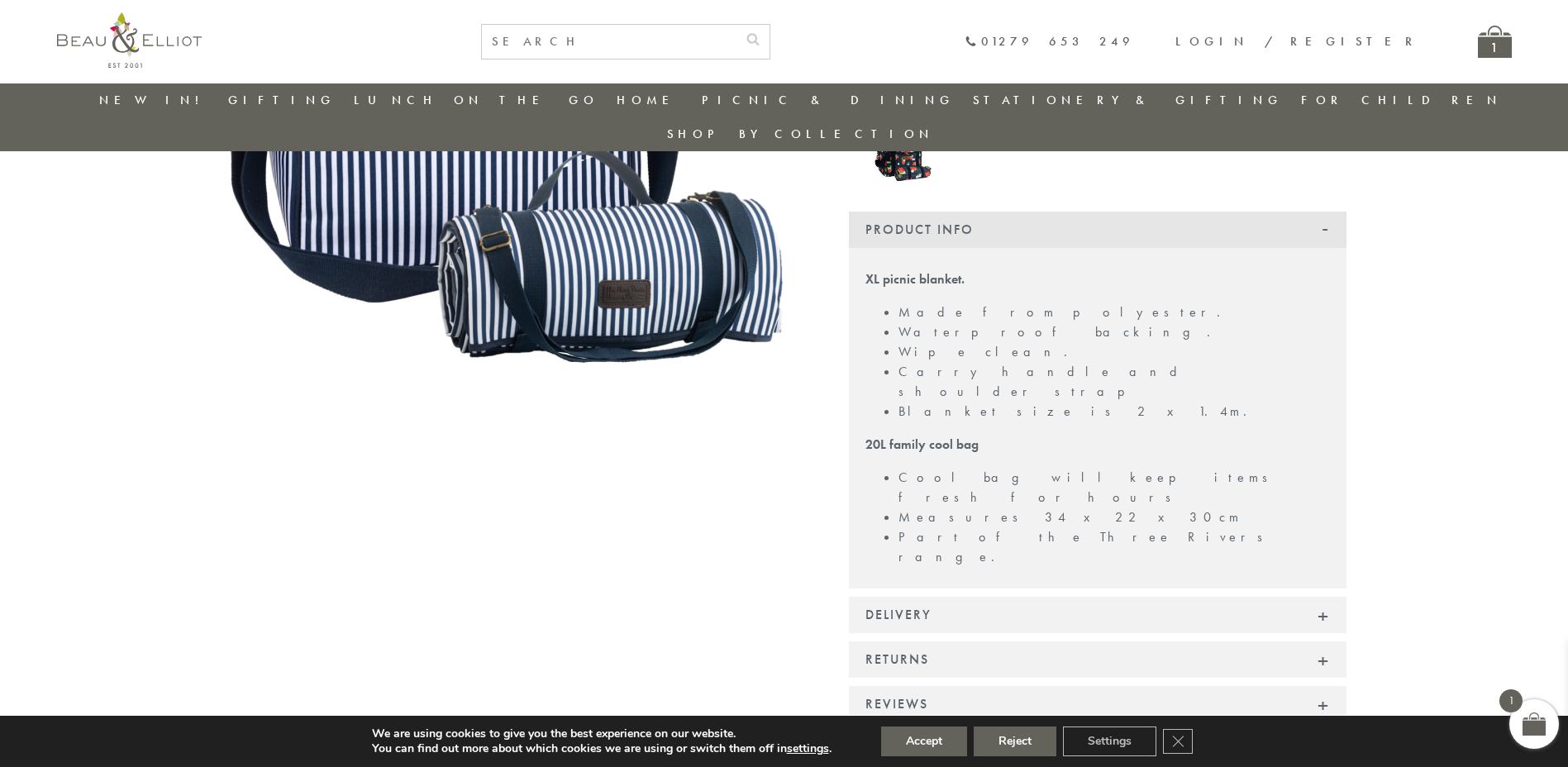
scroll to position [273, 0]
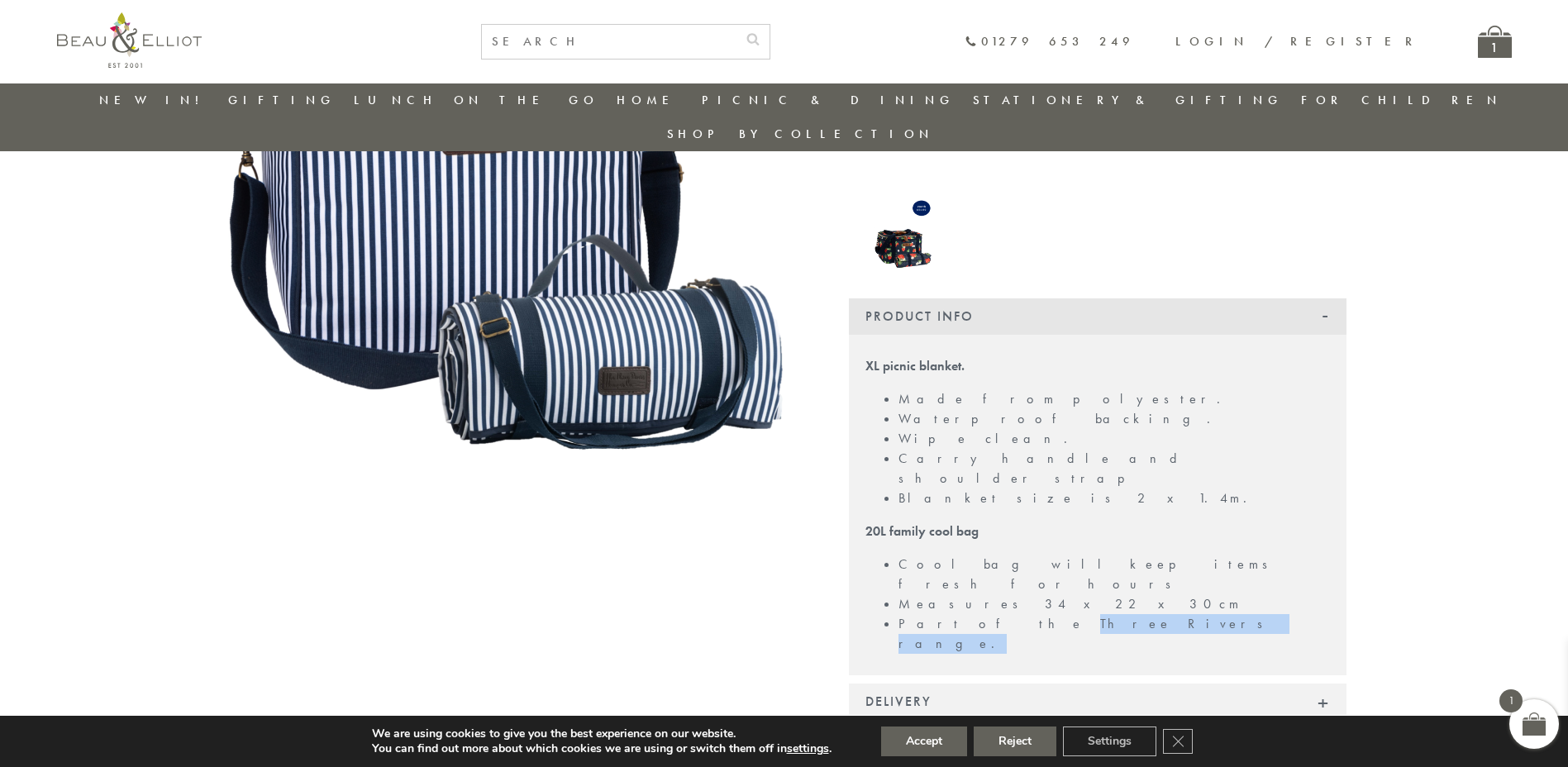
drag, startPoint x: 1054, startPoint y: 553, endPoint x: 954, endPoint y: 552, distance: 100.0
click at [954, 614] on li "Part of the Three Rivers range." at bounding box center [1114, 633] width 431 height 40
copy li "Three Rivers range."
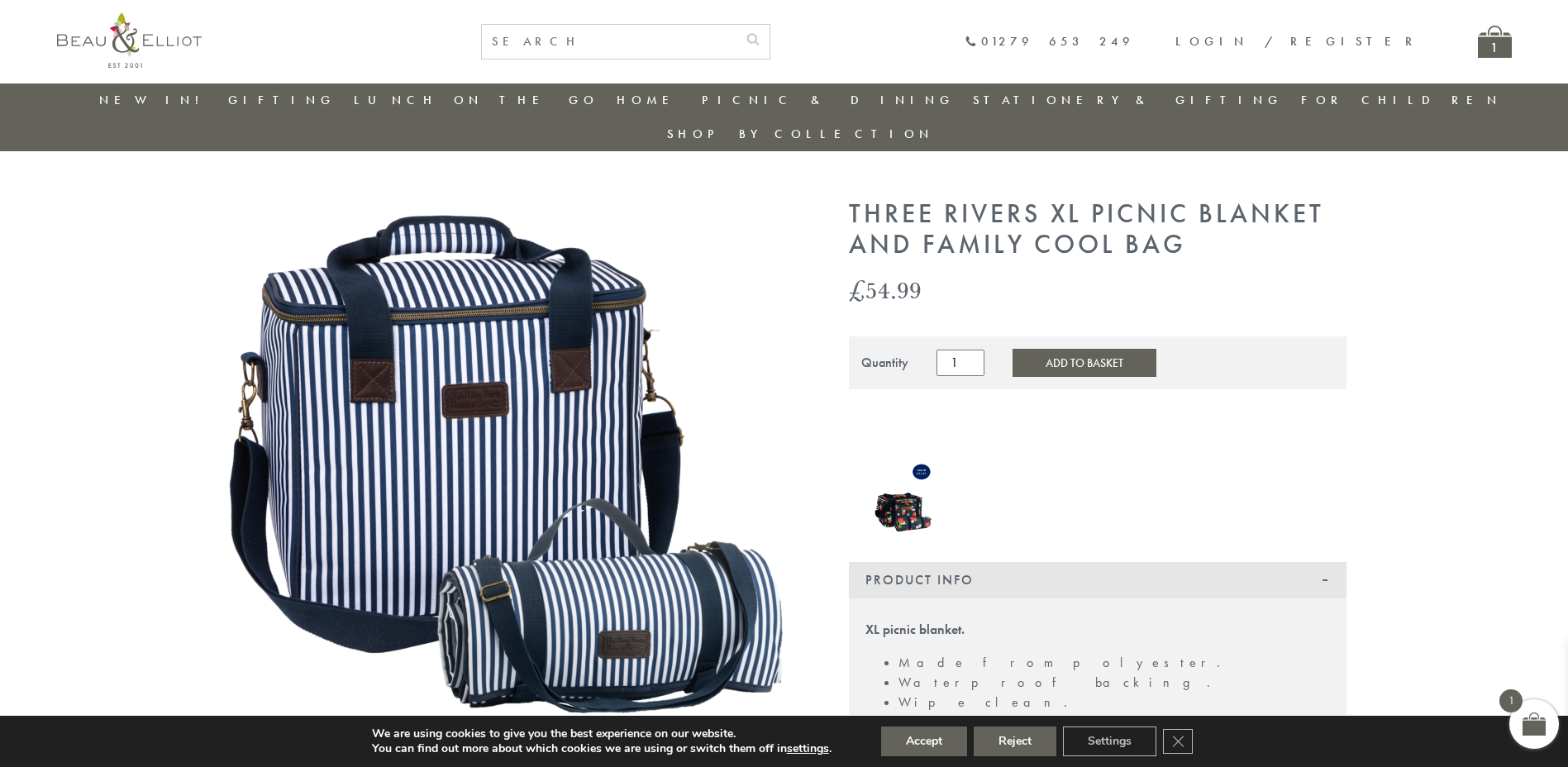
scroll to position [0, 0]
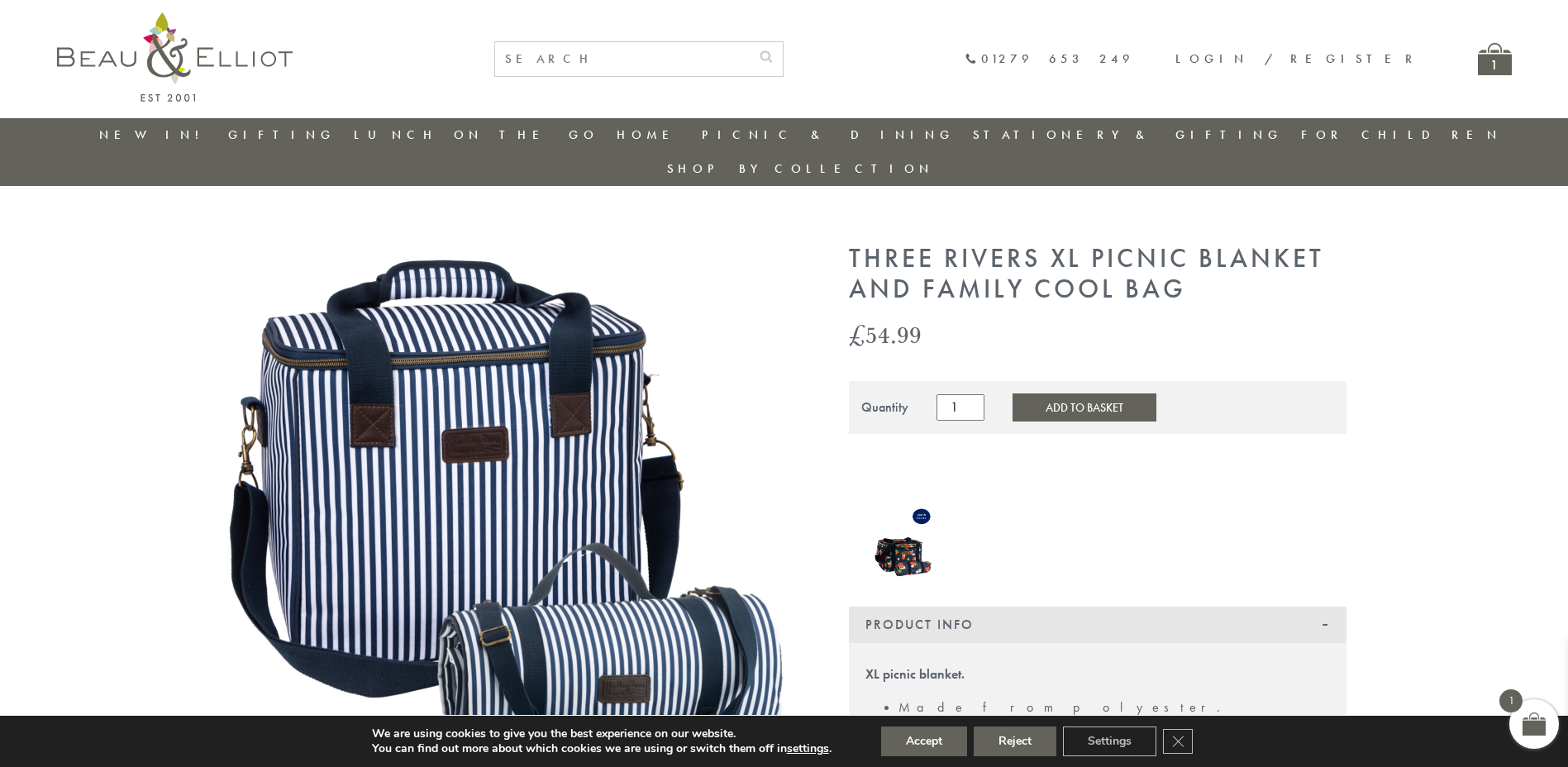
click at [712, 73] on input "text" at bounding box center [622, 59] width 255 height 34
paste input "Three Rivers range."
type input "Three Rivers range."
click at [750, 42] on button "submit" at bounding box center [766, 55] width 33 height 26
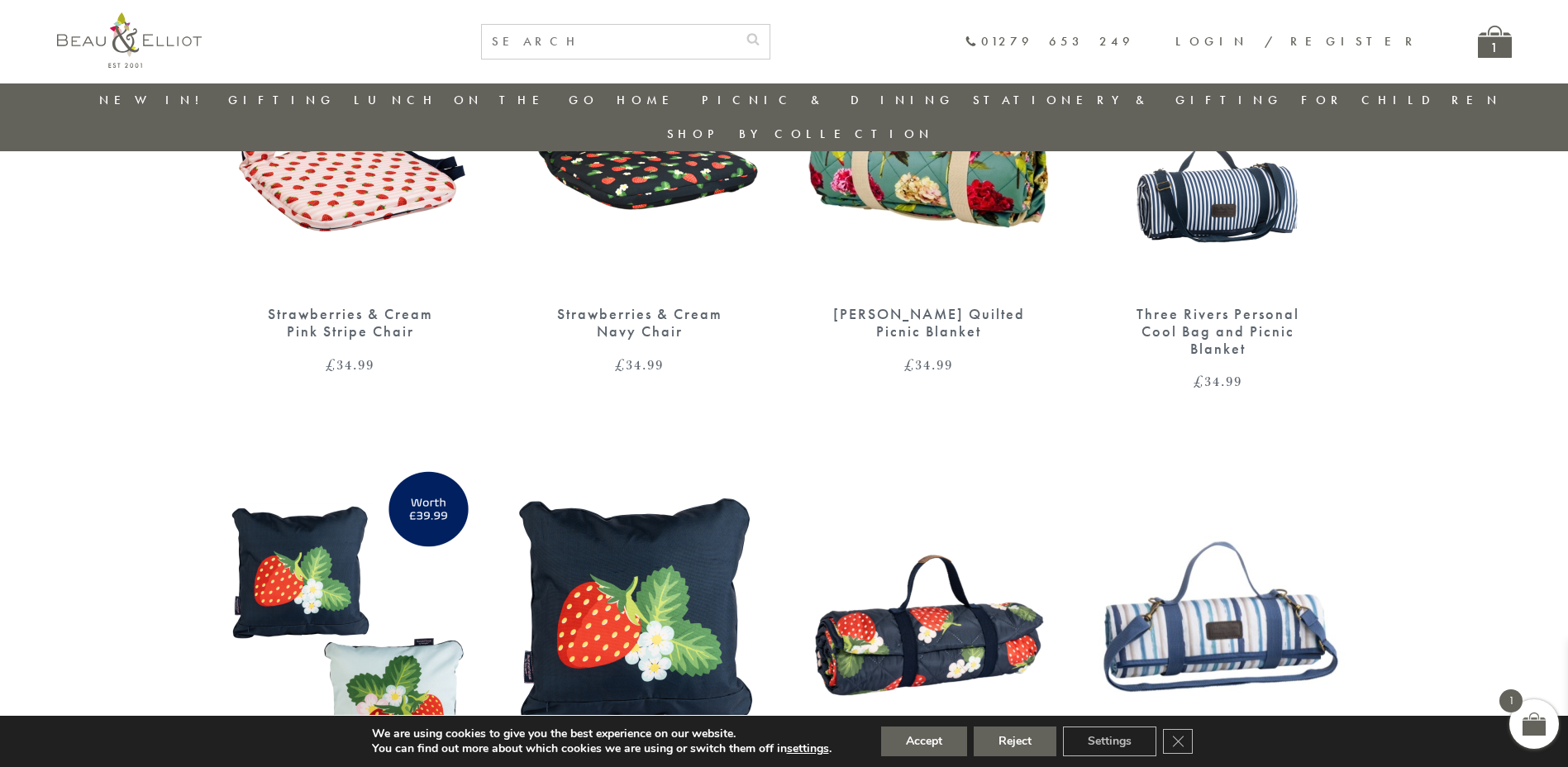
scroll to position [977, 0]
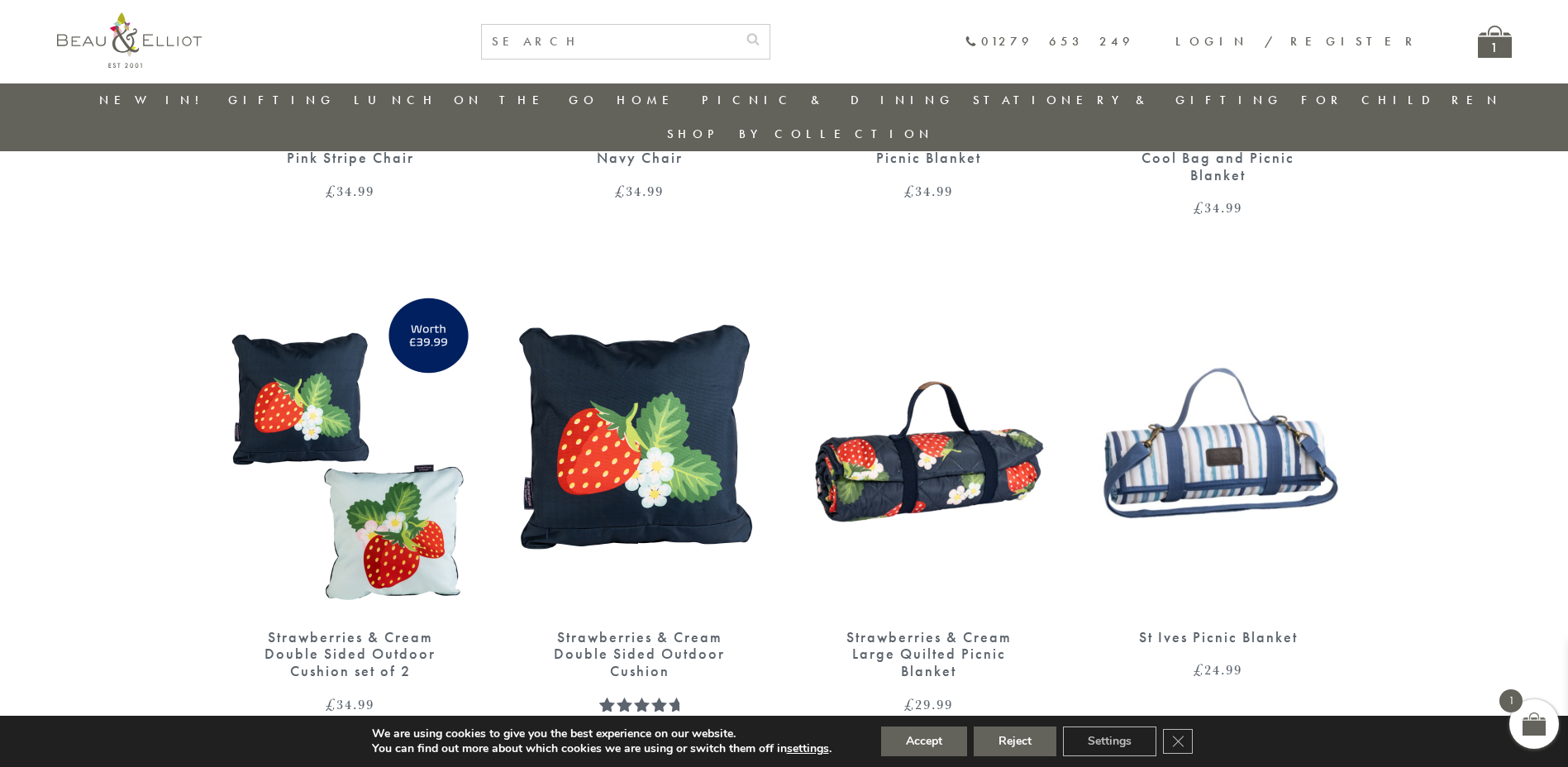
click at [1243, 403] on img at bounding box center [1218, 447] width 256 height 330
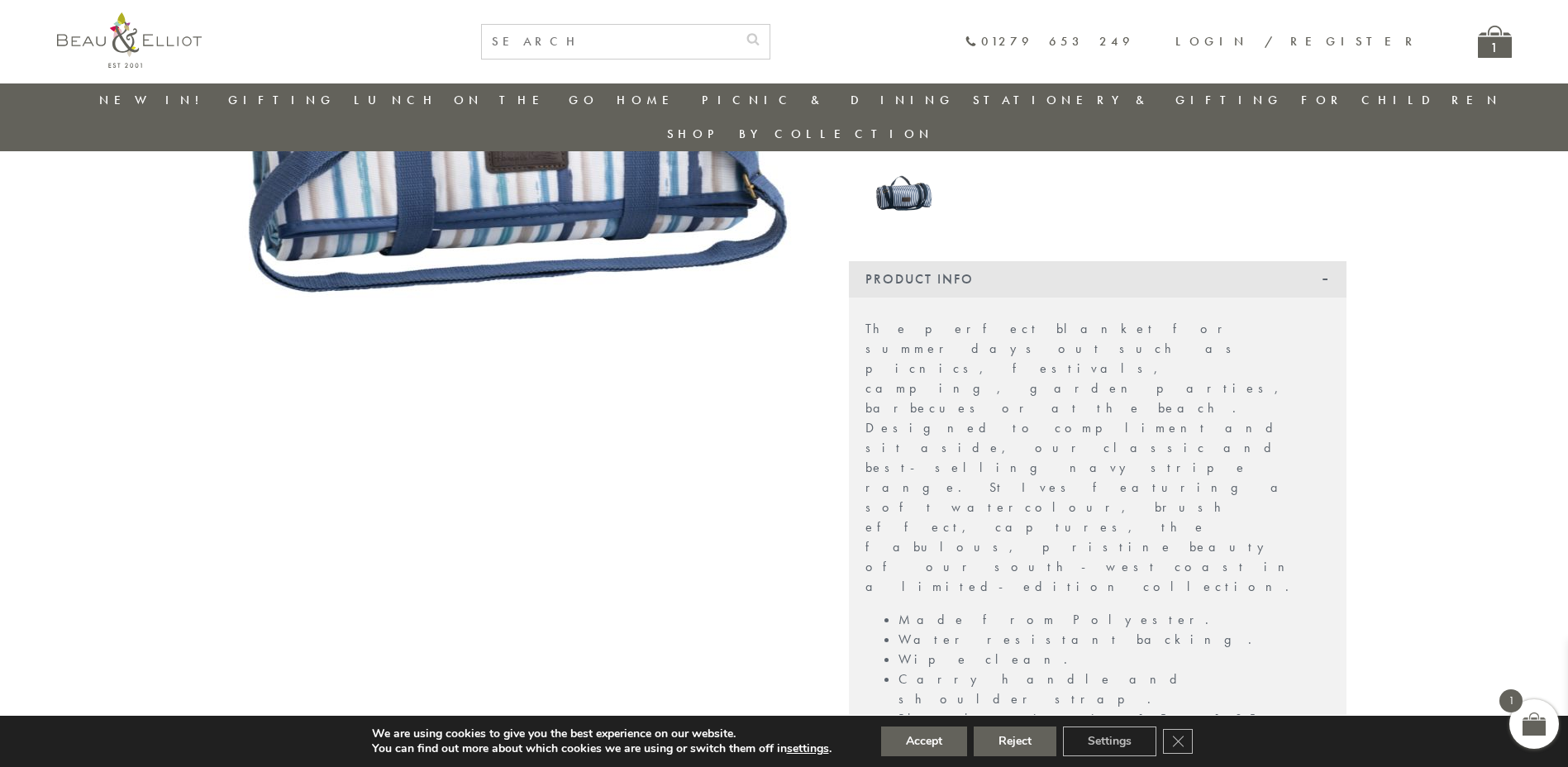
scroll to position [358, 0]
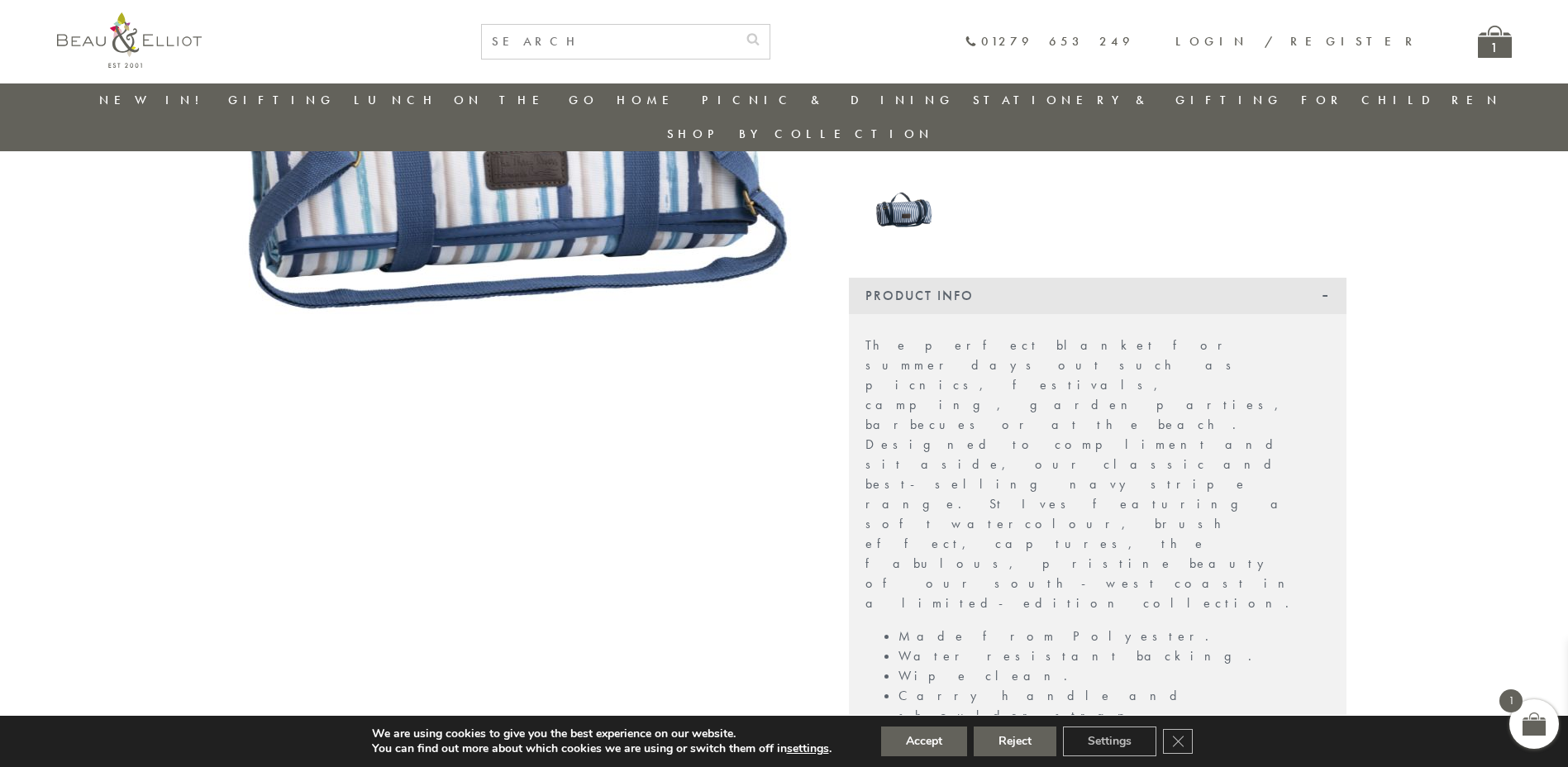
drag, startPoint x: 1019, startPoint y: 528, endPoint x: 954, endPoint y: 527, distance: 65.0
copy li "St Ives range"
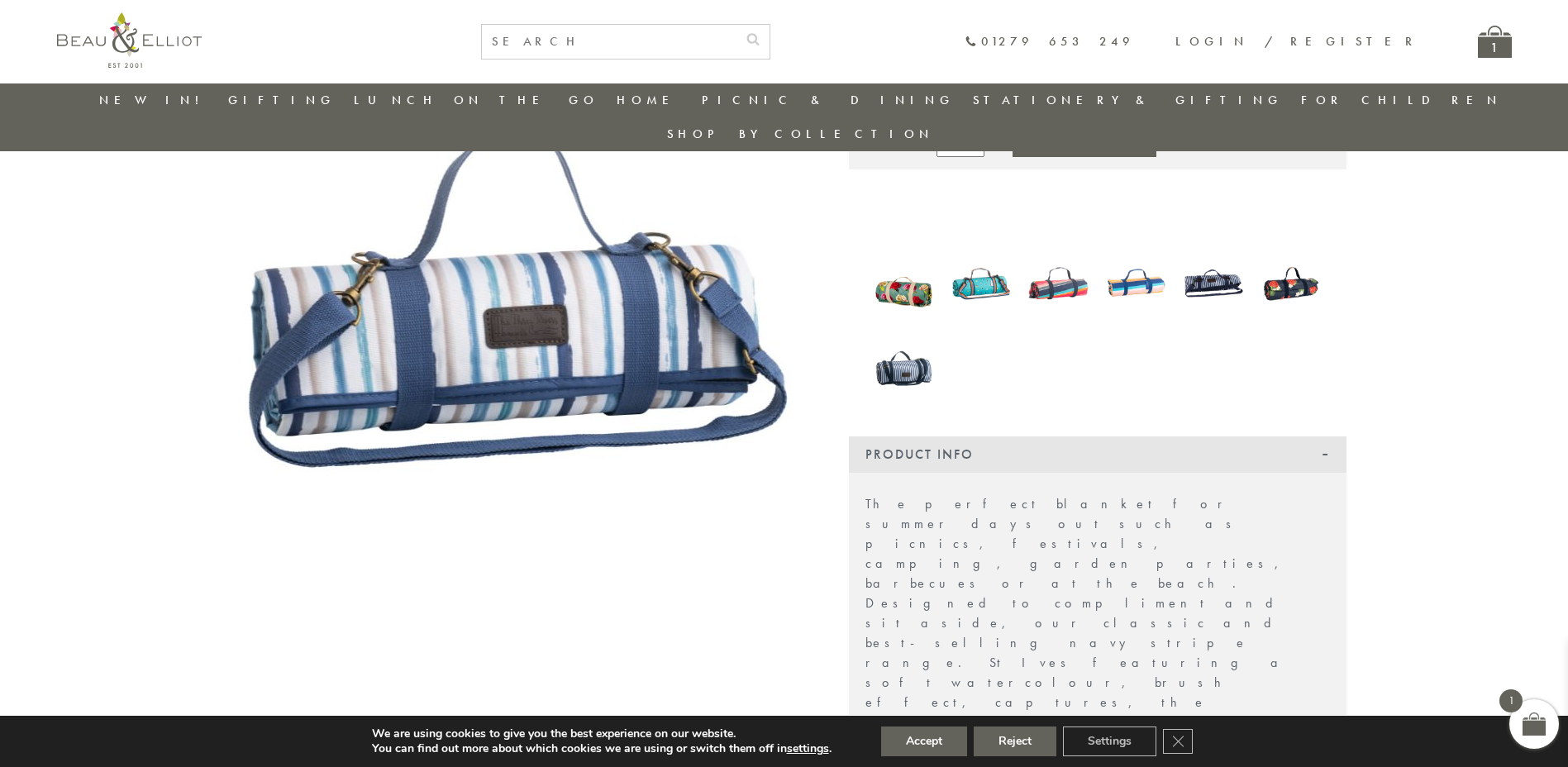
scroll to position [0, 0]
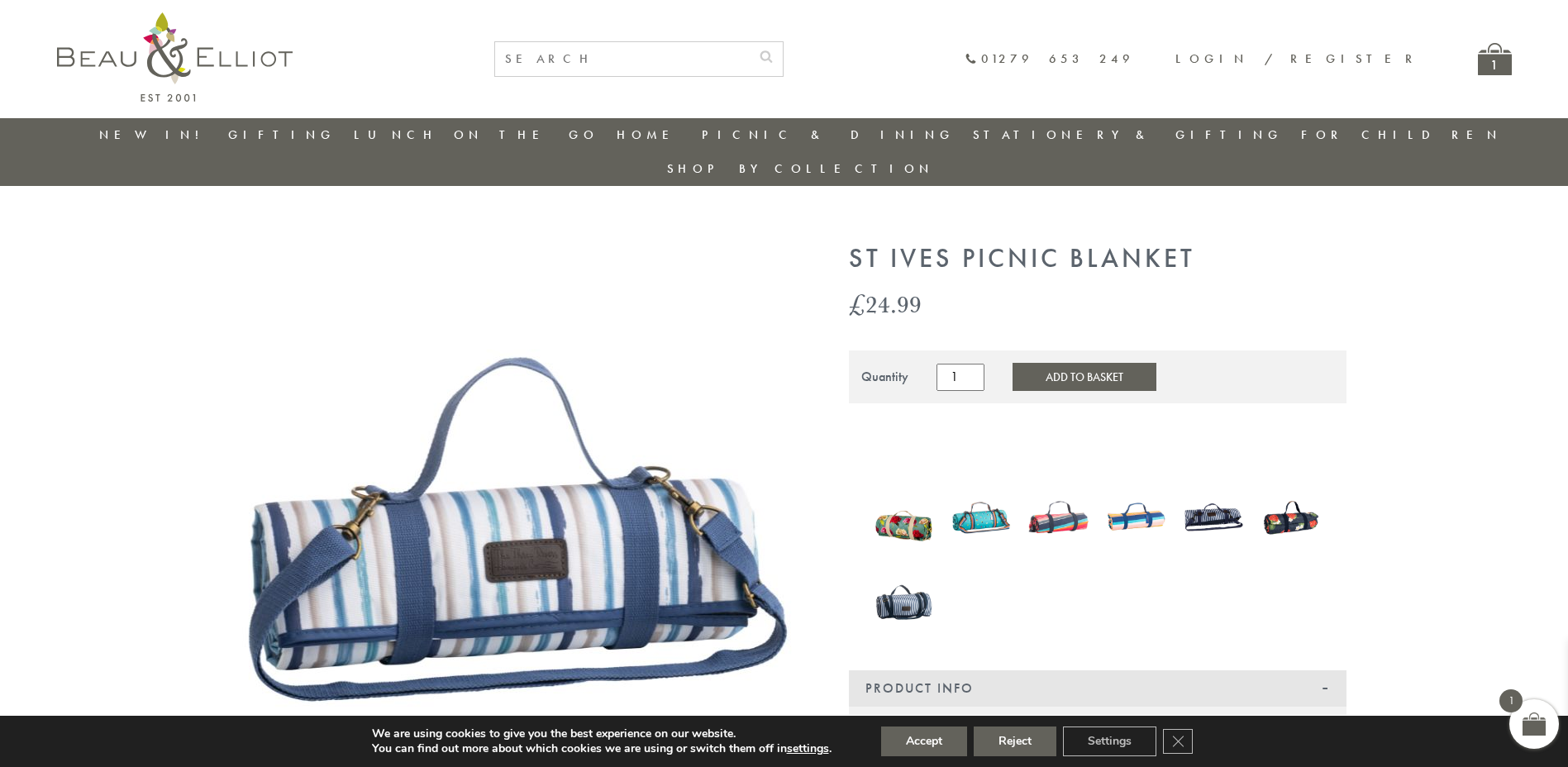
click at [1056, 362] on button "Add to Basket" at bounding box center [1084, 376] width 144 height 28
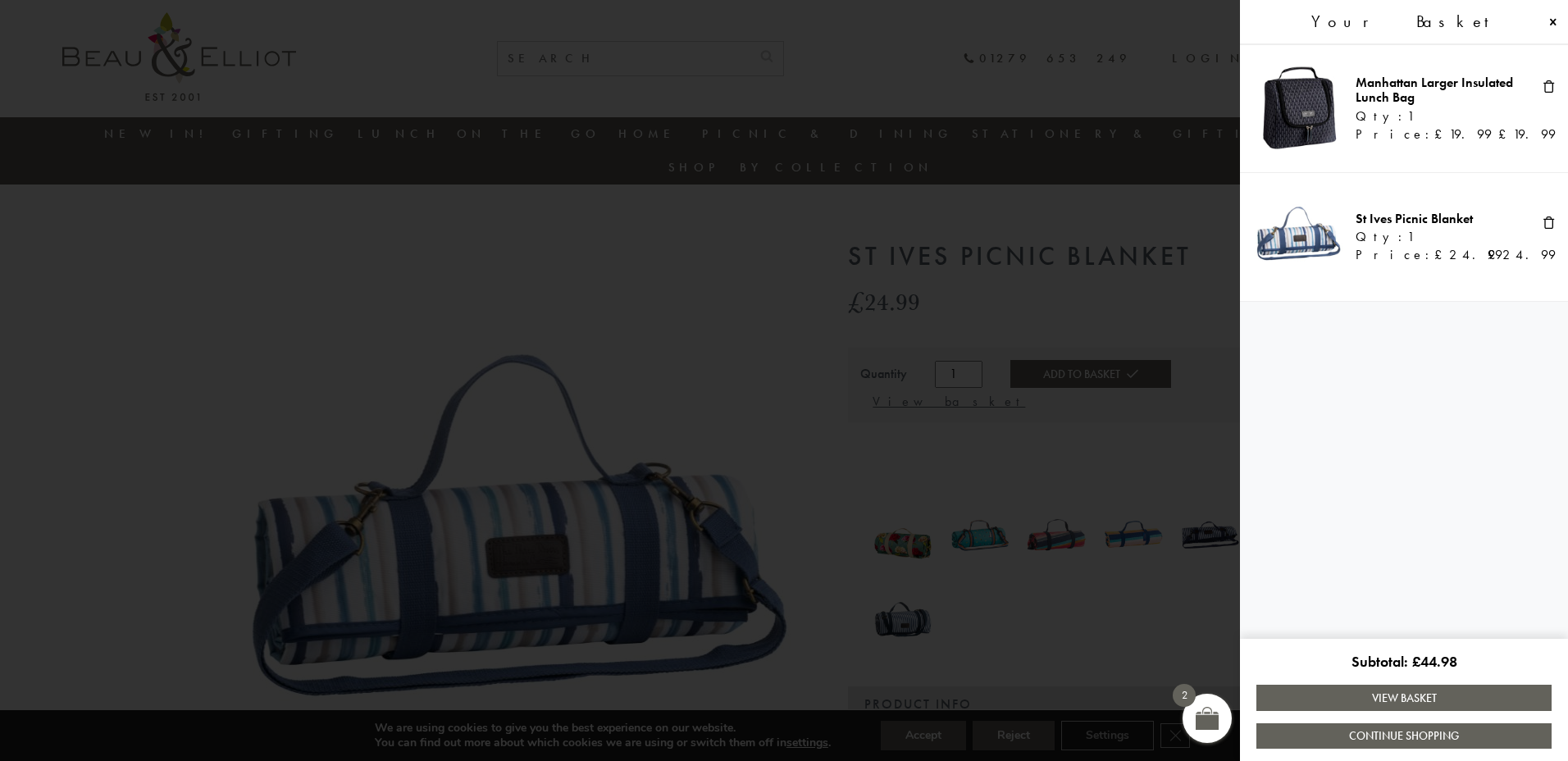
click at [1200, 557] on span at bounding box center [784, 380] width 1568 height 761
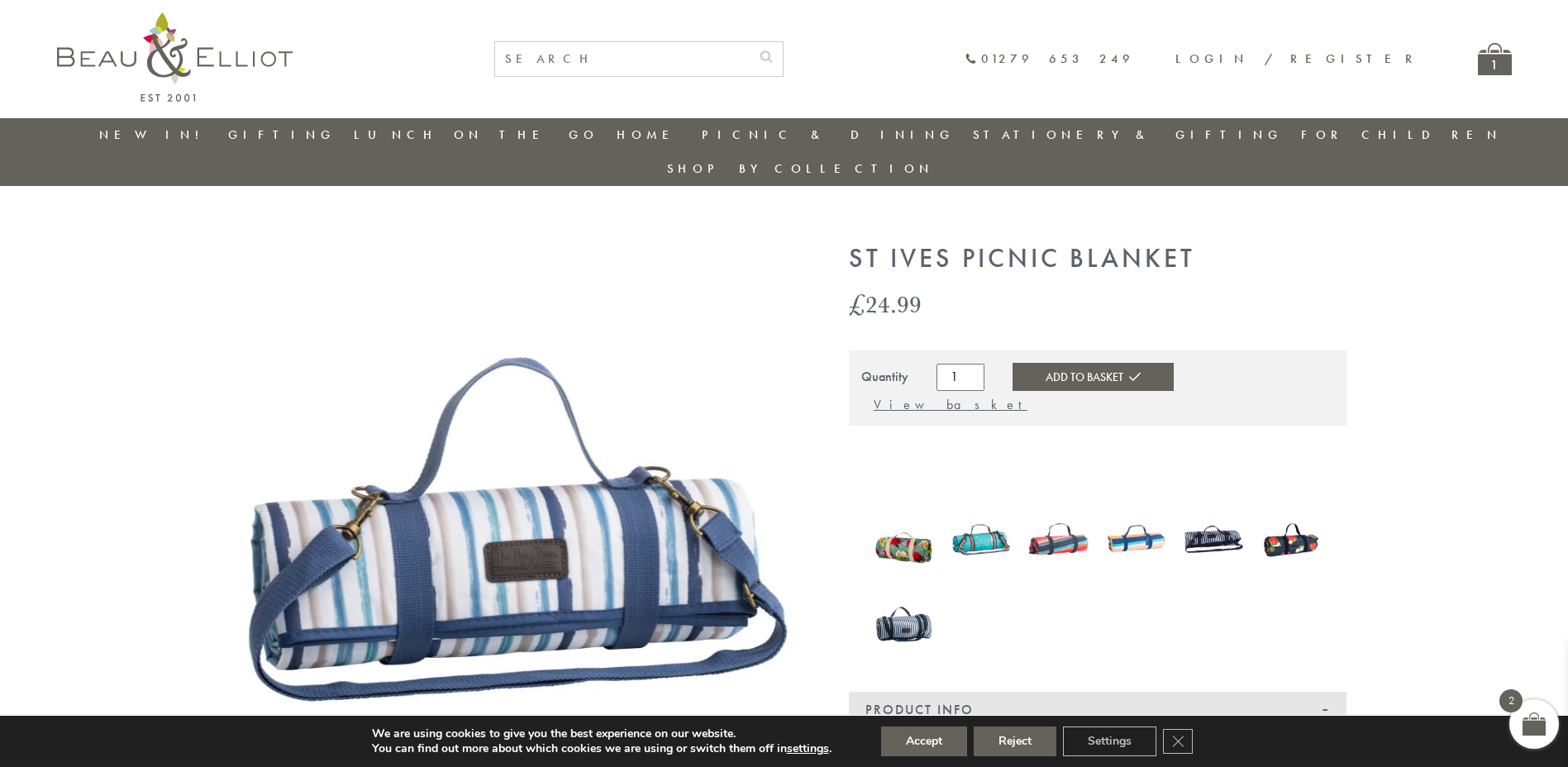
click at [721, 59] on input "text" at bounding box center [622, 59] width 255 height 34
paste input "St Ives range"
type input "St Ives range"
click at [750, 42] on button "submit" at bounding box center [766, 55] width 33 height 26
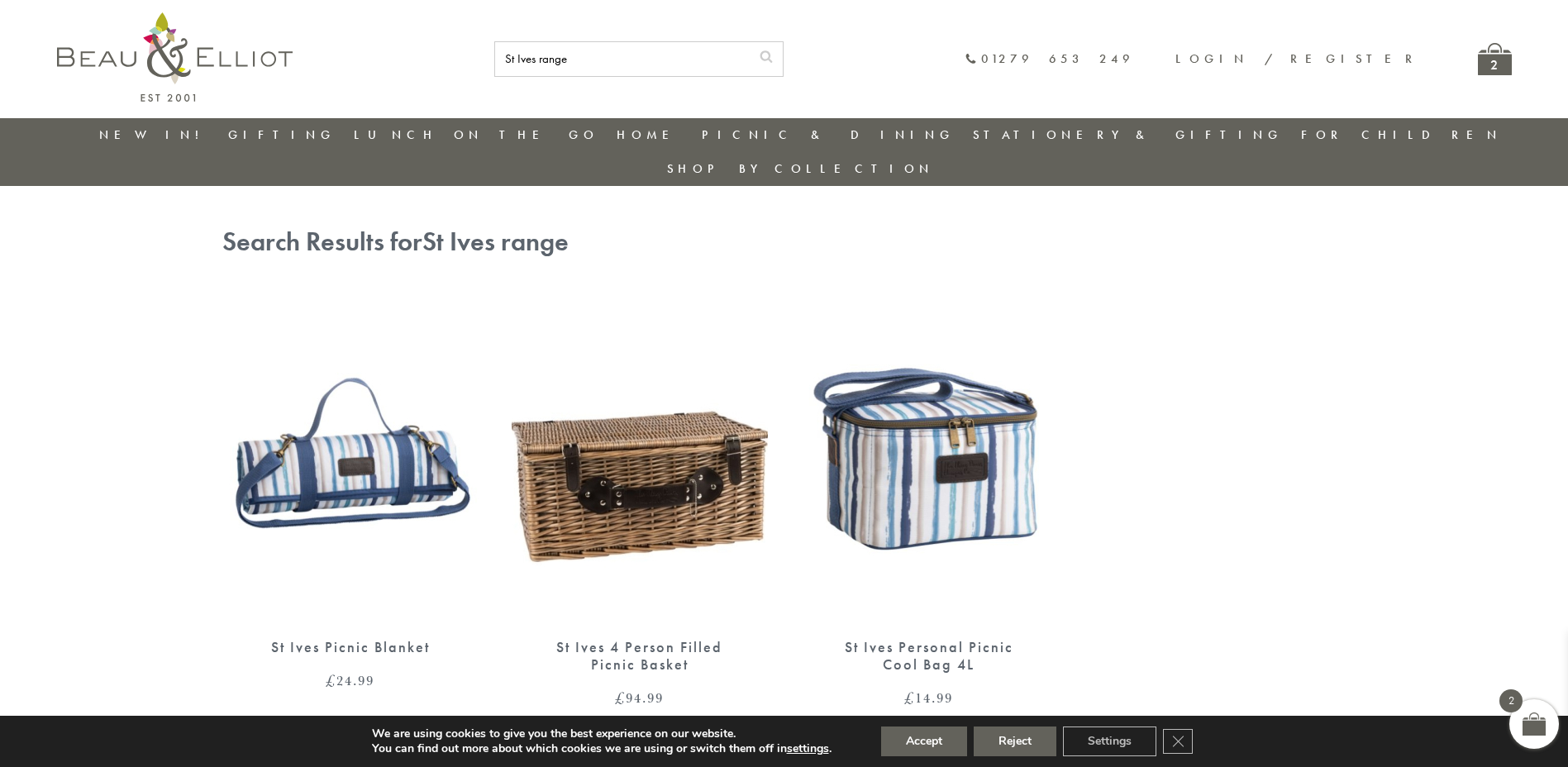
click at [886, 447] on img at bounding box center [929, 456] width 256 height 330
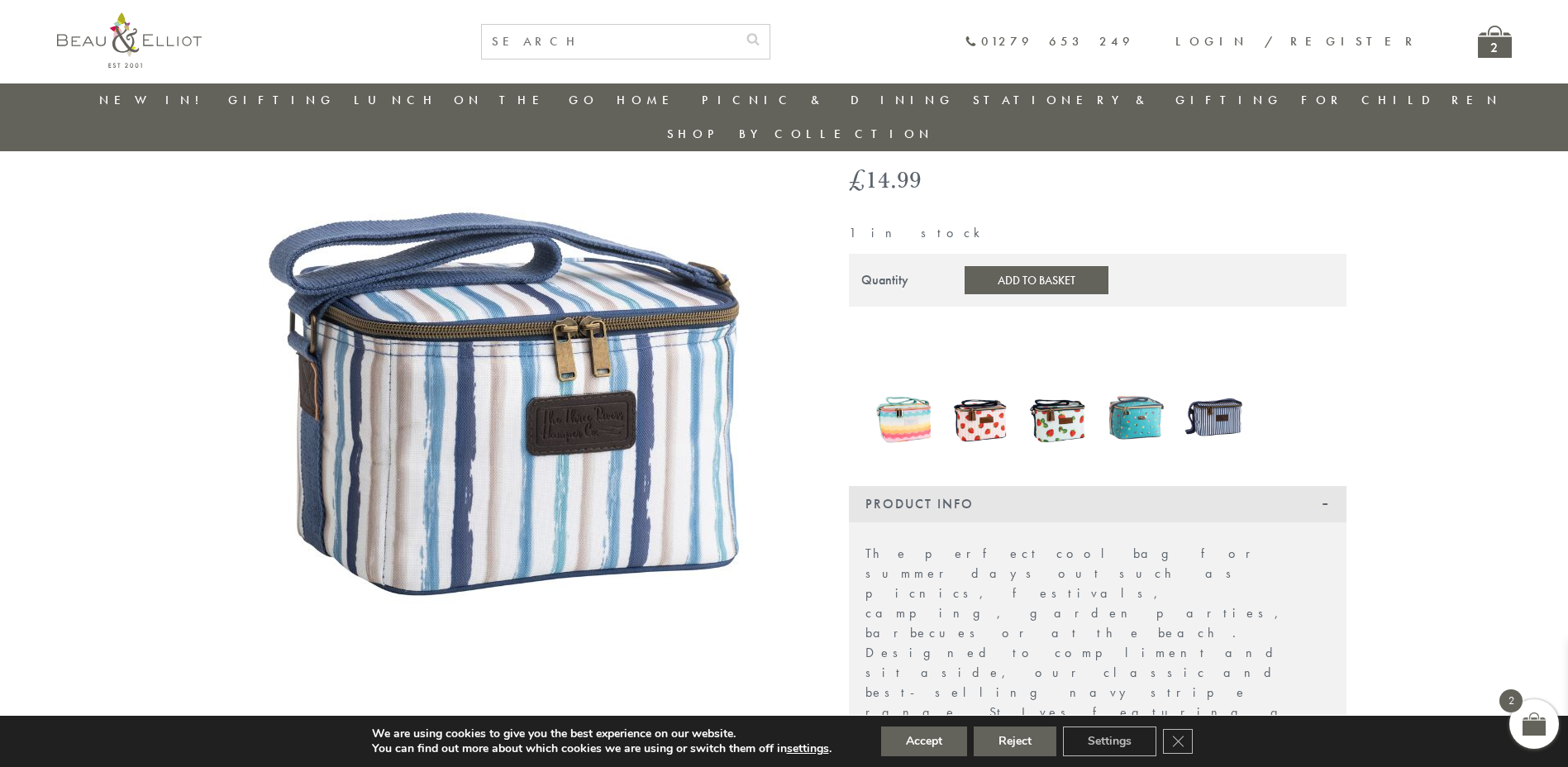
scroll to position [111, 0]
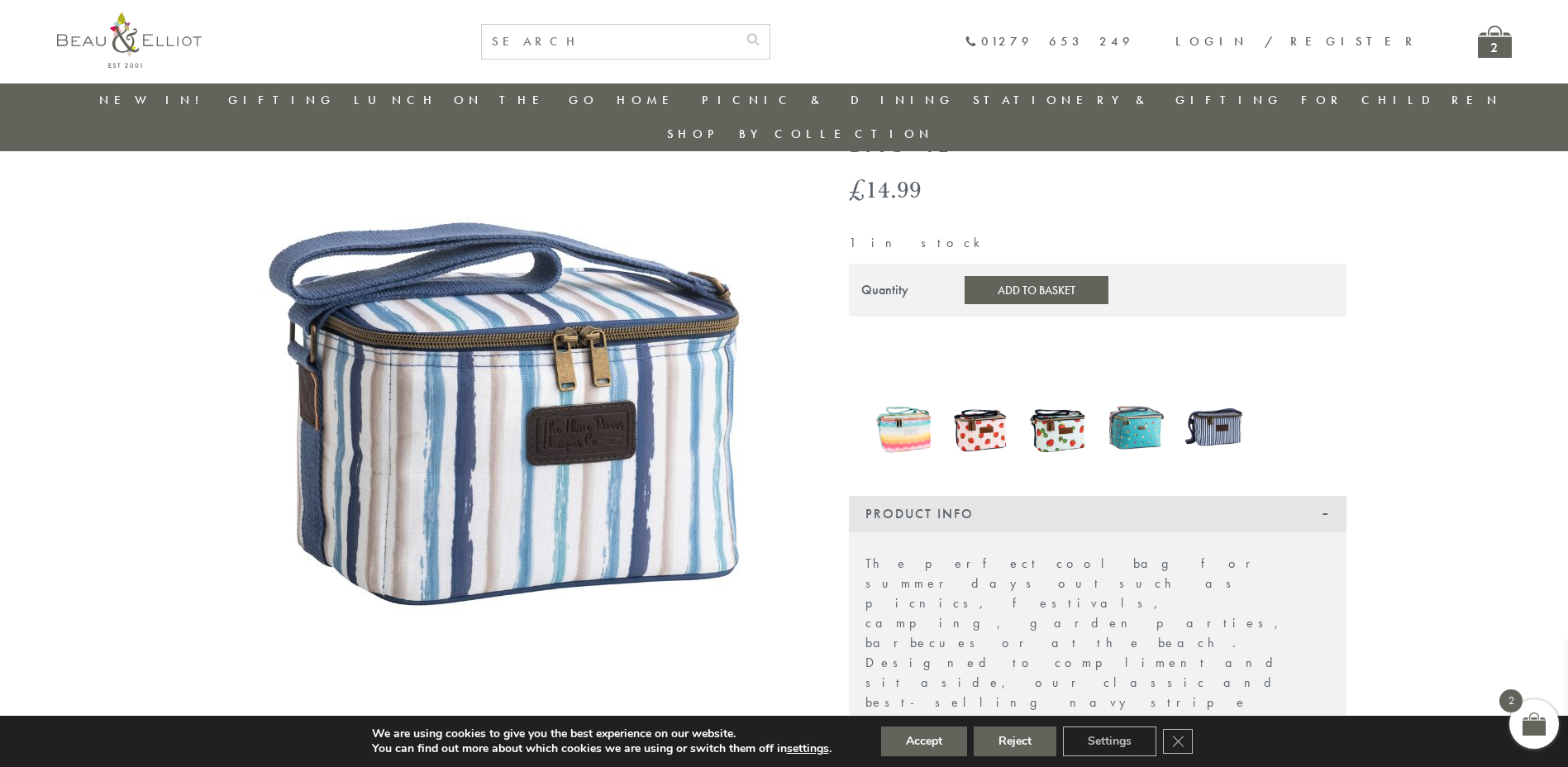
click at [972, 276] on button "Add to Basket" at bounding box center [1037, 290] width 144 height 28
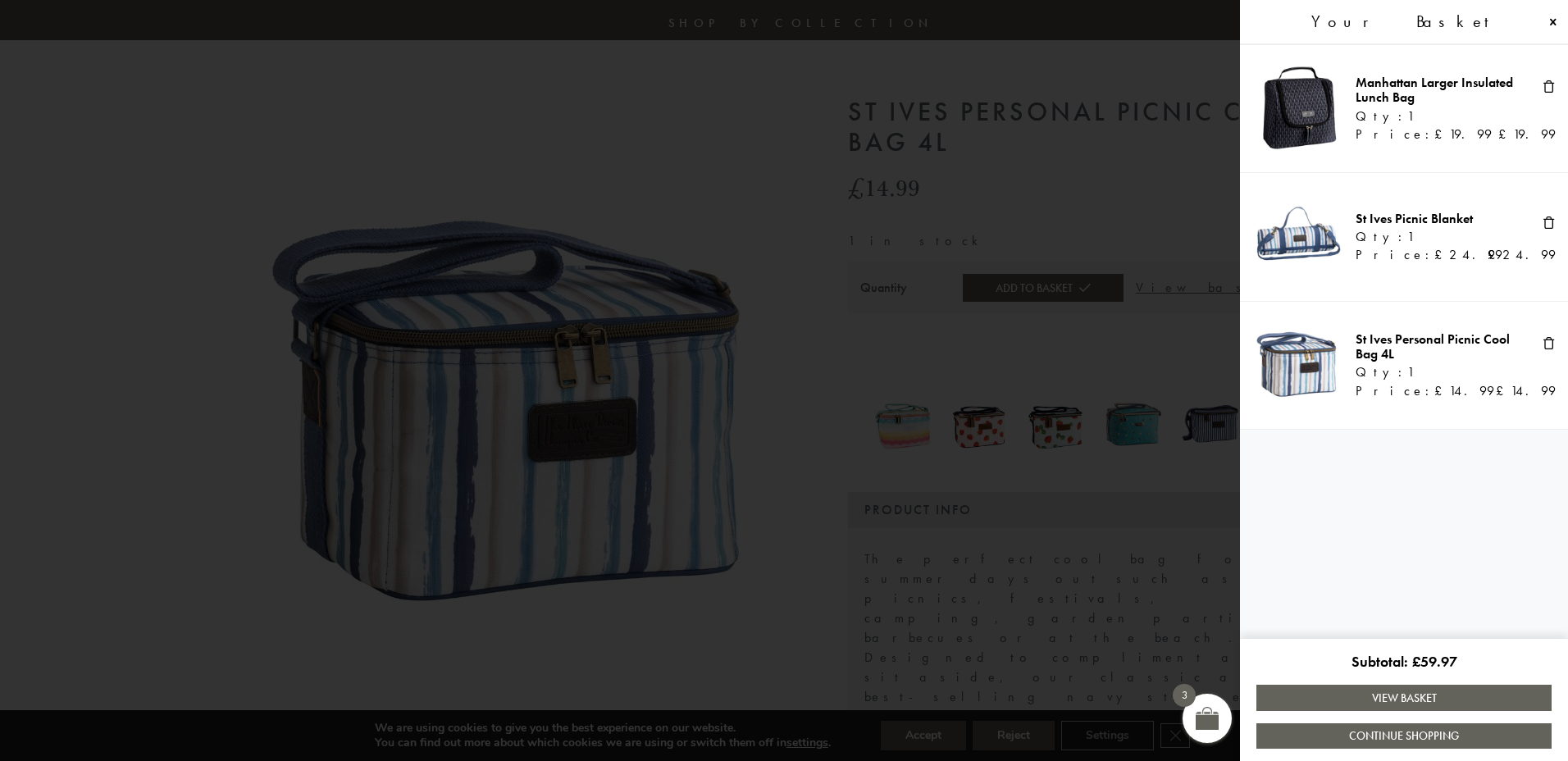
click at [124, 524] on span at bounding box center [784, 380] width 1568 height 761
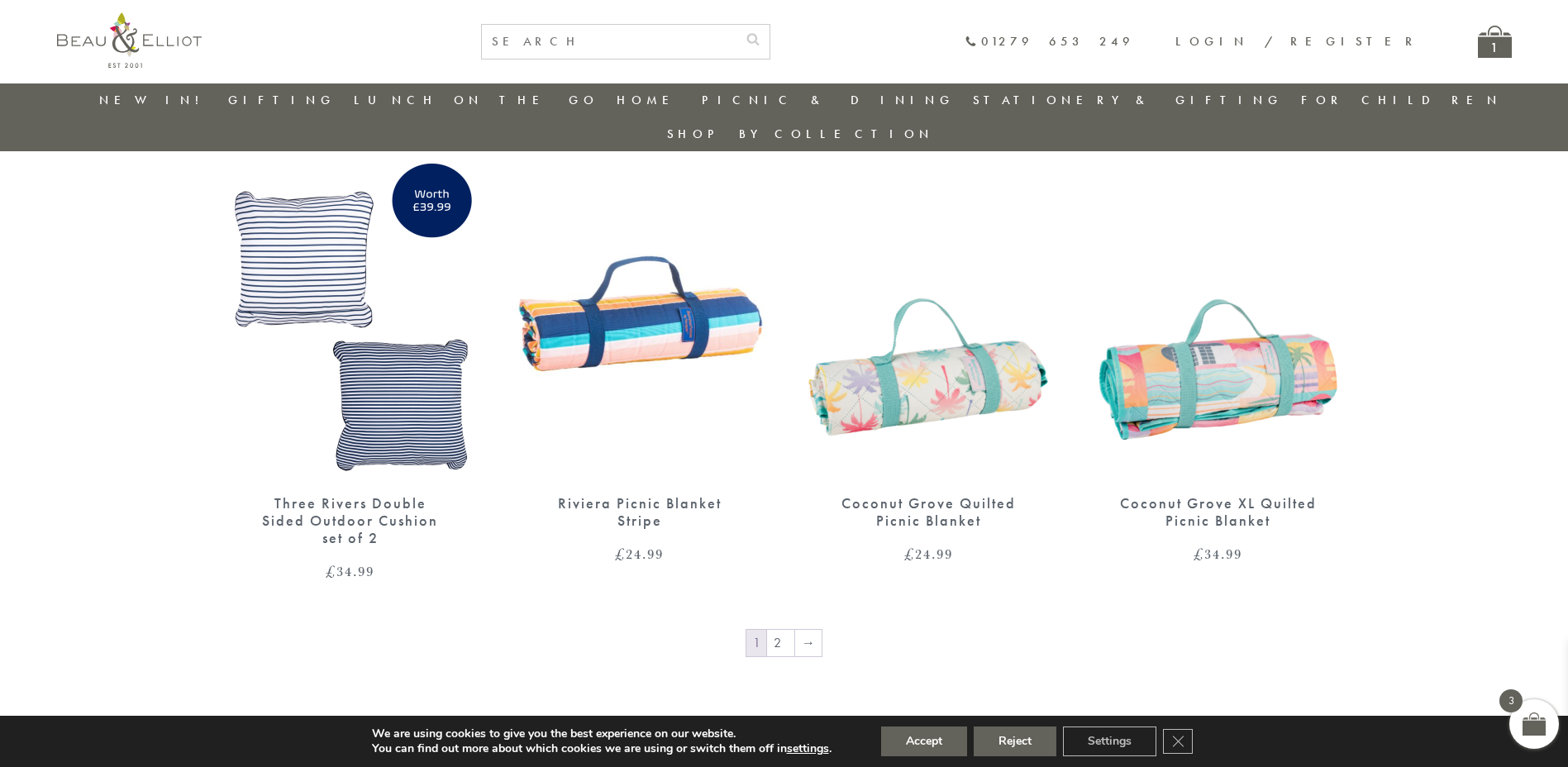
scroll to position [2381, 0]
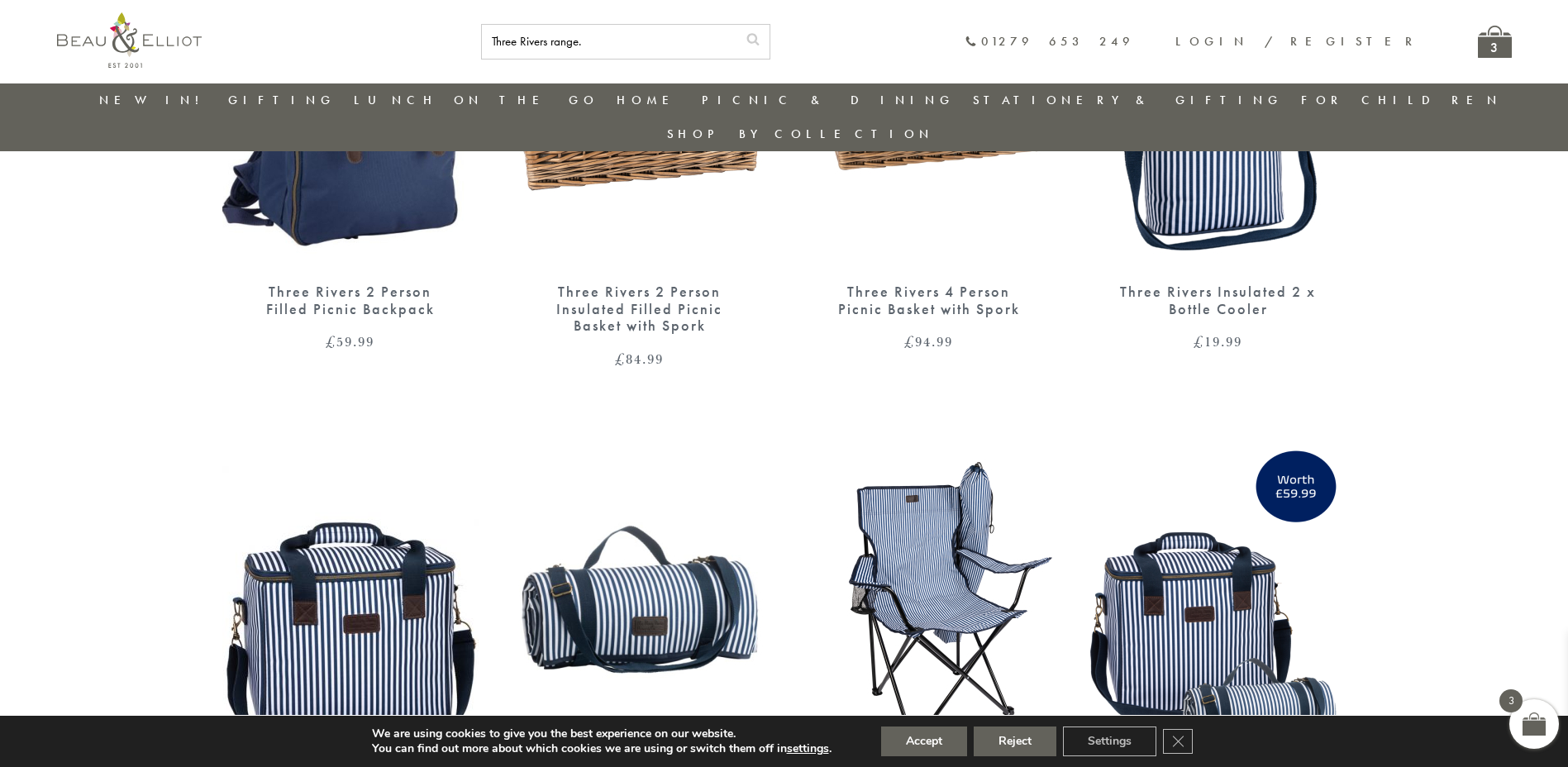
scroll to position [1245, 0]
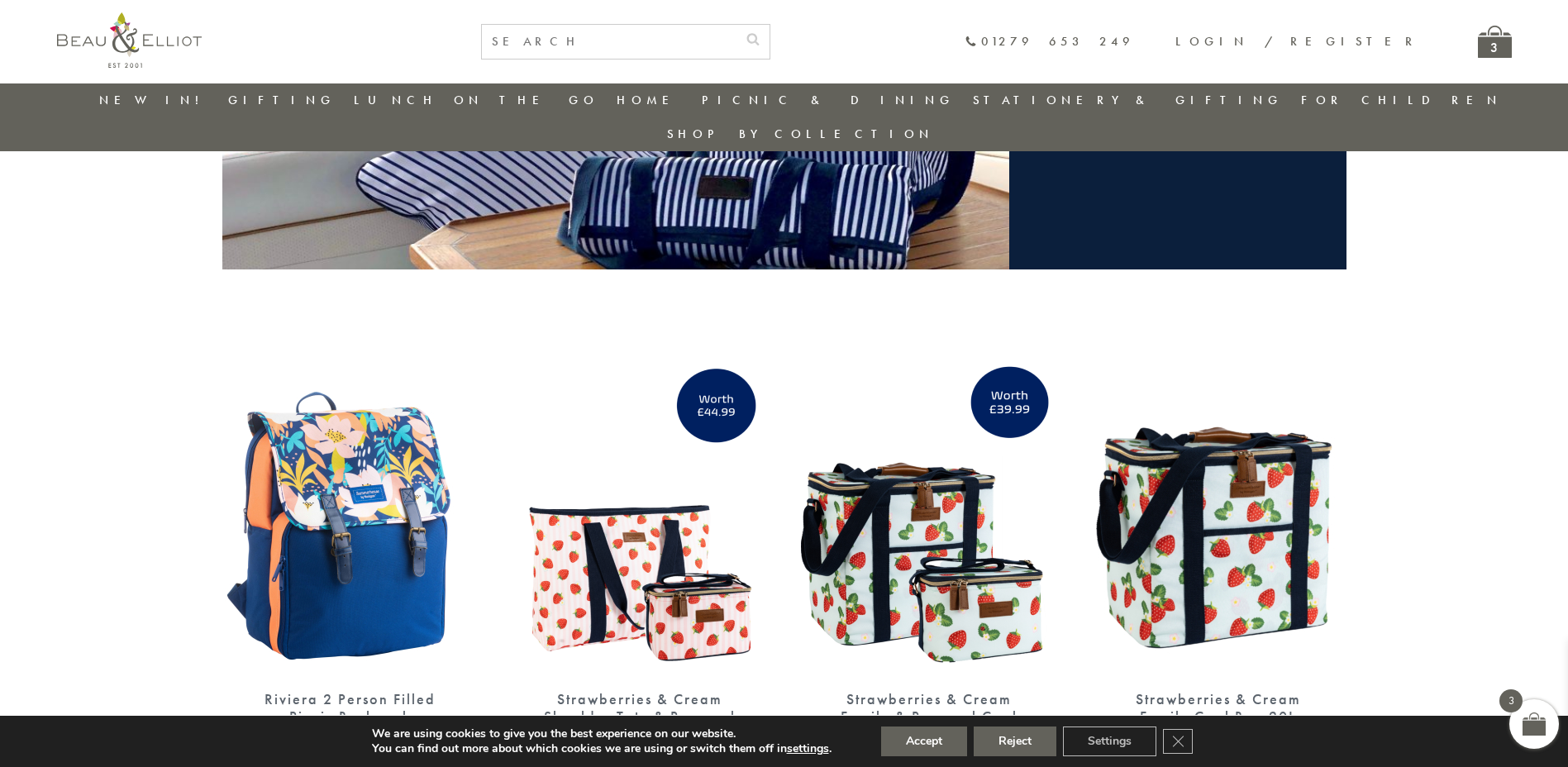
scroll to position [420, 0]
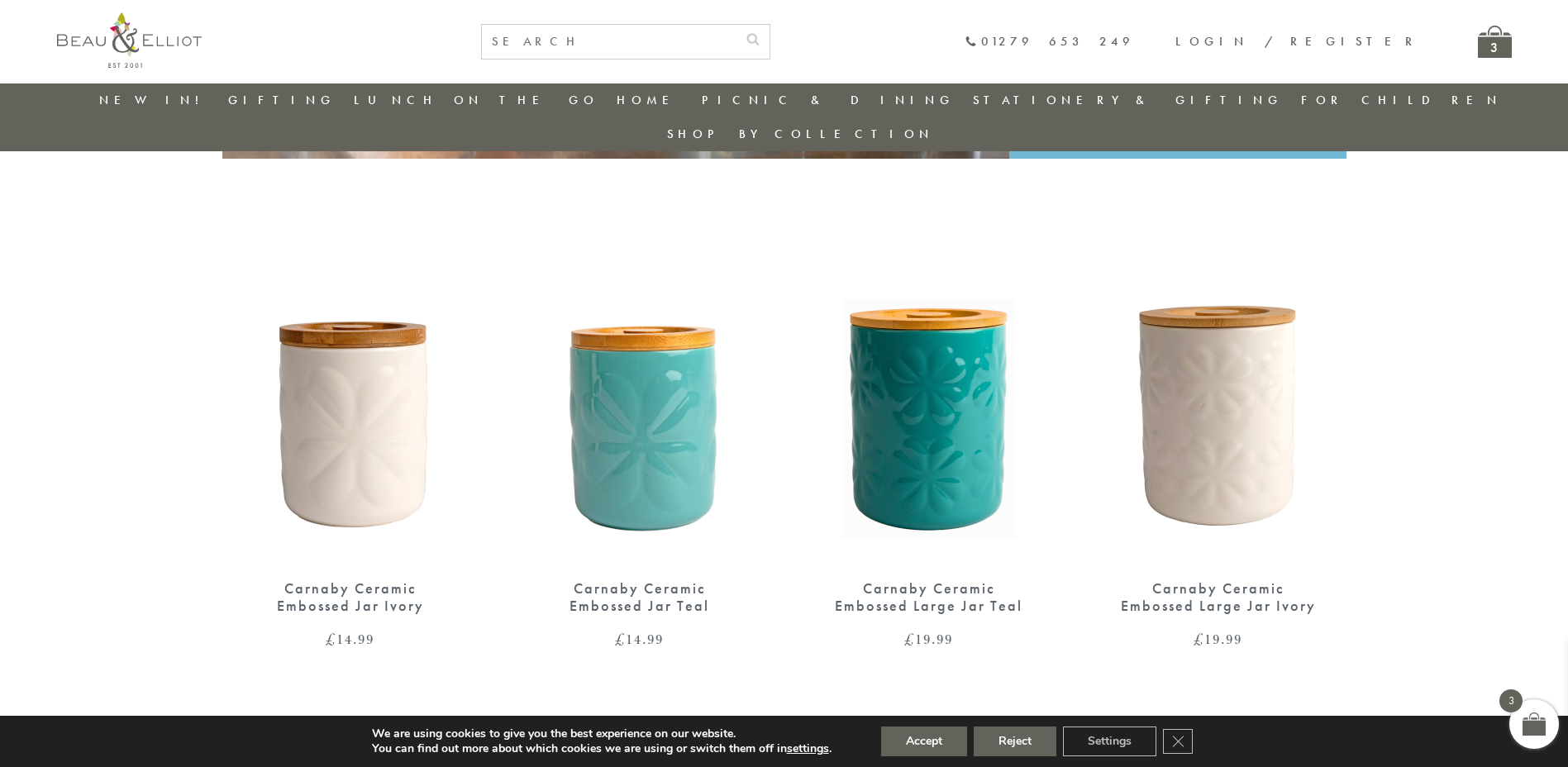
scroll to position [502, 0]
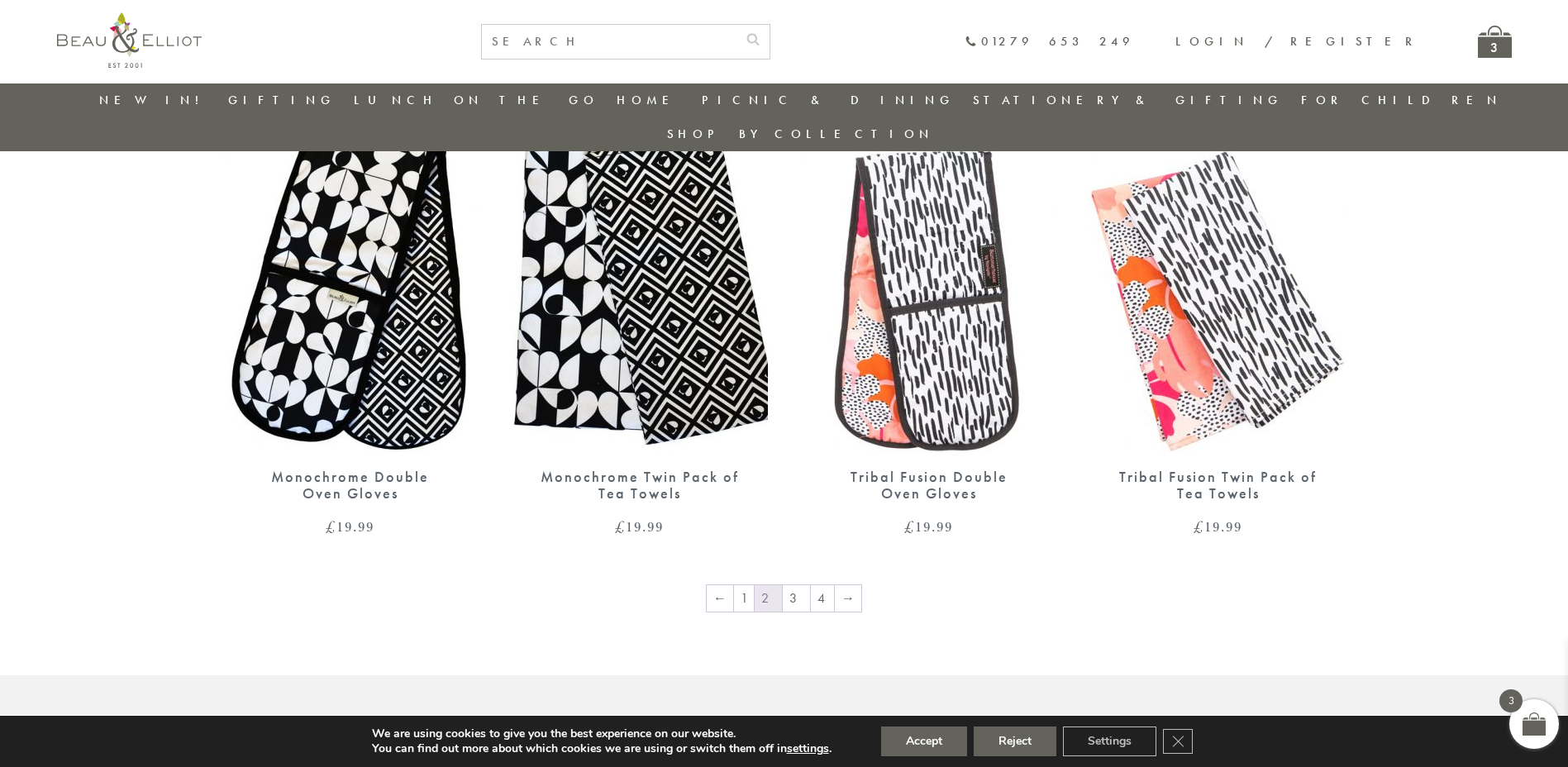
scroll to position [2463, 0]
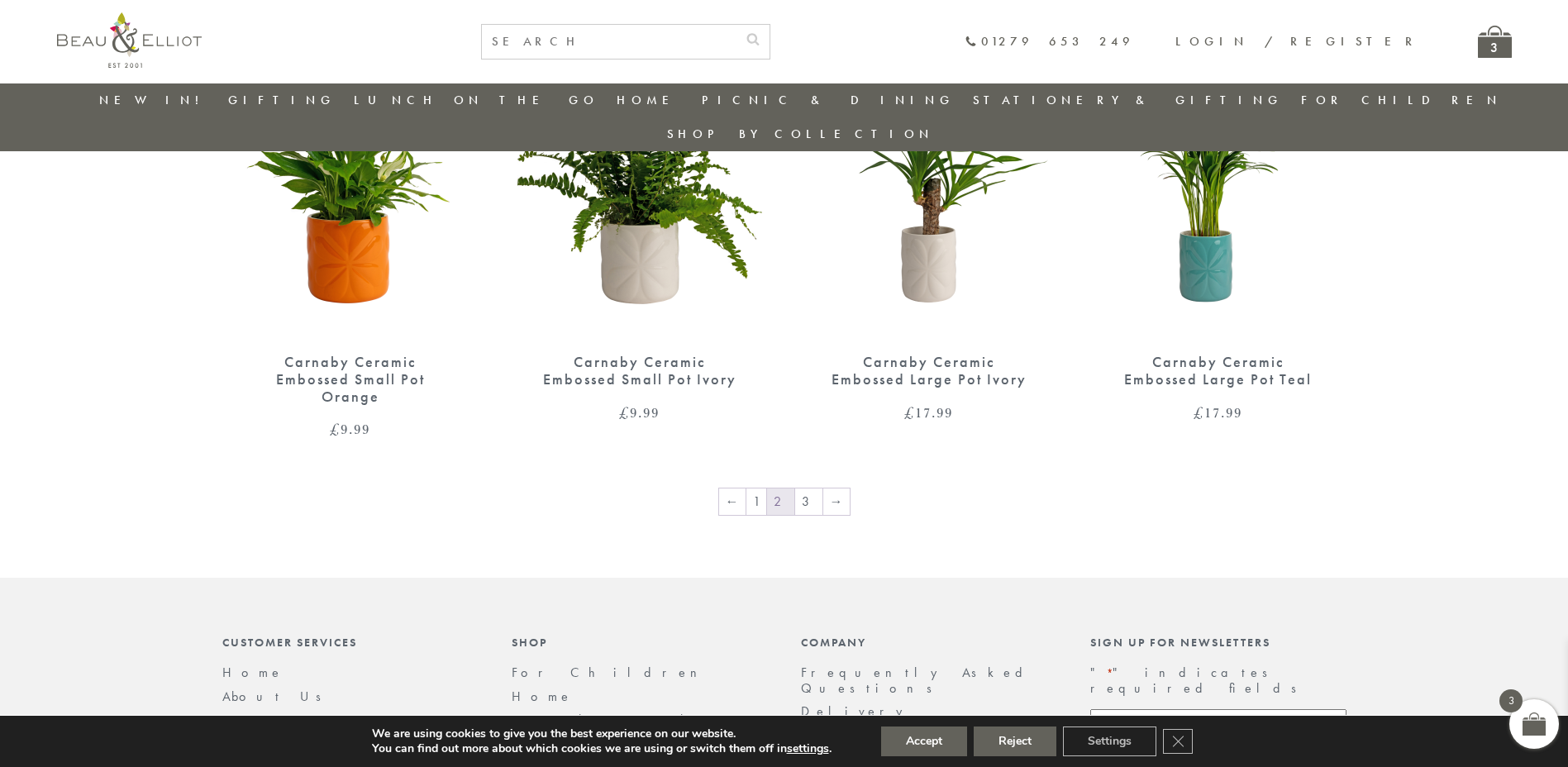
scroll to position [2646, 0]
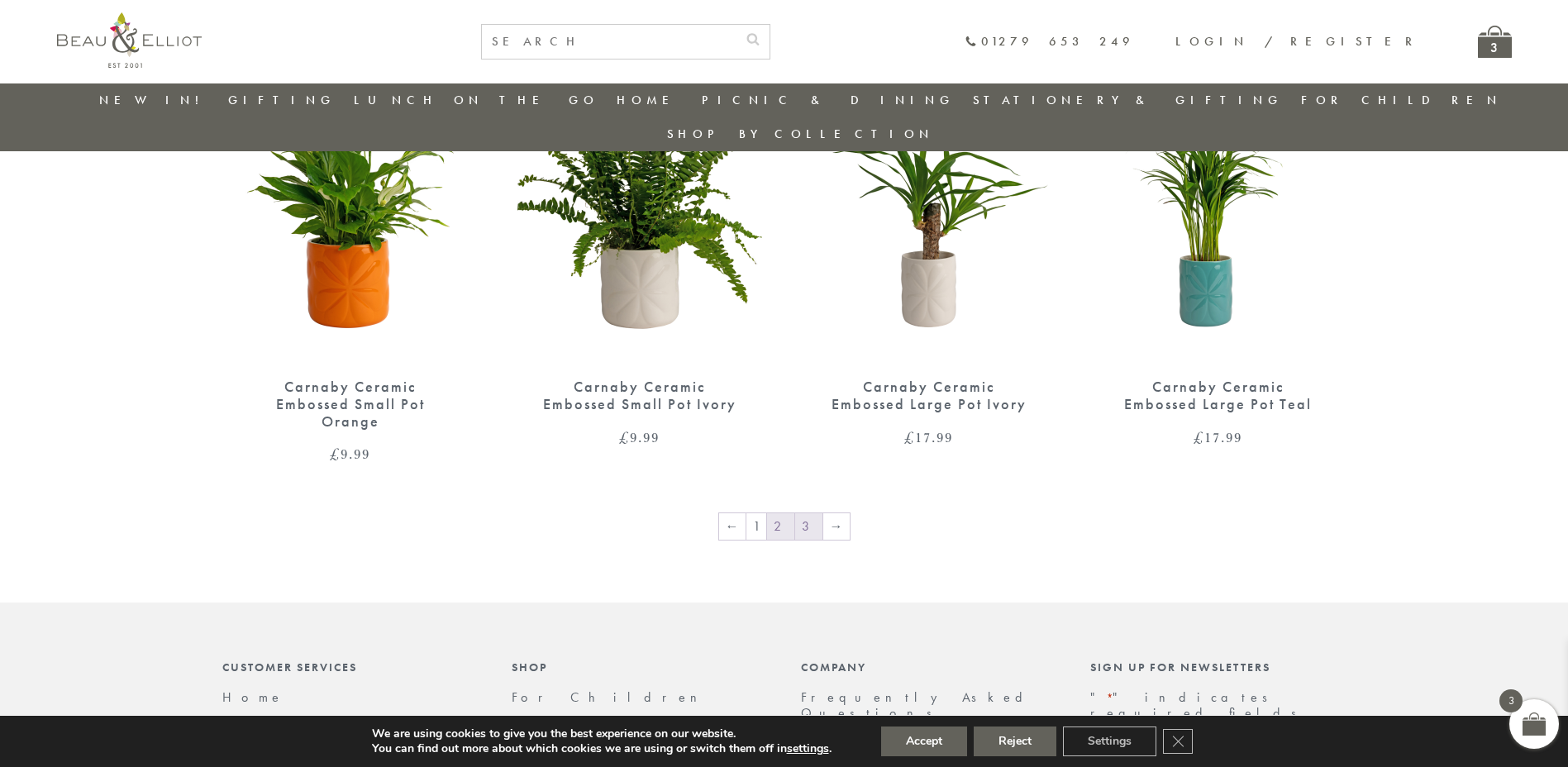
click at [802, 513] on link "3" at bounding box center [809, 526] width 27 height 26
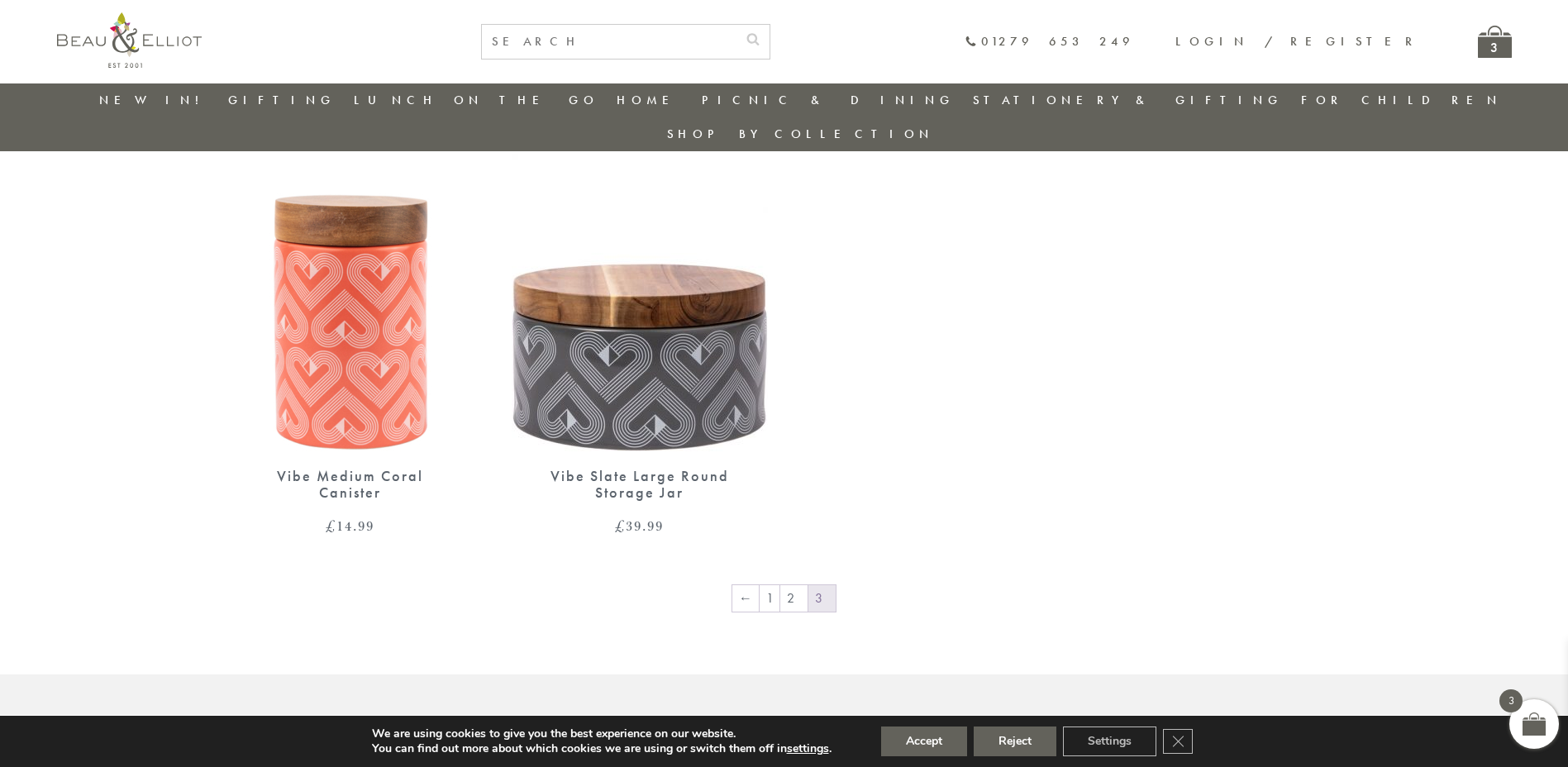
scroll to position [1205, 0]
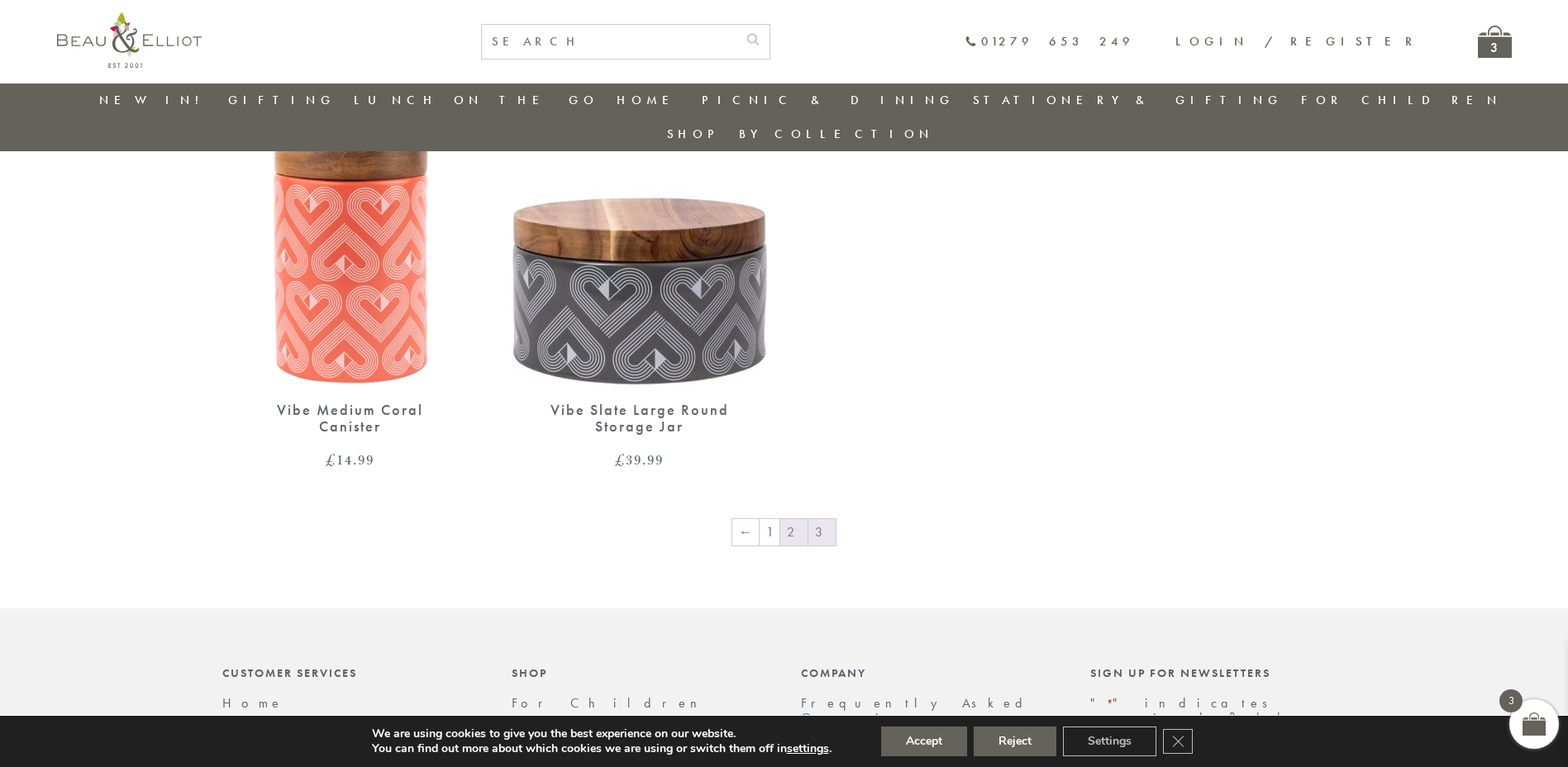
click at [794, 519] on link "2" at bounding box center [794, 532] width 27 height 26
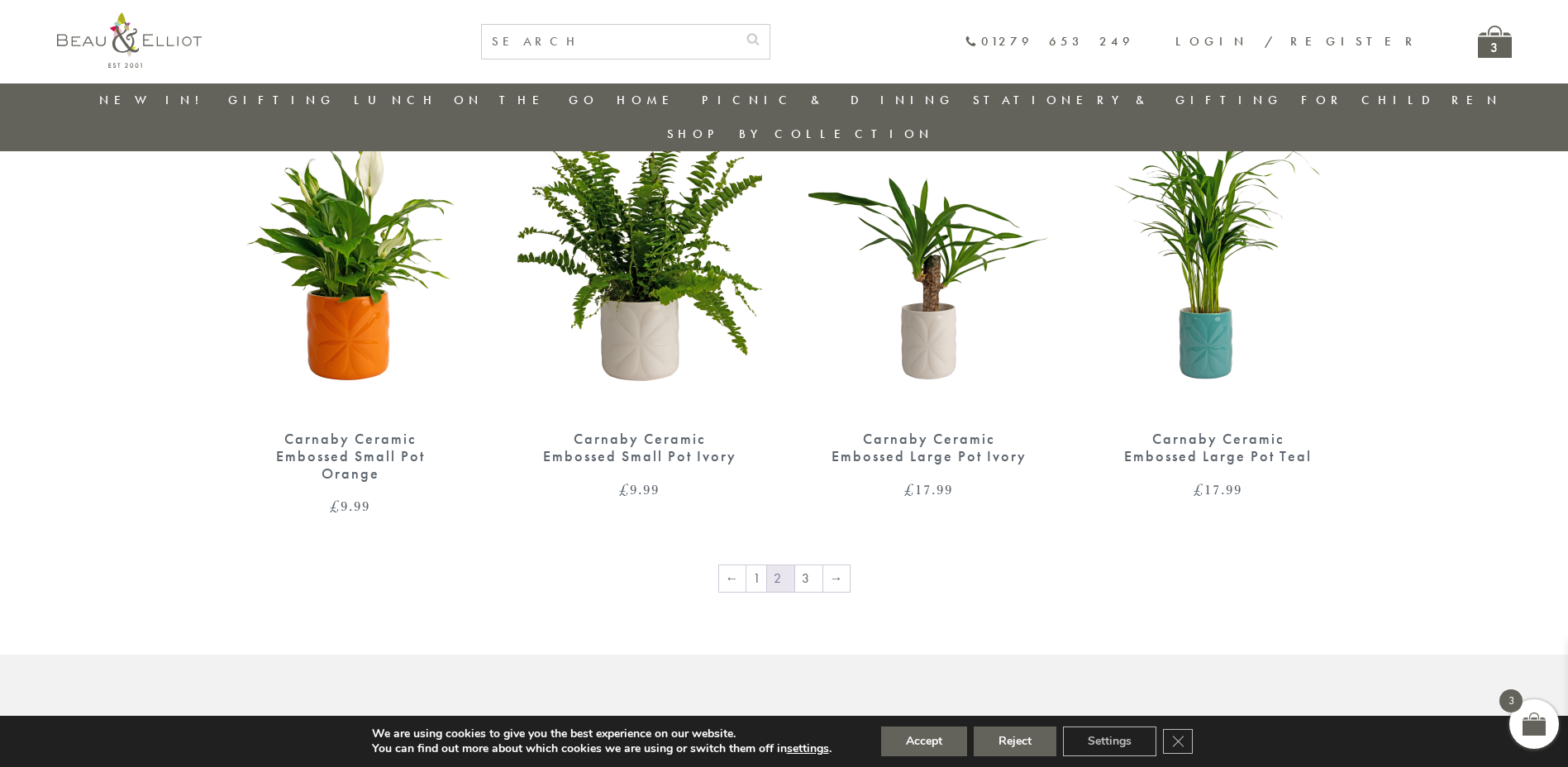
scroll to position [2626, 0]
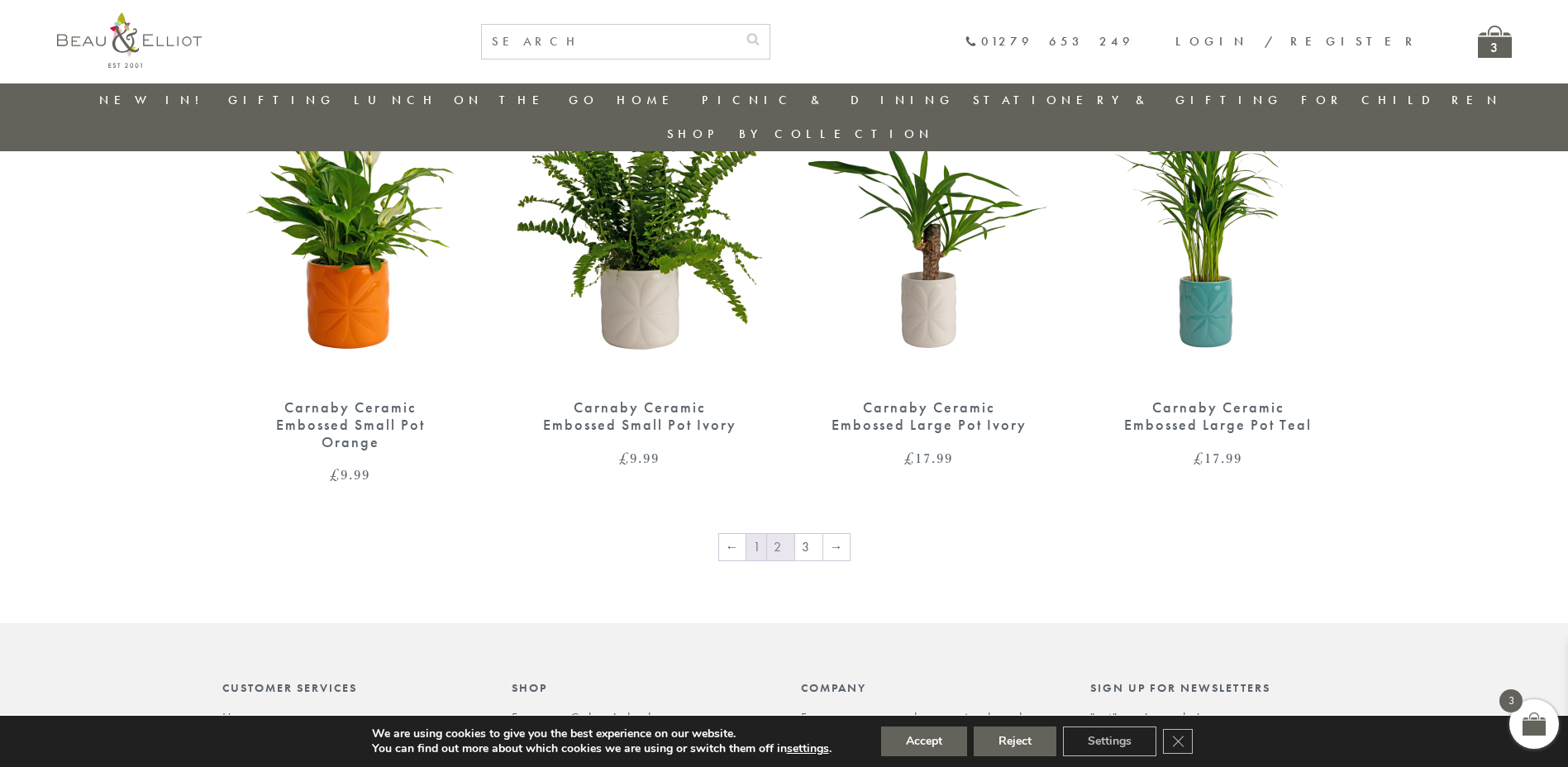
click at [762, 533] on link "1" at bounding box center [756, 546] width 19 height 26
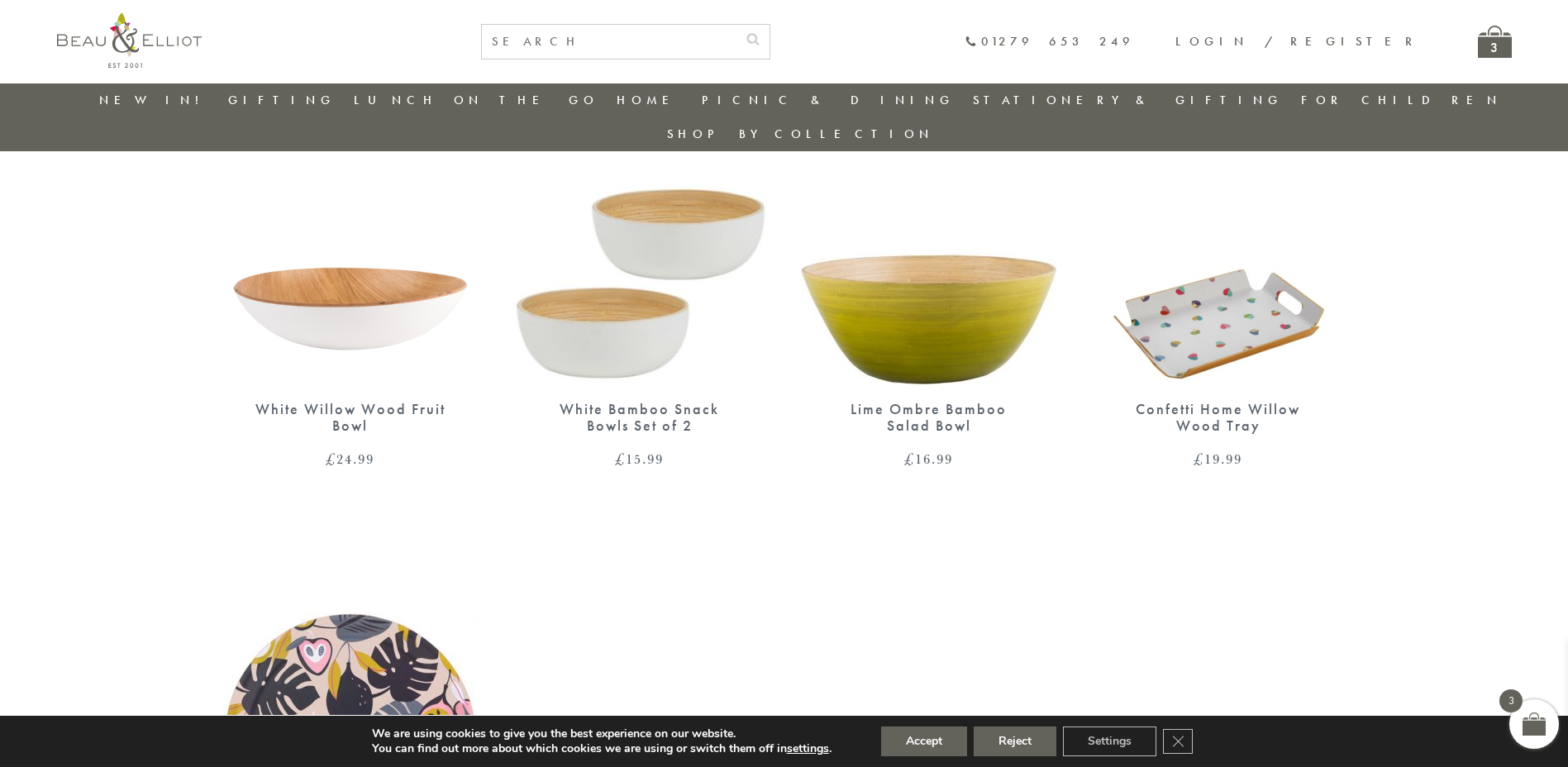
scroll to position [2155, 0]
